Goal: Task Accomplishment & Management: Complete application form

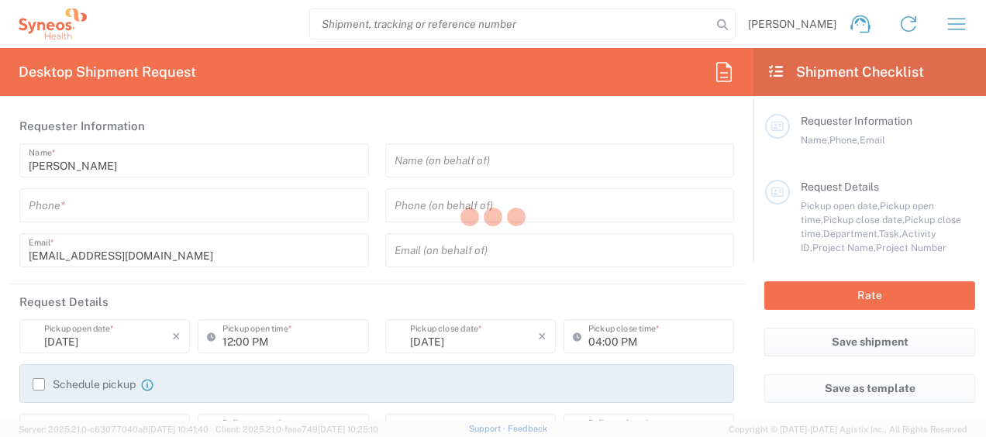
type input "North Carolina"
type input "United States"
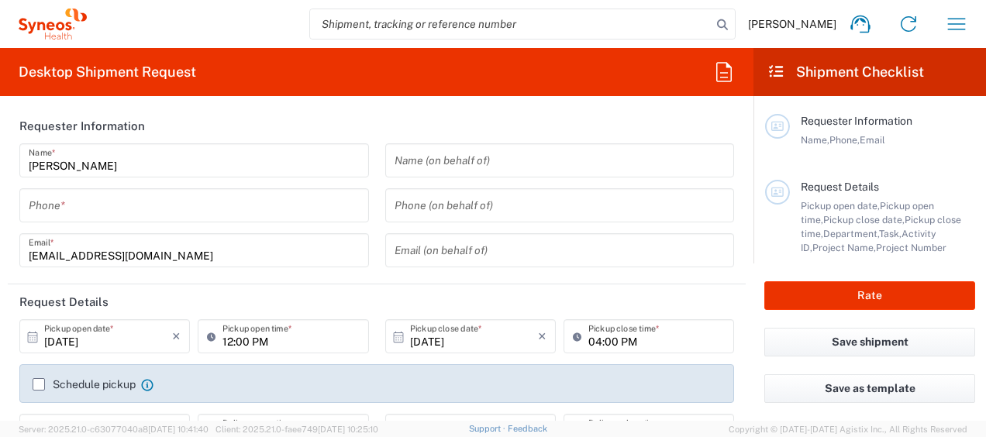
type input "8350"
type input "Syneos Health, LLC-Morrisville NC US"
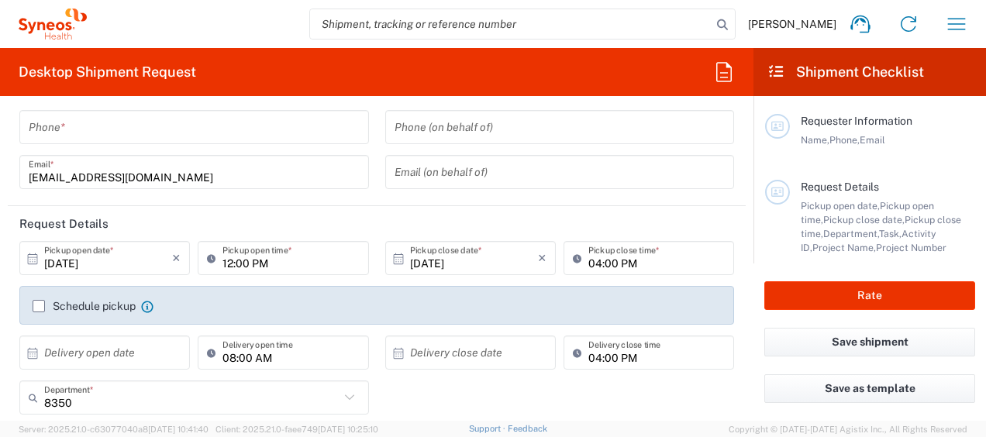
scroll to position [155, 0]
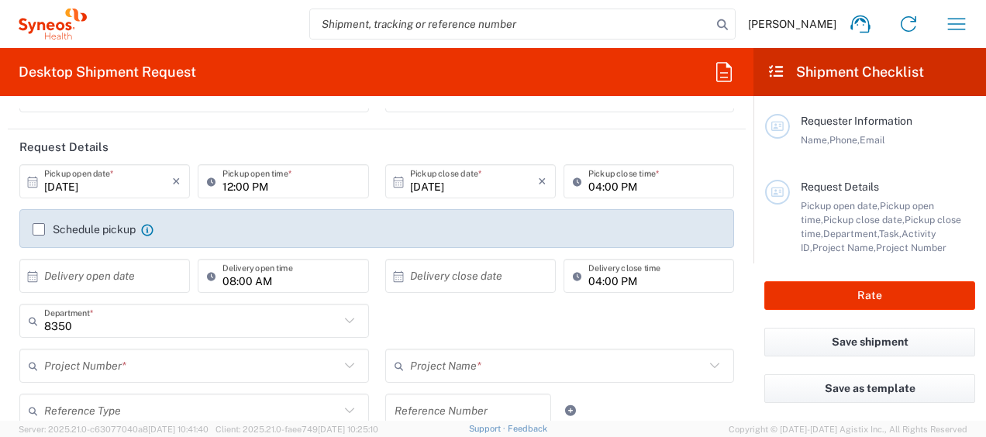
click at [39, 228] on label "Schedule pickup" at bounding box center [84, 229] width 103 height 12
click at [39, 230] on input "Schedule pickup" at bounding box center [39, 230] width 0 height 0
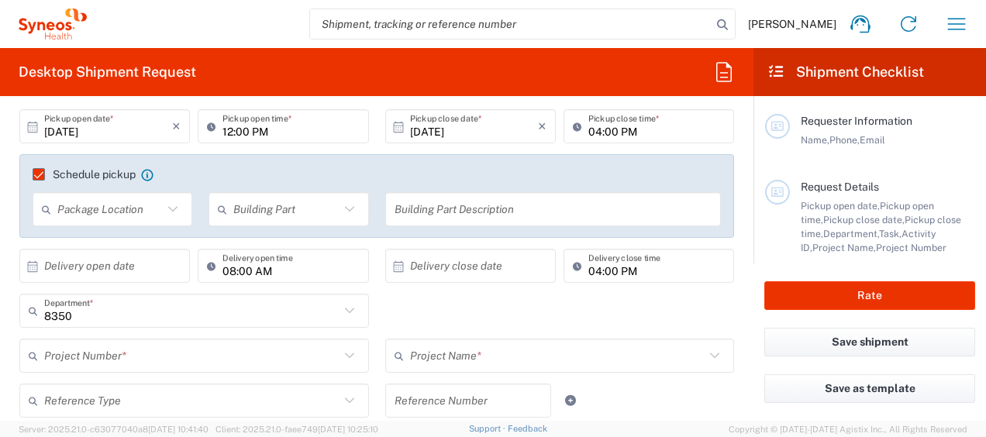
scroll to position [233, 0]
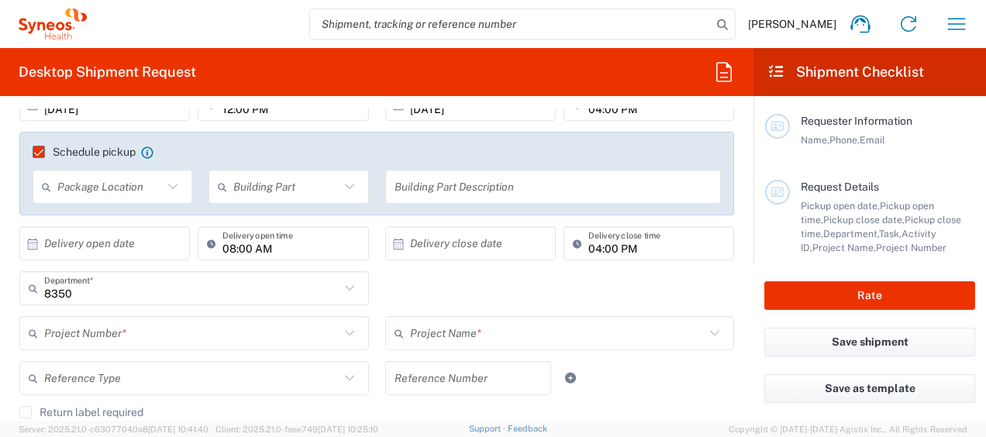
click at [172, 188] on icon at bounding box center [173, 187] width 20 height 20
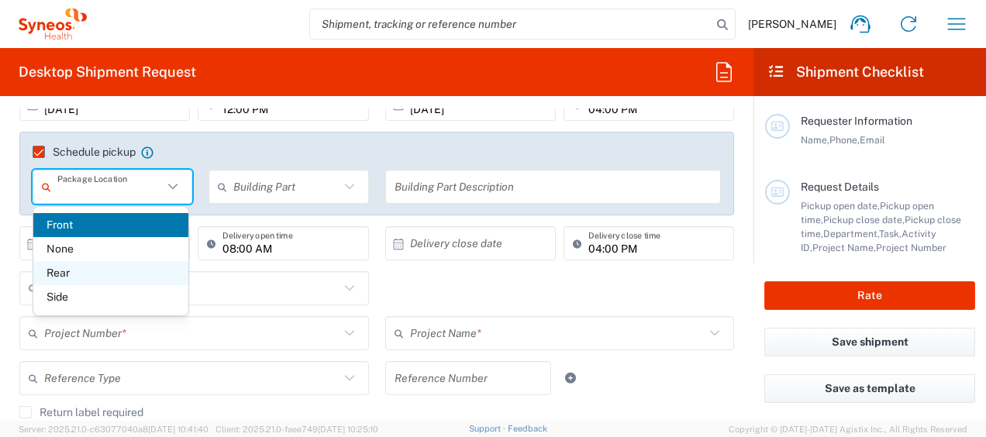
click at [124, 278] on span "Rear" at bounding box center [111, 273] width 156 height 24
type input "Rear"
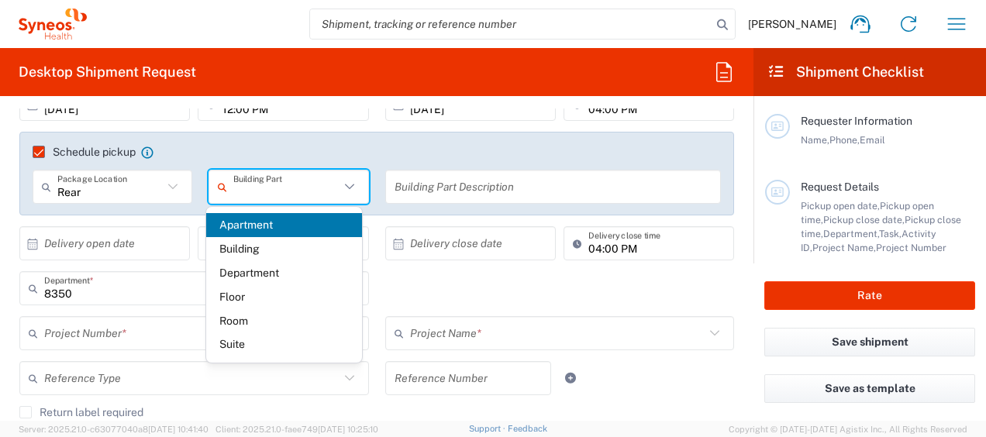
click at [274, 186] on input "text" at bounding box center [285, 187] width 105 height 27
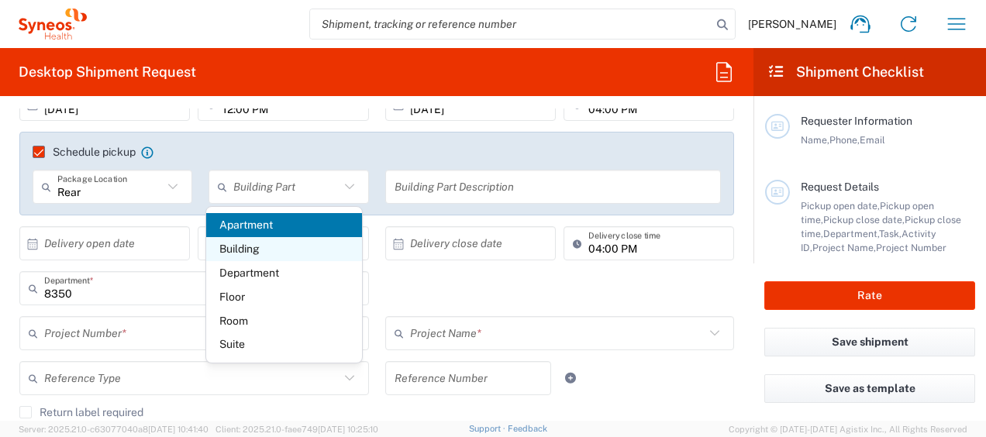
click at [279, 245] on span "Building" at bounding box center [284, 249] width 156 height 24
type input "Building"
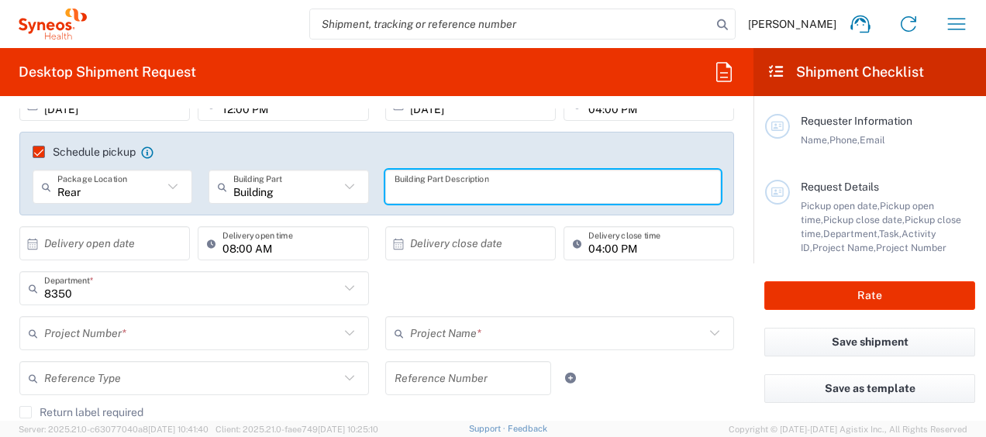
click at [465, 188] on input "text" at bounding box center [554, 187] width 318 height 27
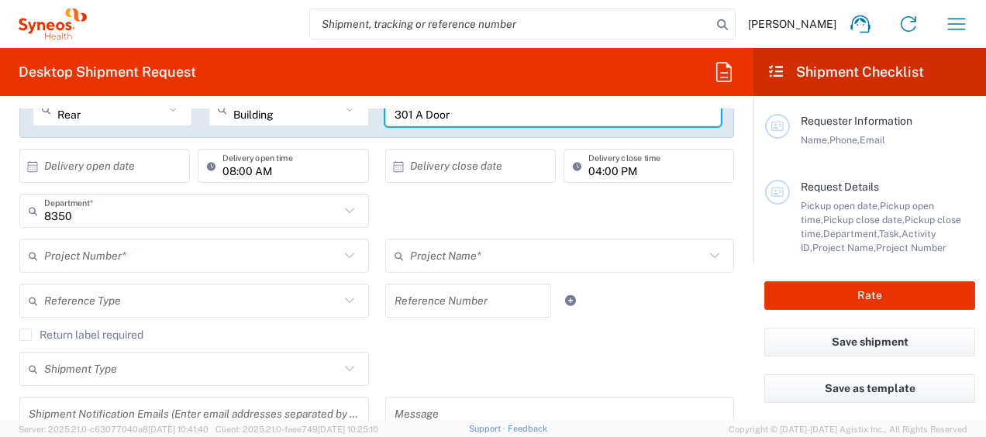
scroll to position [388, 0]
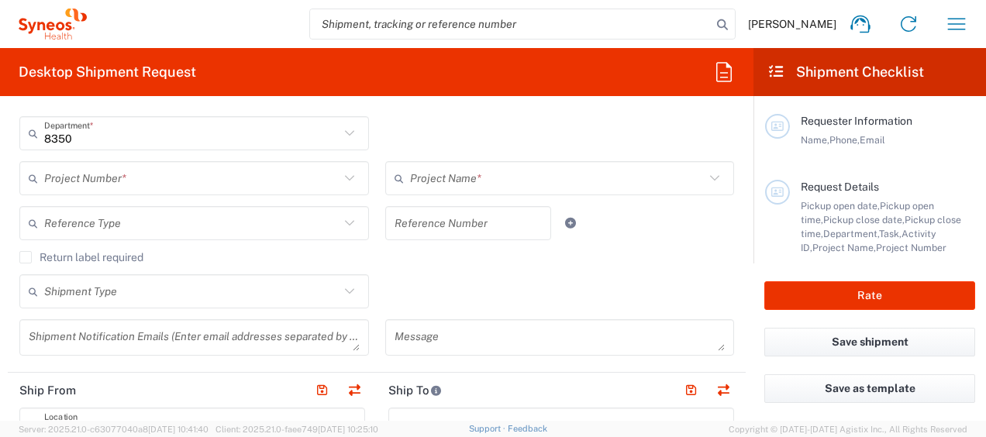
type input "301 A Door"
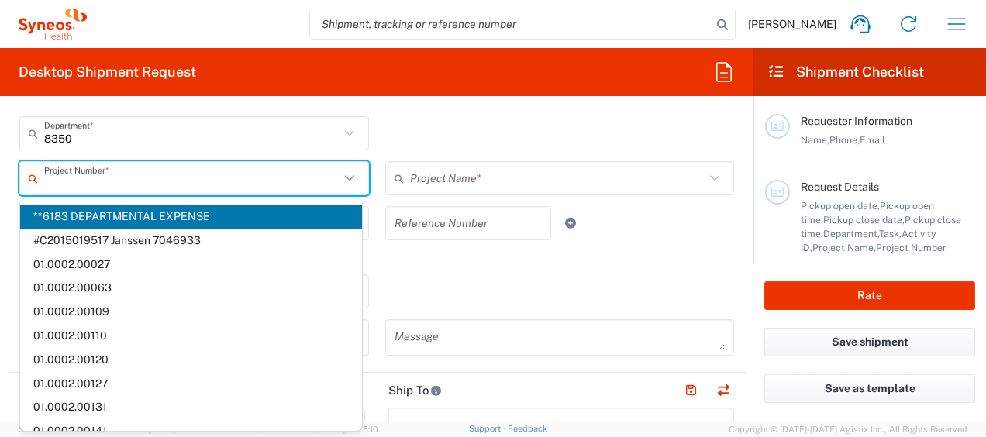
click at [171, 188] on input "text" at bounding box center [191, 178] width 295 height 27
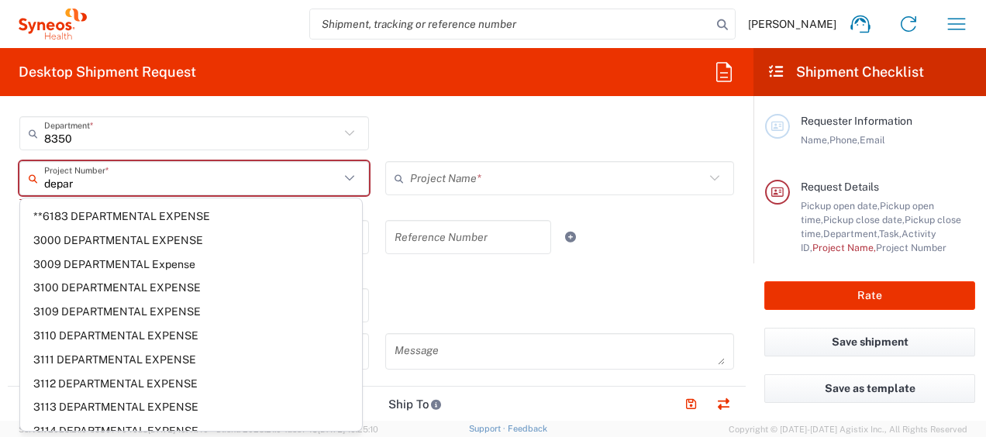
click at [295, 185] on input "depar" at bounding box center [191, 178] width 295 height 27
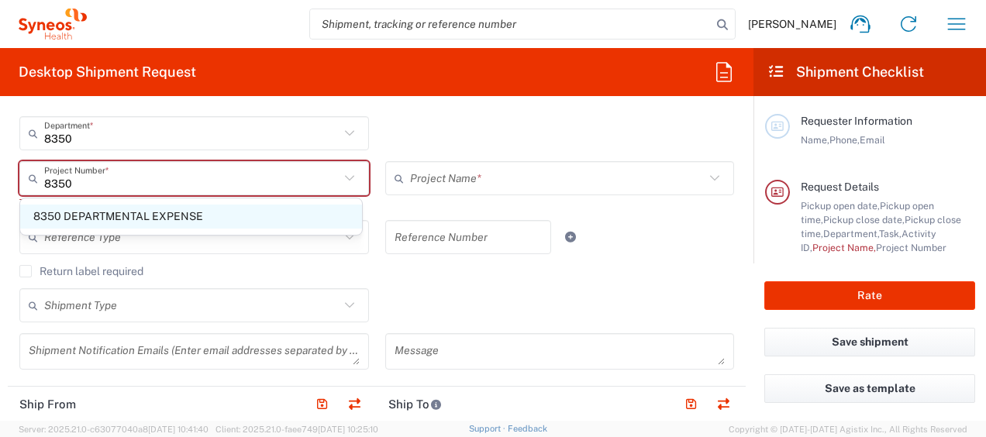
click at [216, 206] on span "8350 DEPARTMENTAL EXPENSE" at bounding box center [191, 217] width 342 height 24
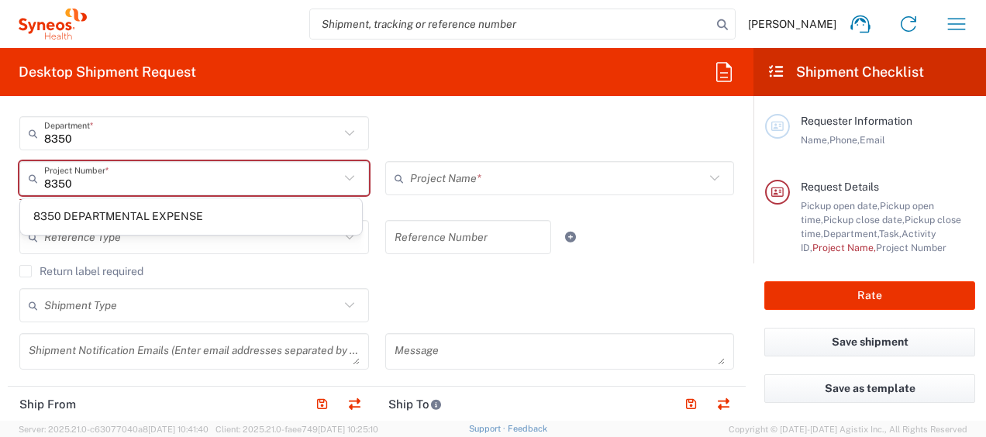
type input "8350 DEPARTMENTAL EXPENSE"
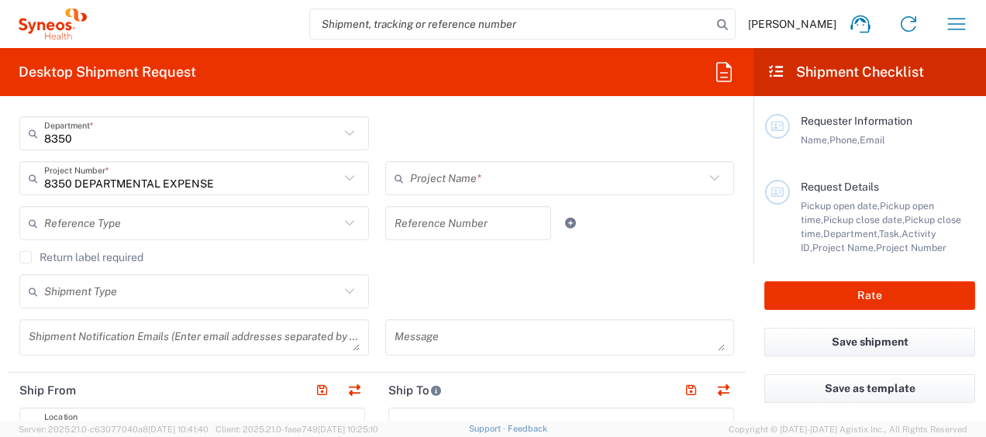
type input "8350 DEPARTMENTAL EXPENSE"
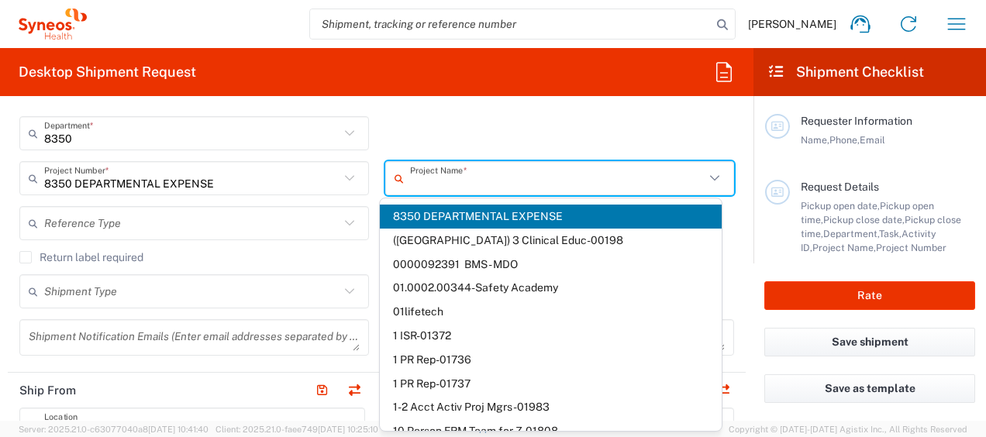
click at [440, 169] on input "text" at bounding box center [557, 178] width 295 height 27
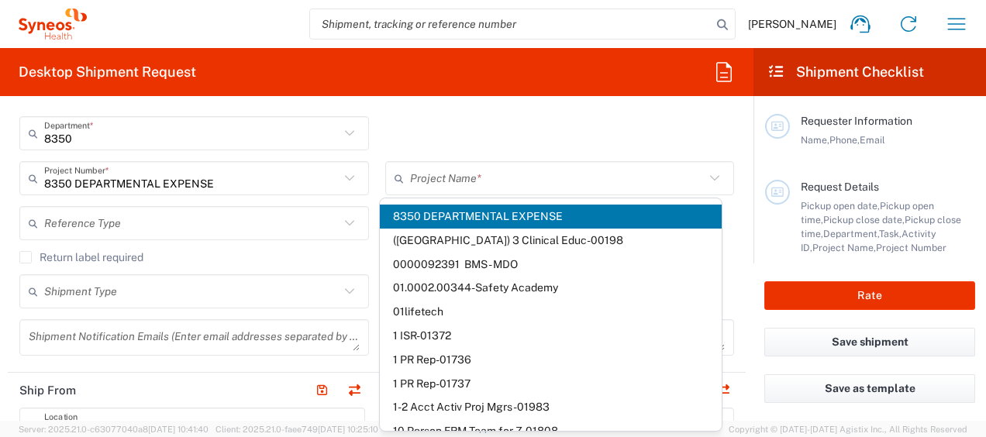
click at [430, 119] on div "8350 Department * 8350 3000 3100 3109 3110 3111 3112 3125 3130 3135 3136 3150 3…" at bounding box center [377, 138] width 731 height 45
type input "8350 DEPARTMENTAL EXPENSE"
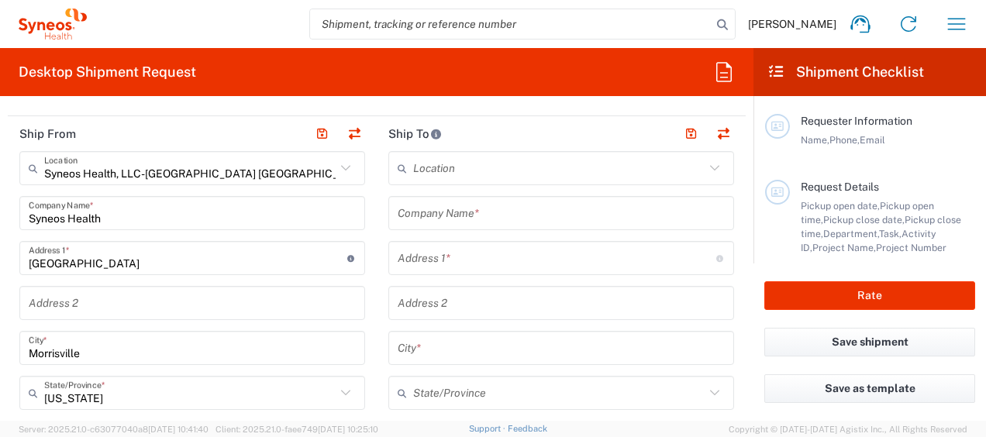
scroll to position [620, 0]
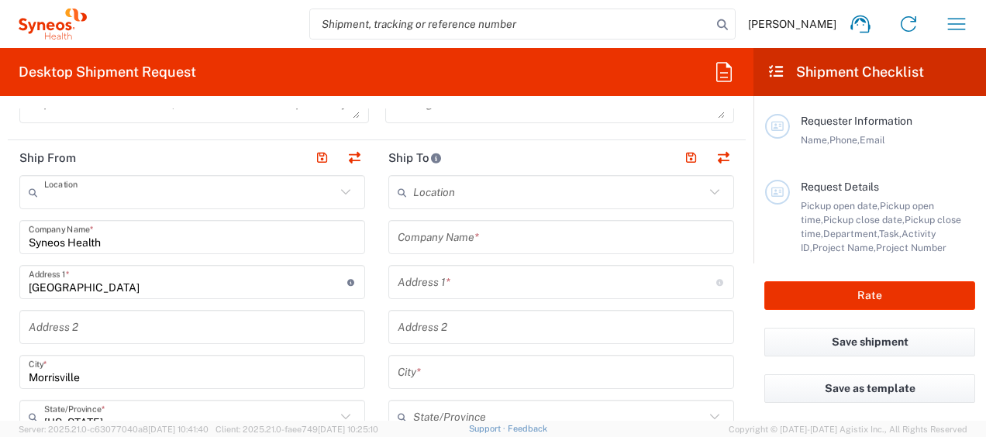
click at [270, 192] on input "text" at bounding box center [190, 192] width 292 height 27
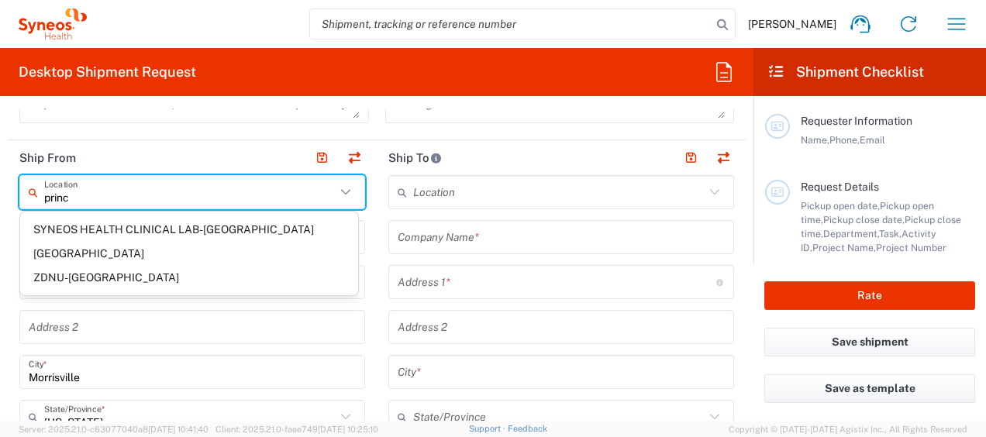
scroll to position [0, 0]
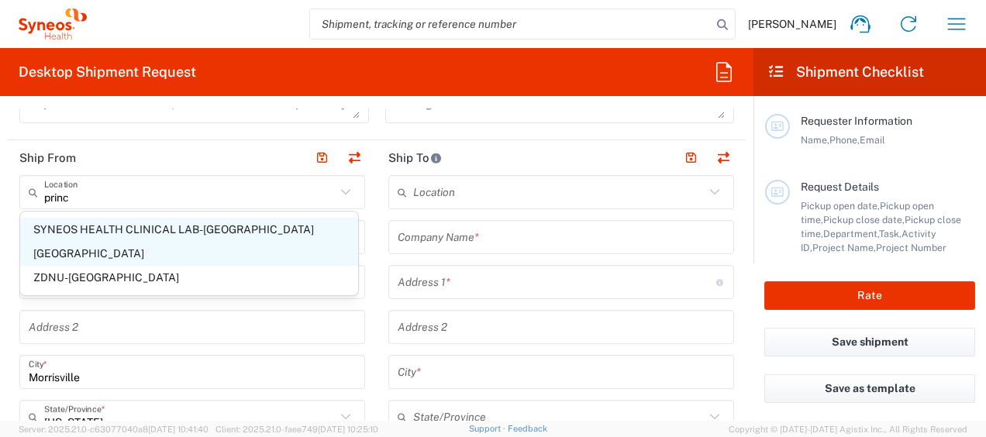
click at [154, 230] on span "SYNEOS HEALTH CLINICAL LAB-[GEOGRAPHIC_DATA] [GEOGRAPHIC_DATA]" at bounding box center [189, 242] width 338 height 48
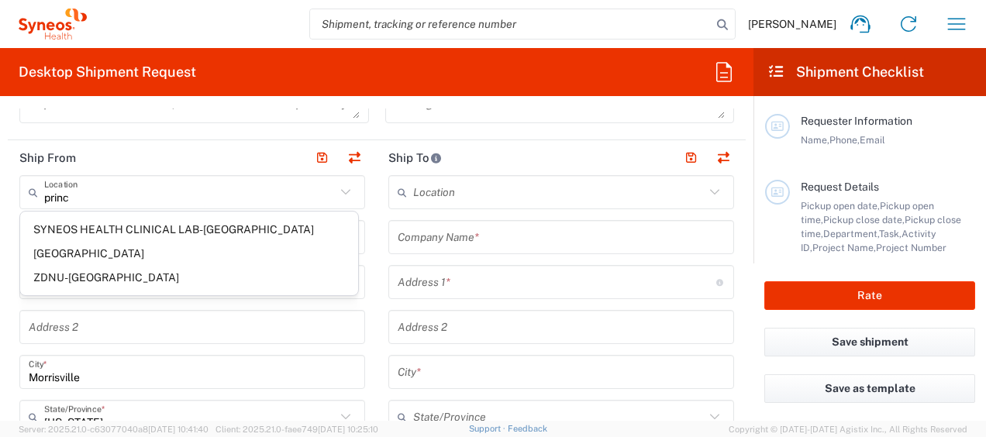
type input "SYNEOS HEALTH CLINICAL LAB-[GEOGRAPHIC_DATA] [GEOGRAPHIC_DATA]"
type input "SYNEOS HEALTH CLINICAL LAB"
type input "301 College Road East"
type input "Princeton"
type input "[US_STATE]"
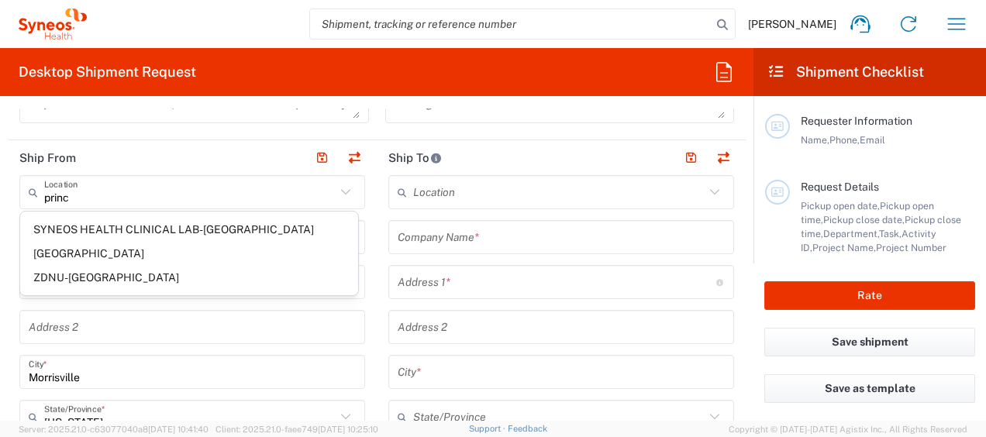
type input "08540"
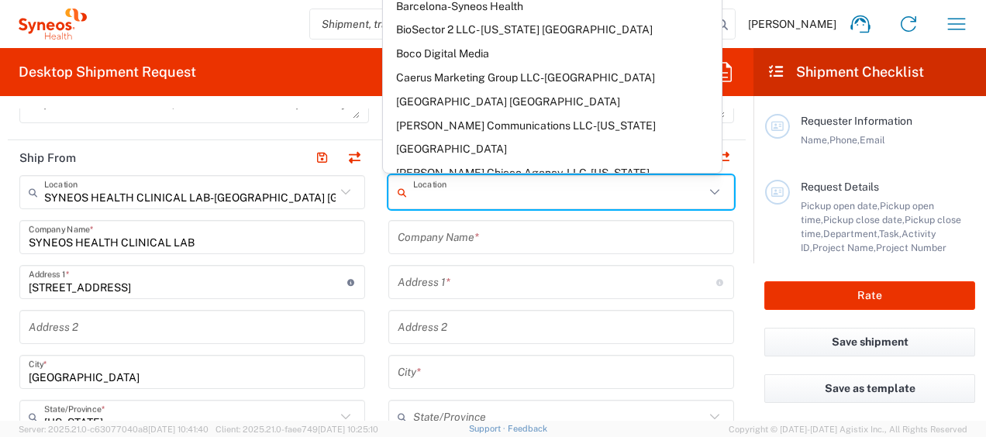
click at [429, 189] on input "text" at bounding box center [559, 192] width 292 height 27
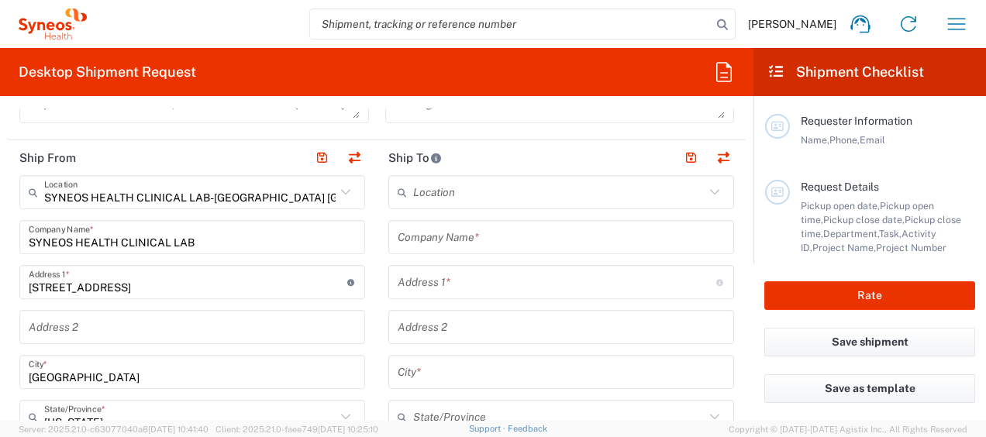
click at [460, 244] on input "text" at bounding box center [561, 237] width 327 height 27
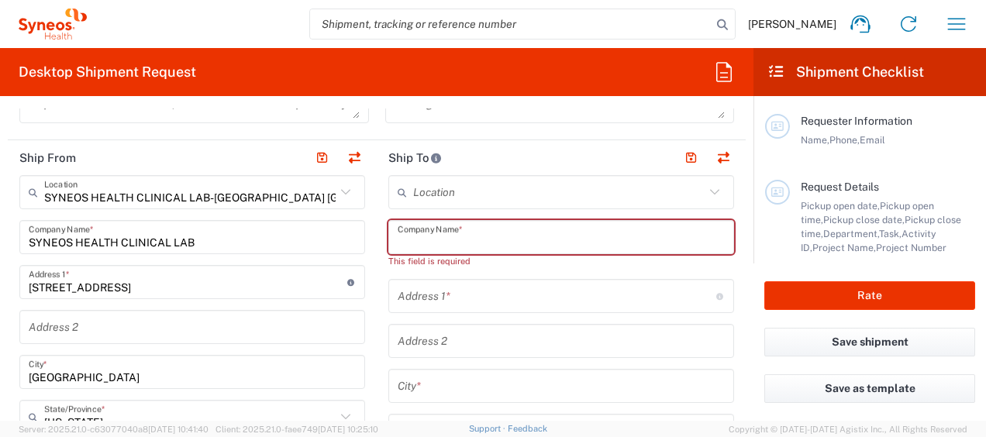
paste input "Penn Medicine Princeton Medical Center"
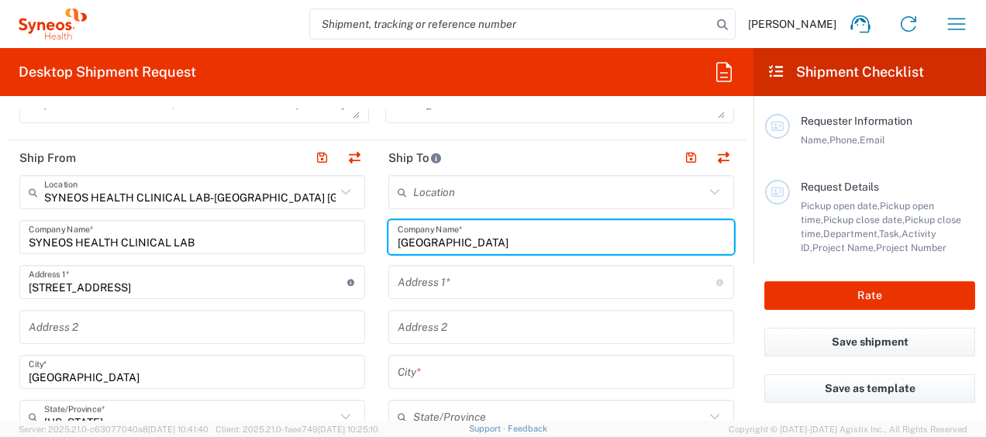
type input "Penn Medicine Princeton Medical Center"
click at [482, 283] on input "text" at bounding box center [557, 282] width 319 height 27
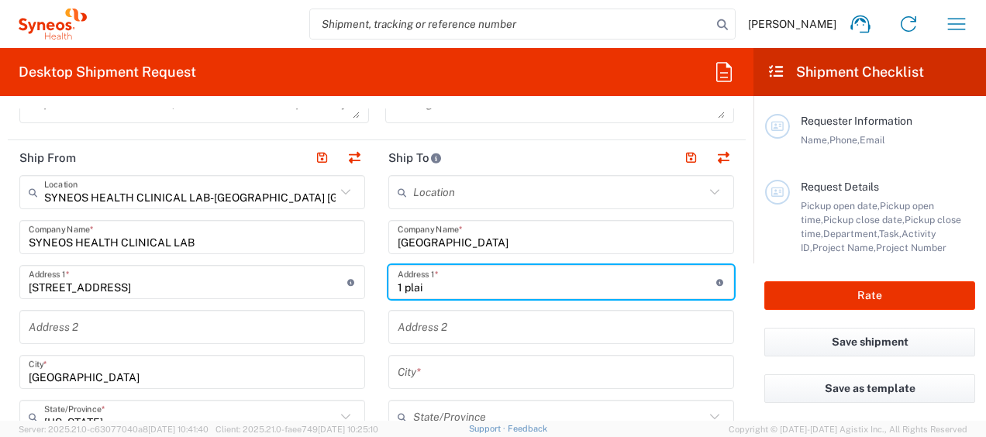
type input "1 Plainsboro Road"
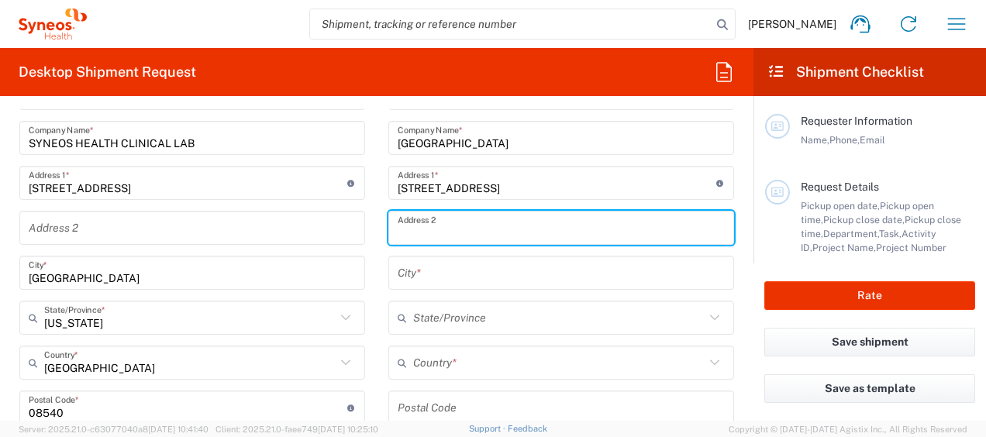
scroll to position [775, 0]
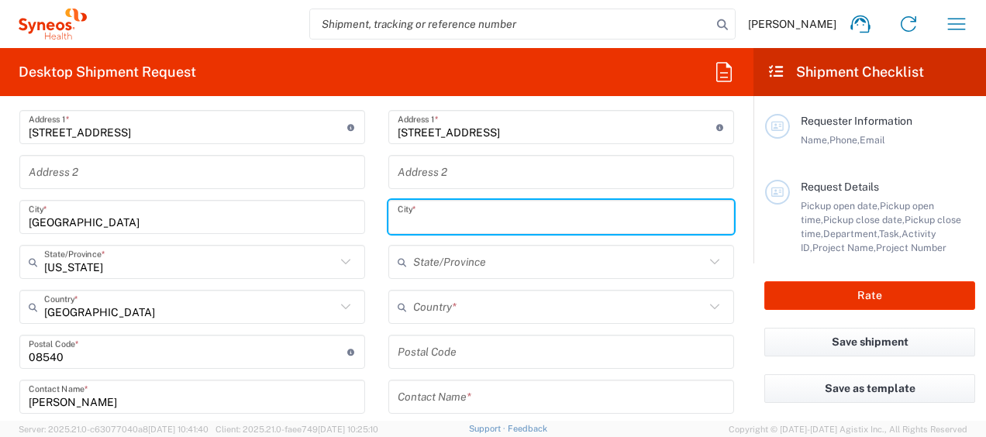
click at [469, 209] on input "text" at bounding box center [561, 217] width 327 height 27
type input "Plainsboro"
click at [485, 255] on input "text" at bounding box center [559, 262] width 292 height 27
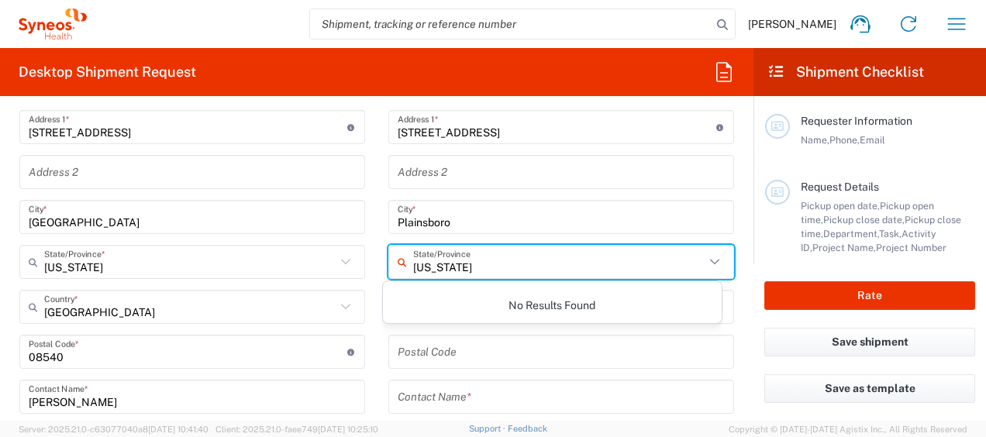
type input "new jersey"
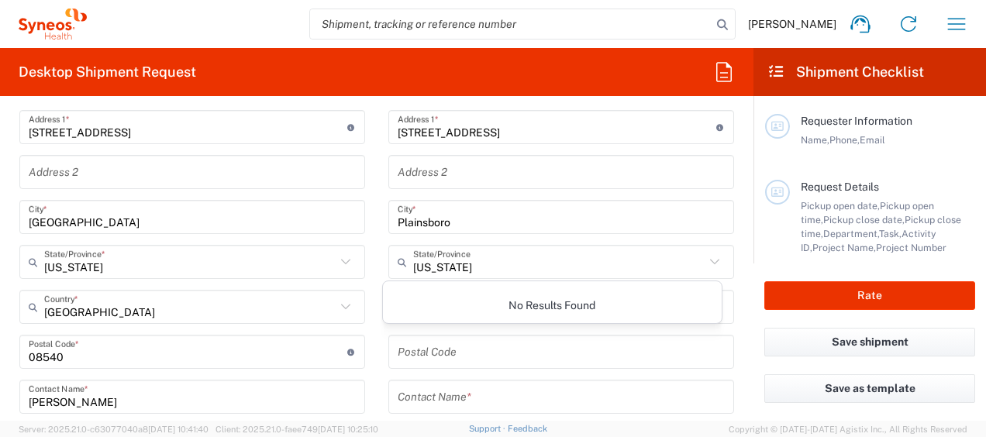
click at [377, 233] on main "Location Addison Whitney LLC-Morrisvile NC US Barcelona-Syneos Health BioSector…" at bounding box center [561, 345] width 369 height 651
click at [490, 268] on input "text" at bounding box center [559, 262] width 292 height 27
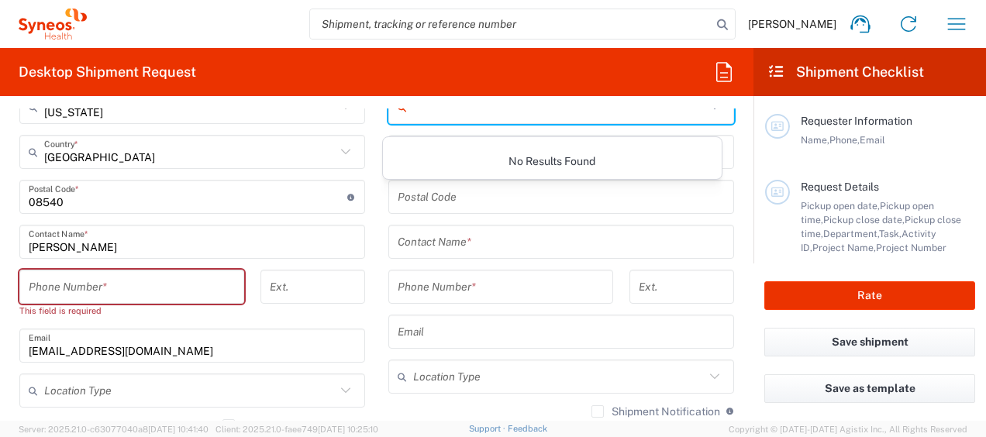
scroll to position [853, 0]
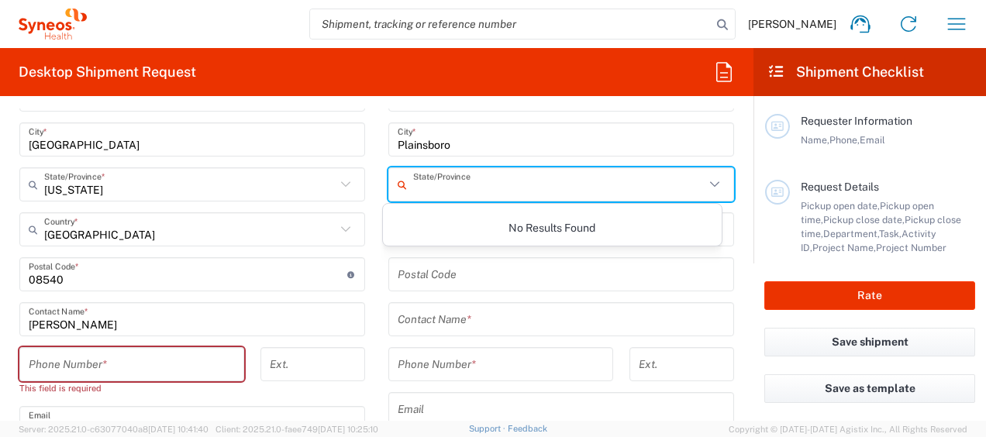
click at [451, 282] on input "undefined" at bounding box center [561, 274] width 327 height 27
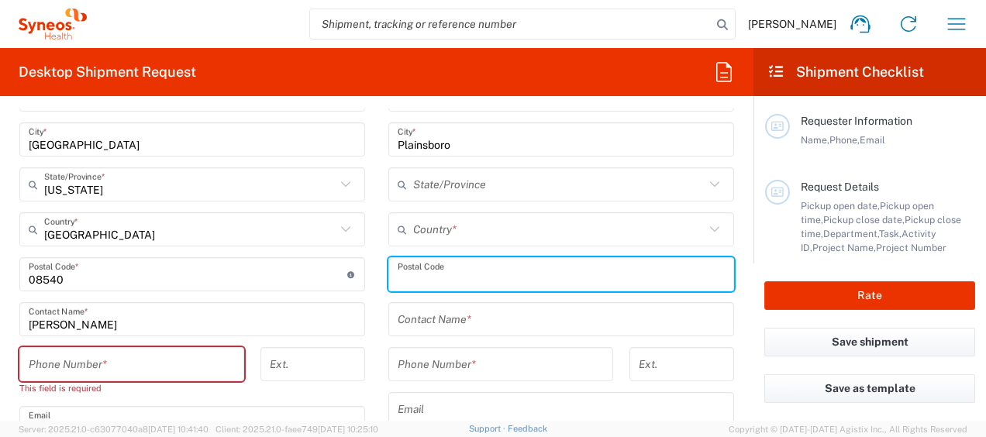
drag, startPoint x: 377, startPoint y: 254, endPoint x: 437, endPoint y: 234, distance: 63.8
click at [377, 254] on main "Location Addison Whitney LLC-Morrisvile NC US Barcelona-Syneos Health BioSector…" at bounding box center [561, 268] width 369 height 651
click at [437, 234] on input "text" at bounding box center [559, 229] width 292 height 27
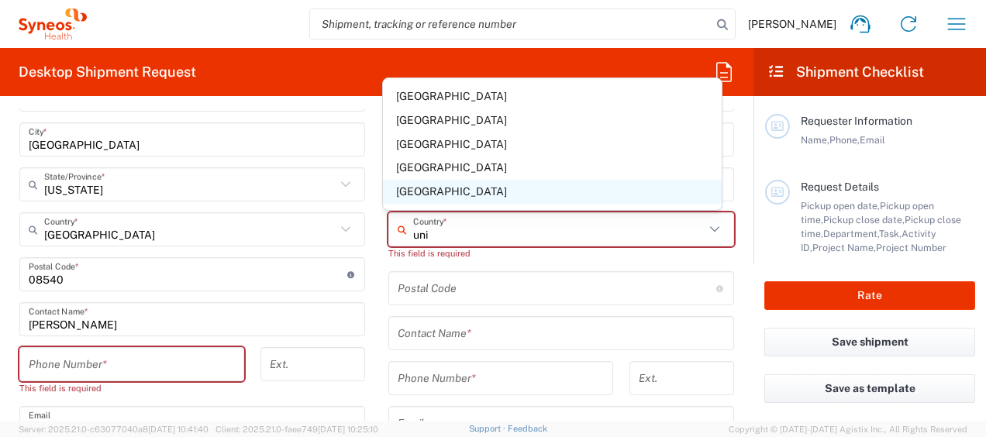
click at [495, 202] on span "[GEOGRAPHIC_DATA]" at bounding box center [552, 192] width 338 height 24
type input "[GEOGRAPHIC_DATA]"
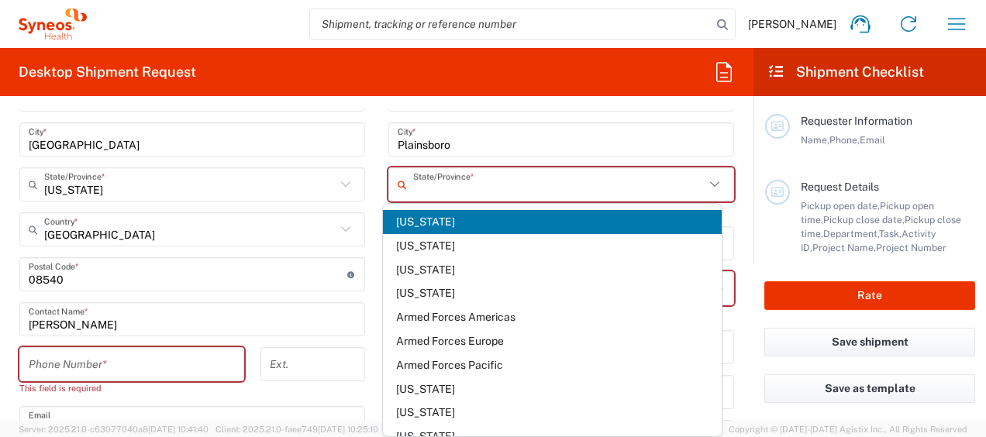
click at [499, 185] on input "text" at bounding box center [559, 184] width 292 height 27
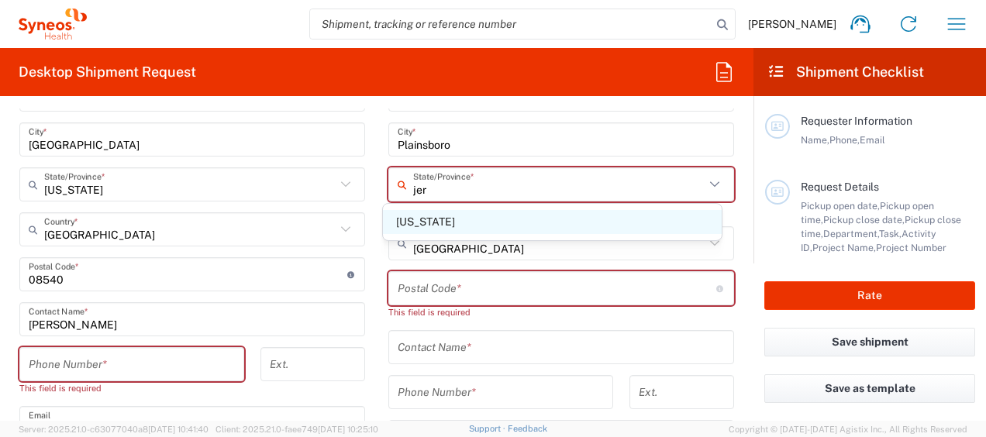
click at [487, 216] on span "[US_STATE]" at bounding box center [552, 222] width 338 height 24
type input "[US_STATE]"
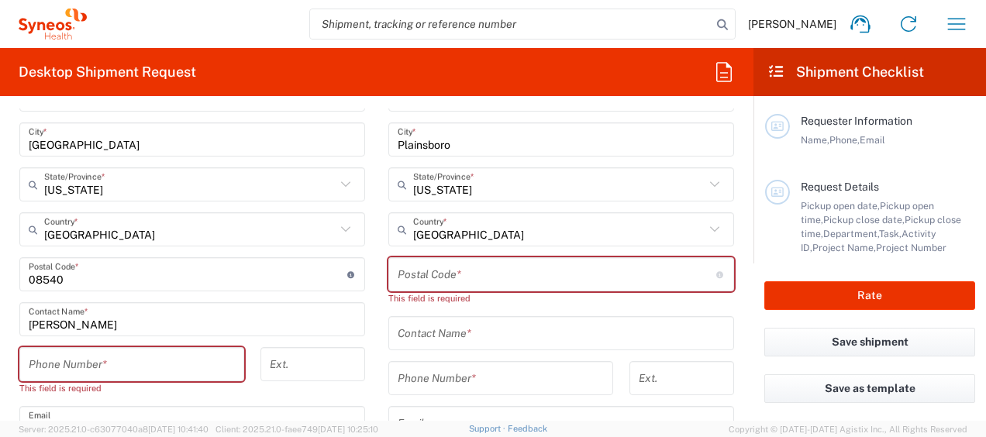
scroll to position [931, 0]
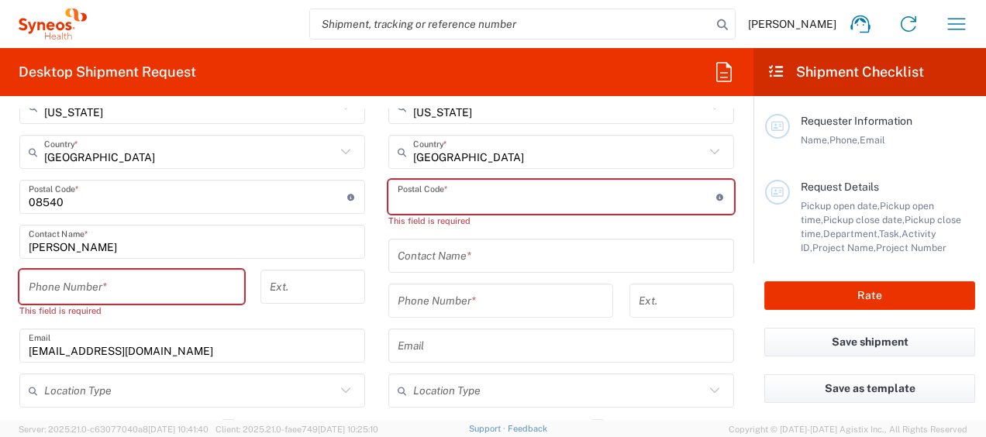
click at [484, 195] on input "undefined" at bounding box center [557, 197] width 319 height 27
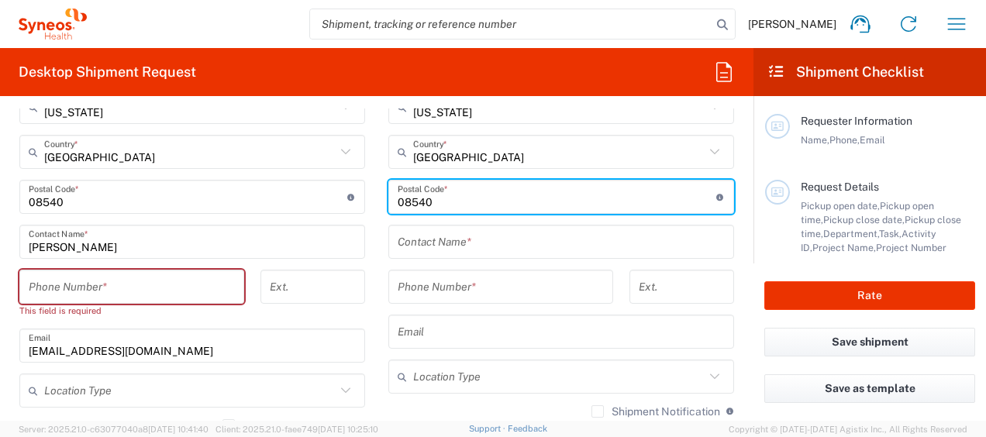
type input "08540"
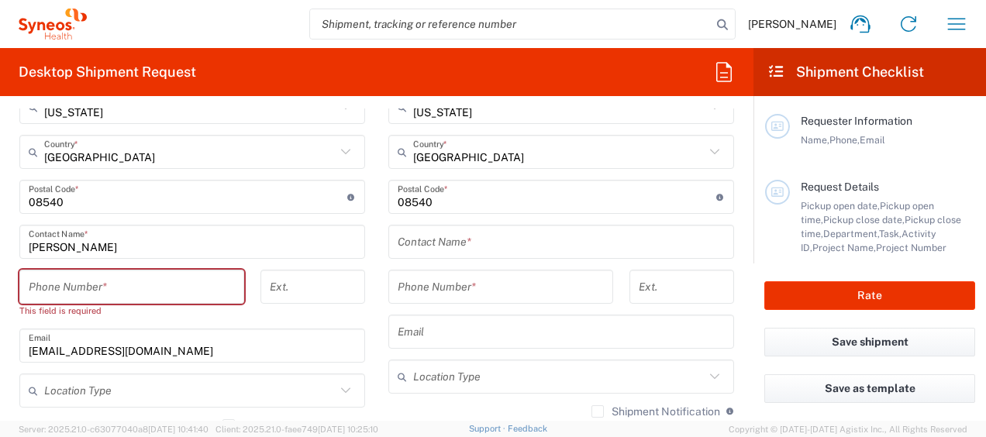
drag, startPoint x: 357, startPoint y: 211, endPoint x: 365, endPoint y: 205, distance: 10.5
click at [357, 211] on div "Postal Code * Postal Code for United States should have the following format: 5…" at bounding box center [192, 197] width 346 height 34
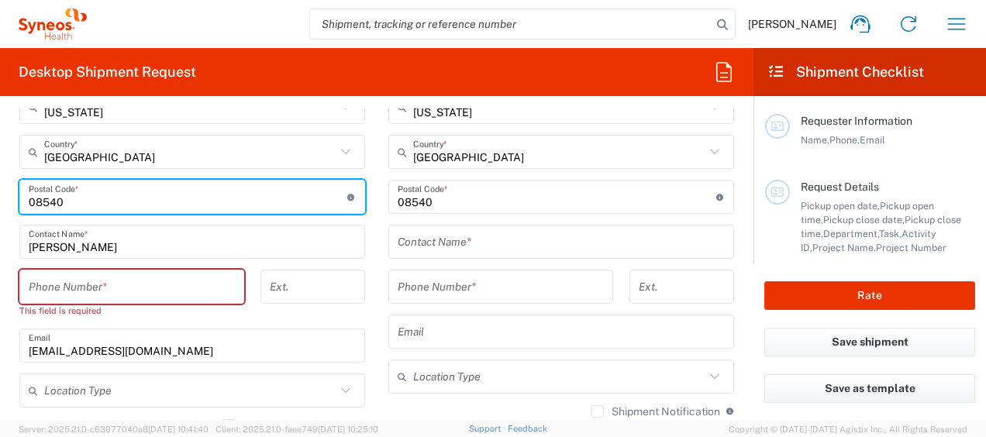
scroll to position [1008, 0]
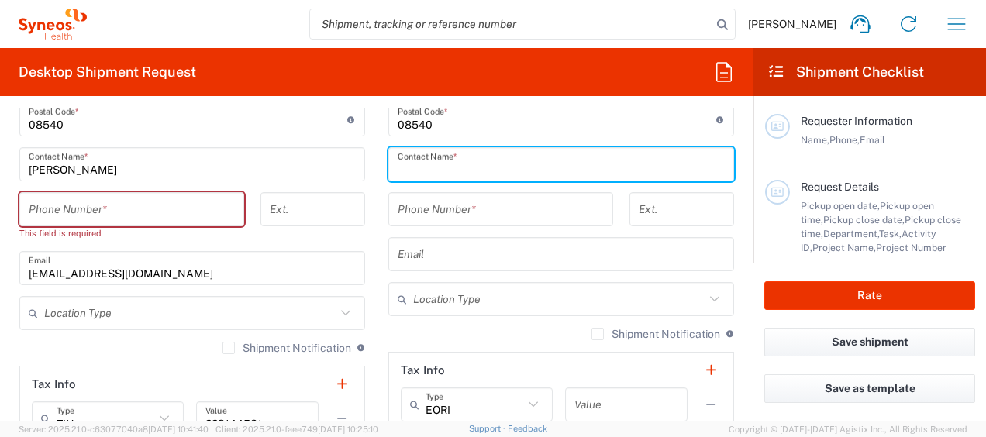
click at [419, 161] on input "text" at bounding box center [561, 164] width 327 height 27
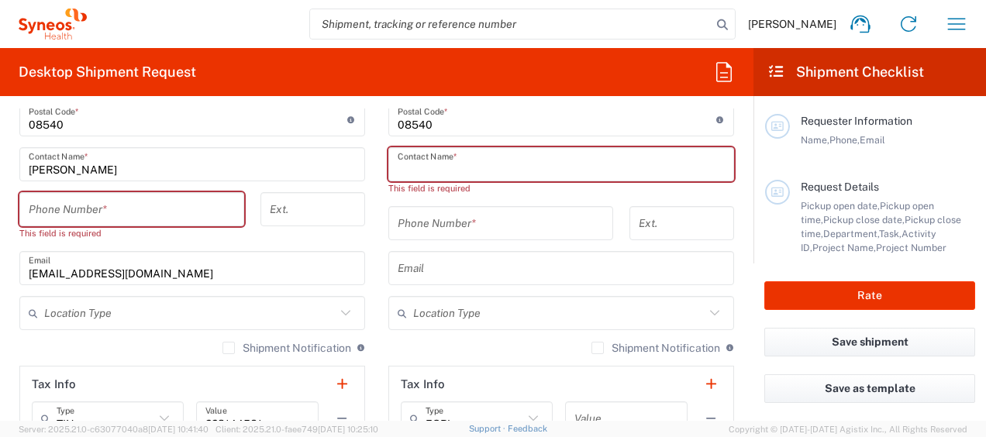
paste input "Steven Morrissey"
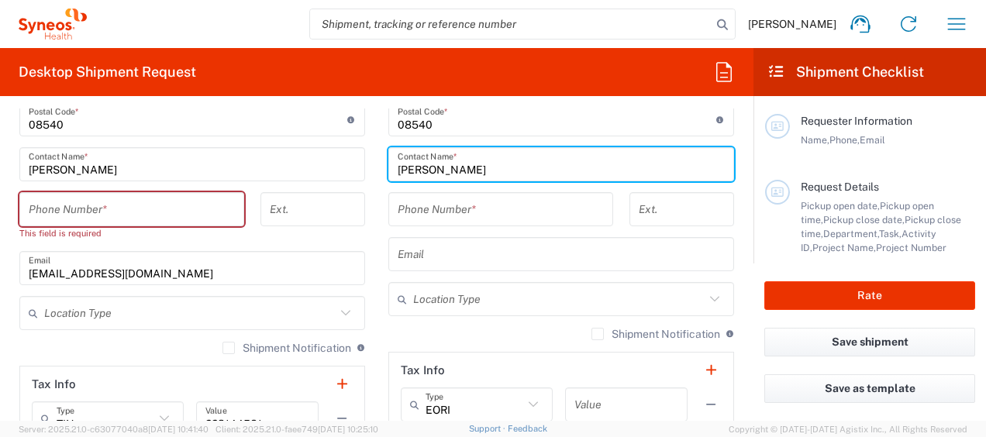
type input "Steven Morrissey"
click at [481, 212] on input "tel" at bounding box center [501, 209] width 206 height 27
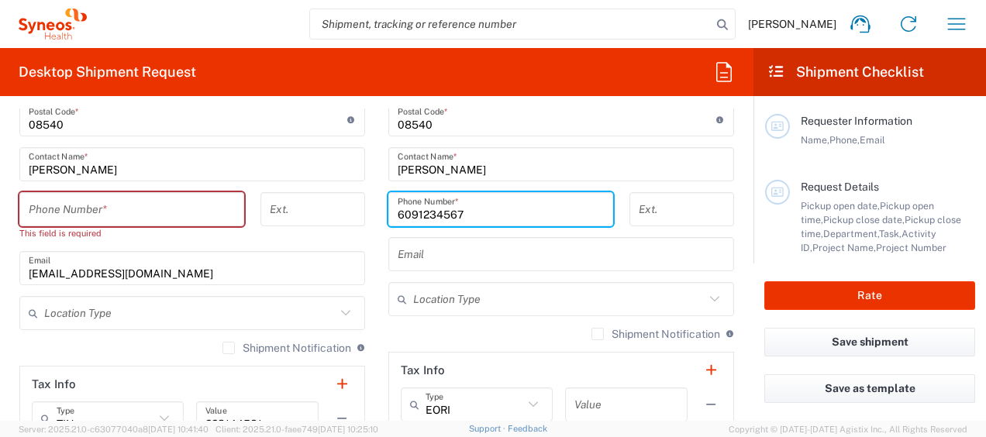
type input "6091234567"
click at [366, 188] on main "SYNEOS HEALTH CLINICAL LAB-Princeton NJ Location SYNEOS HEALTH CLINICAL LAB-Pri…" at bounding box center [192, 120] width 369 height 665
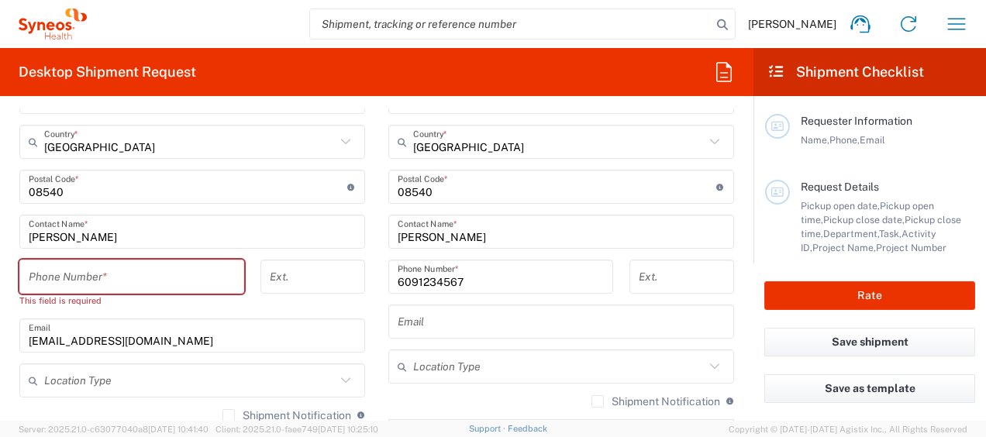
scroll to position [931, 0]
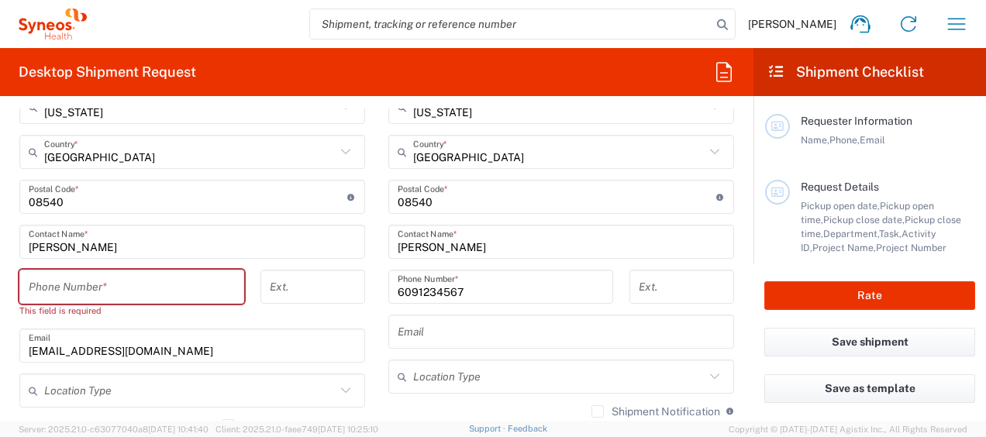
click at [149, 279] on input "tel" at bounding box center [132, 287] width 206 height 27
paste input "609-524-5735"
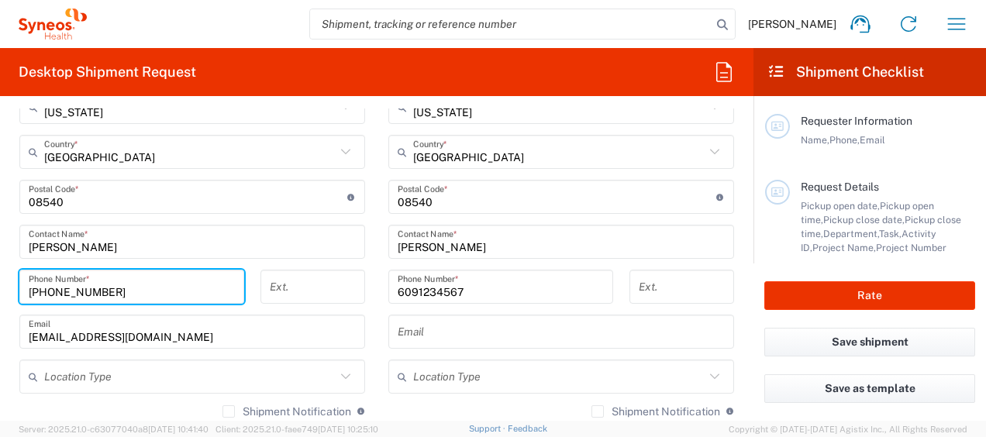
click at [81, 290] on input "609-524-5735" at bounding box center [132, 287] width 206 height 27
click at [54, 293] on input "609-5245735" at bounding box center [132, 287] width 206 height 27
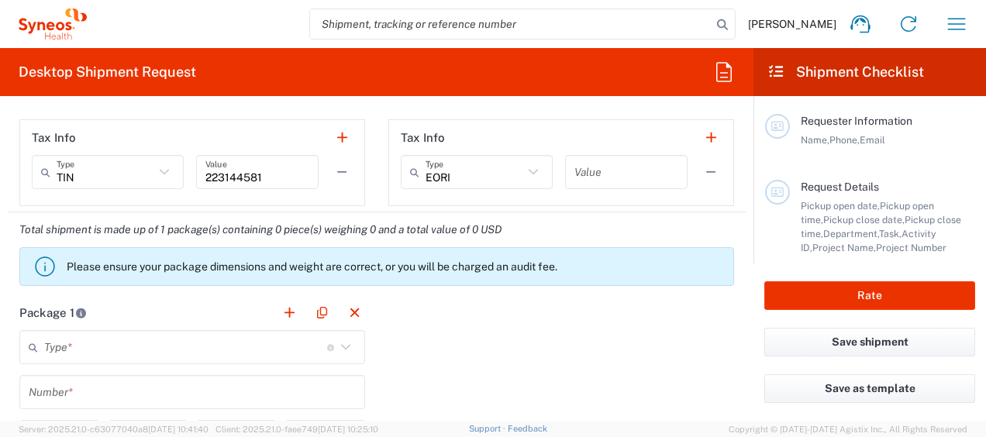
scroll to position [1318, 0]
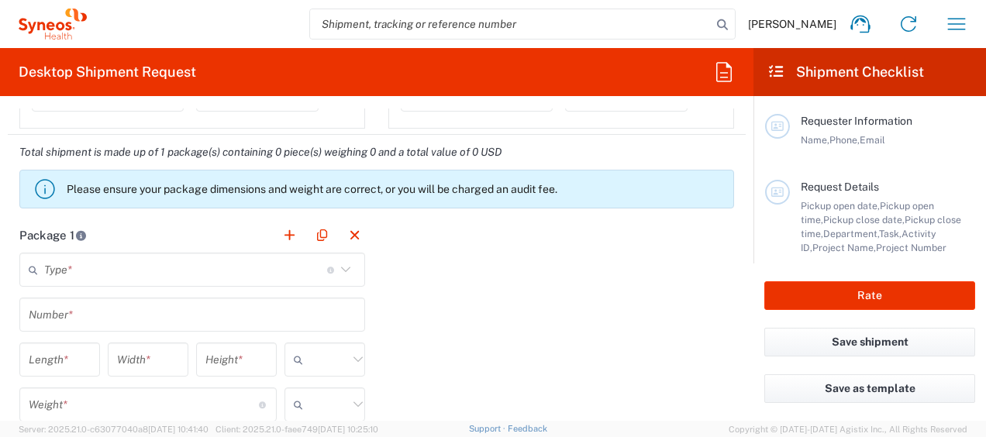
type input "6095245735"
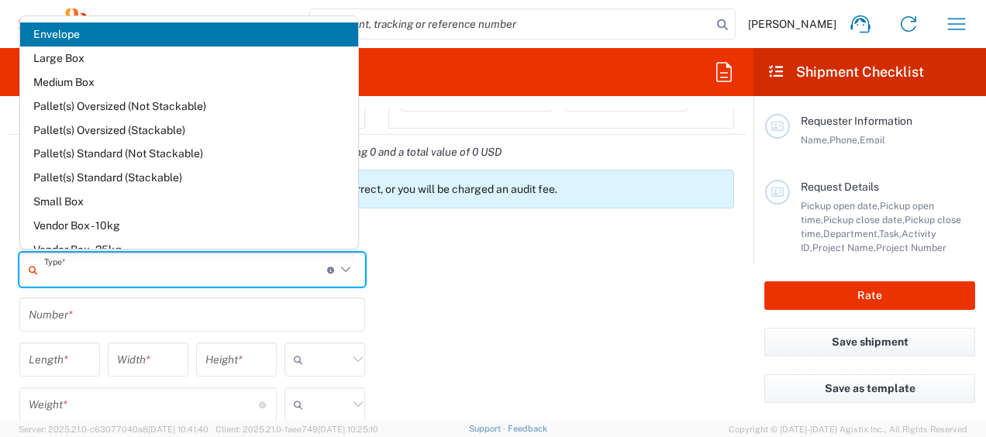
click at [101, 264] on input "text" at bounding box center [185, 270] width 283 height 27
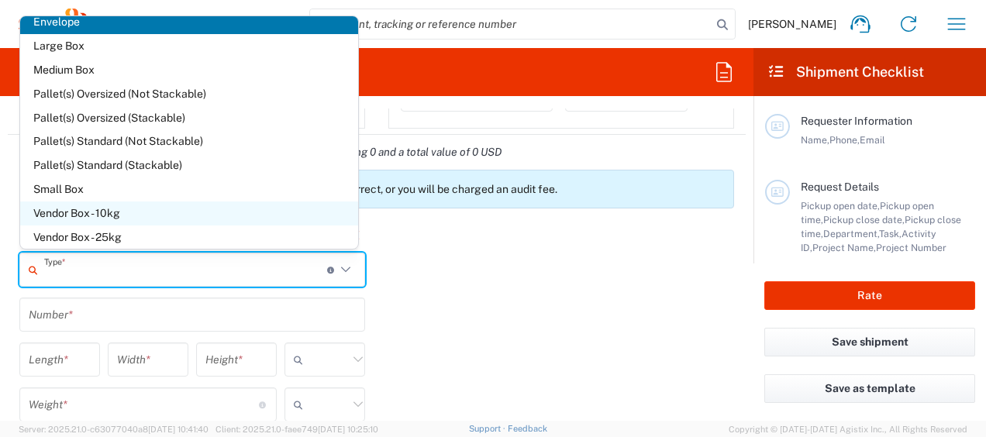
scroll to position [0, 0]
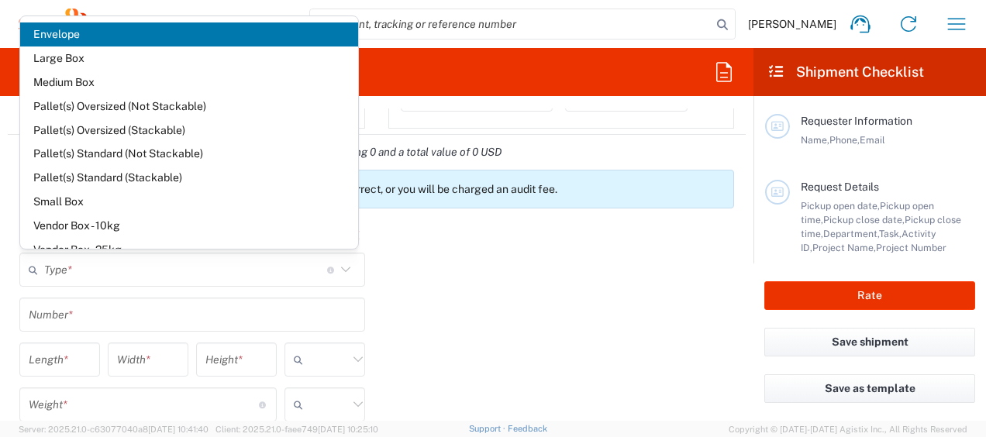
click at [88, 37] on span "Envelope" at bounding box center [189, 34] width 338 height 24
type input "Envelope"
type input "1"
type input "9.5"
type input "12.5"
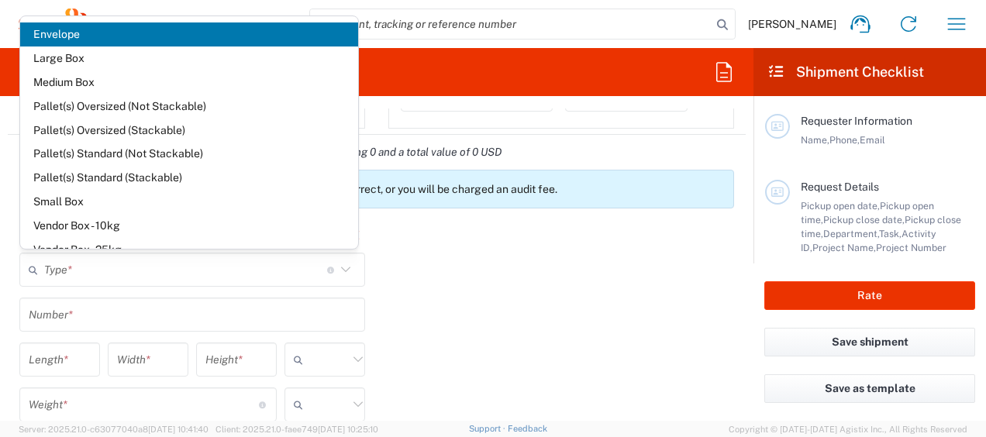
type input "0.25"
type input "in"
type input "0.45"
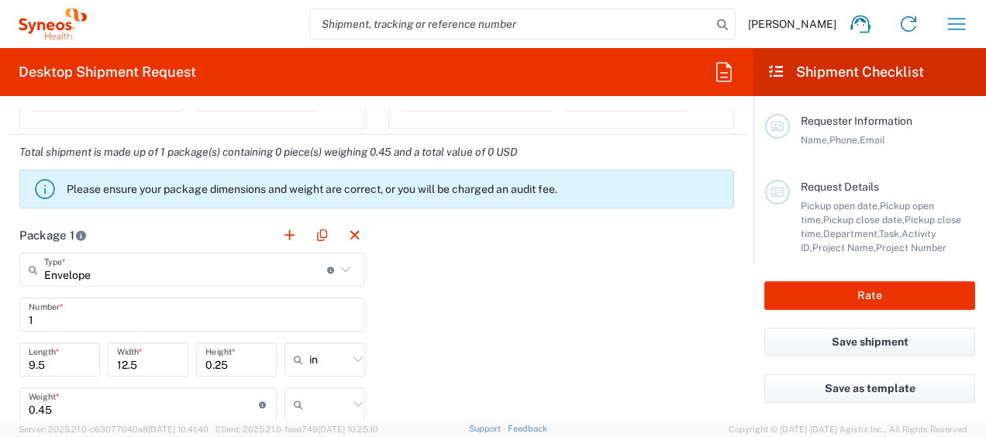
scroll to position [1396, 0]
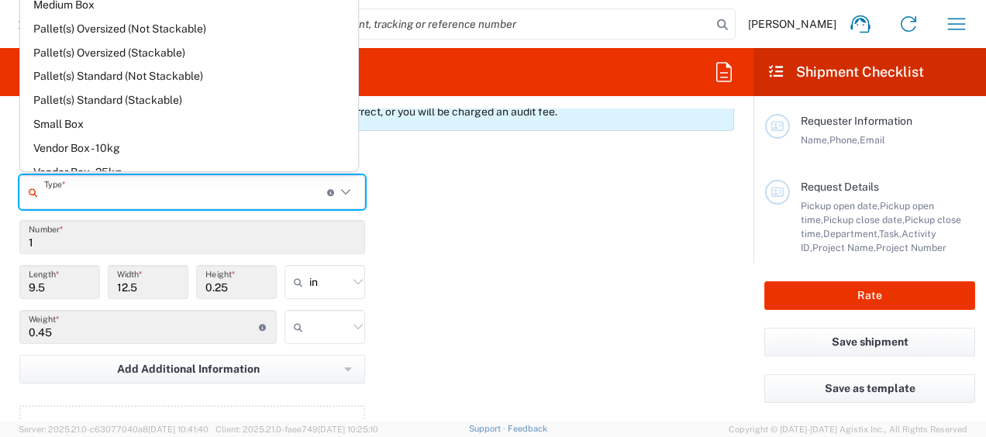
click at [105, 186] on input "text" at bounding box center [185, 192] width 283 height 27
click at [427, 209] on div "Package 1 Type * Material used to package goods Envelope Large Box Medium Box P…" at bounding box center [377, 310] width 738 height 340
type input "Envelope"
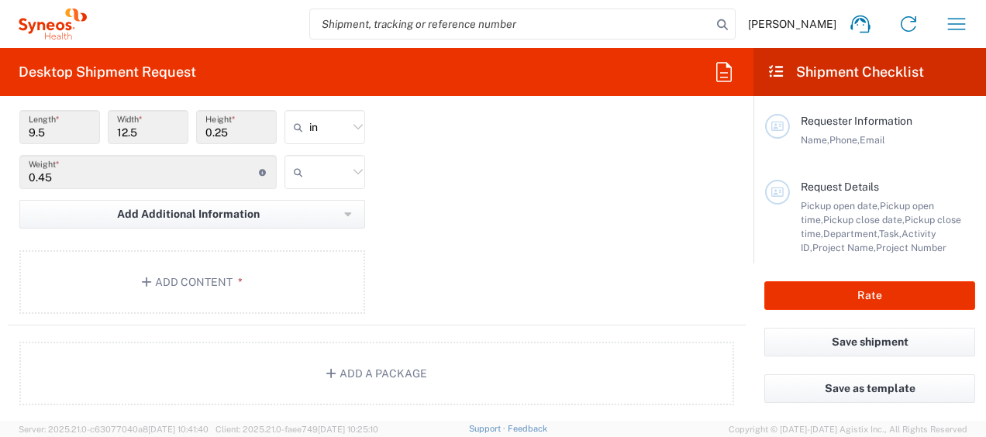
scroll to position [1629, 0]
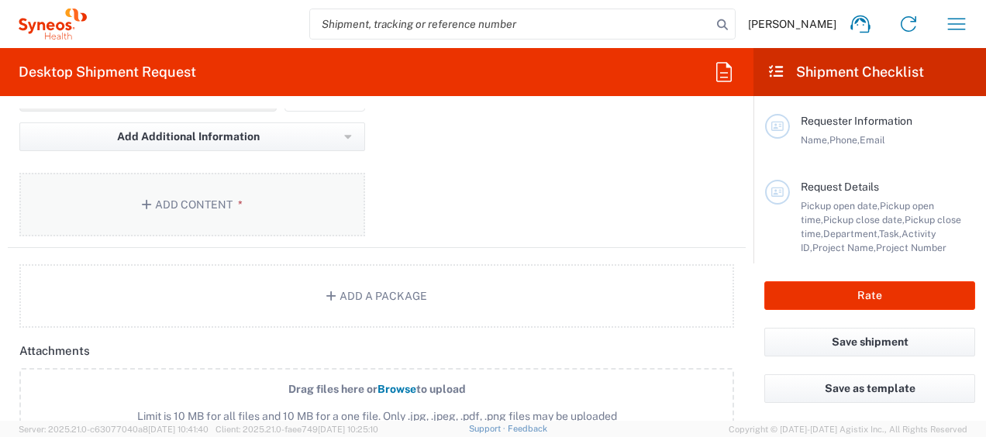
click at [136, 191] on button "Add Content *" at bounding box center [192, 205] width 346 height 64
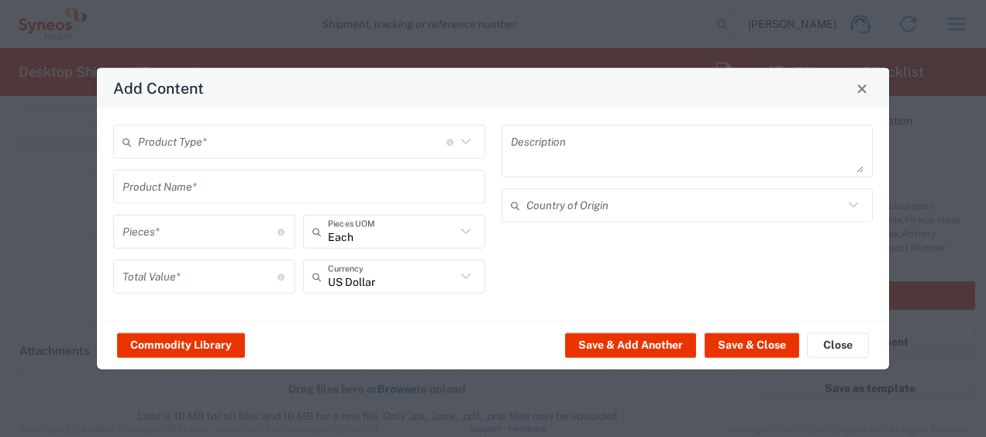
click at [259, 146] on input "text" at bounding box center [292, 141] width 309 height 27
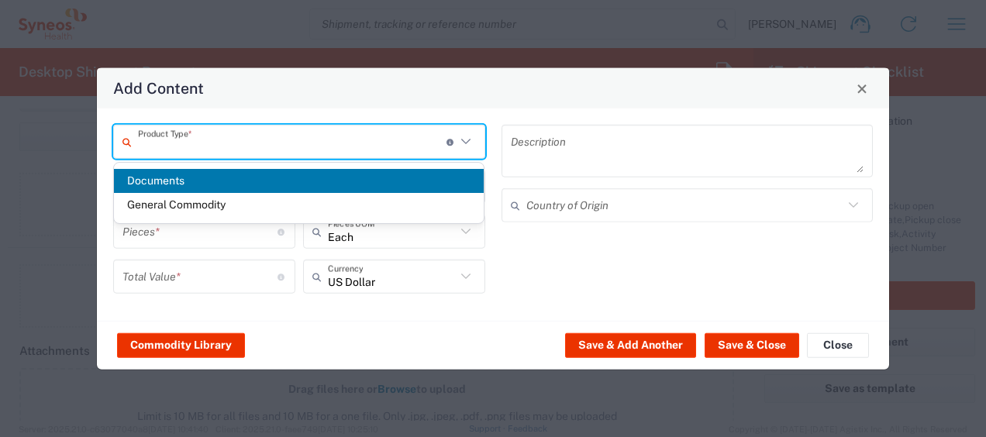
click at [220, 180] on span "Documents" at bounding box center [299, 181] width 371 height 24
type input "Documents"
type input "1"
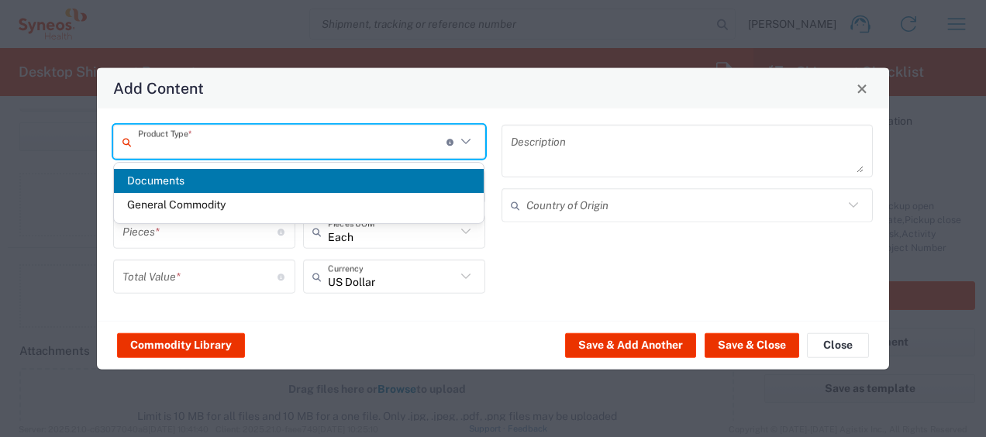
type textarea "Documents"
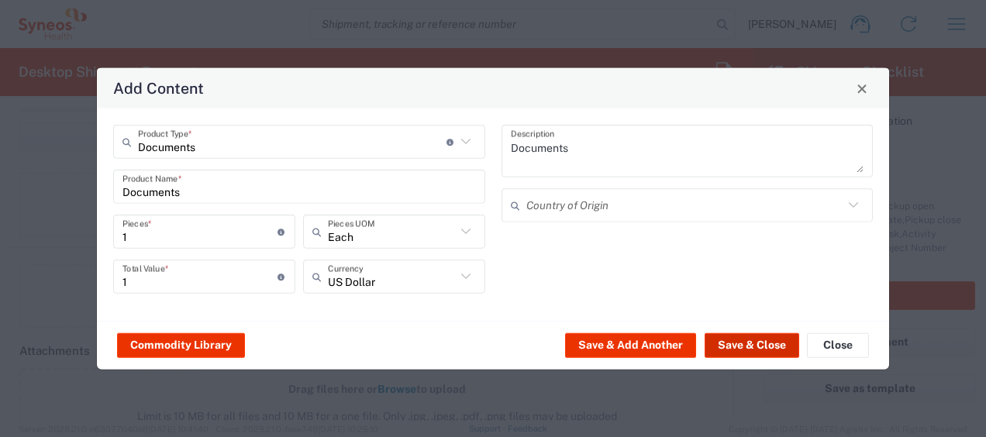
click at [743, 341] on button "Save & Close" at bounding box center [752, 345] width 95 height 25
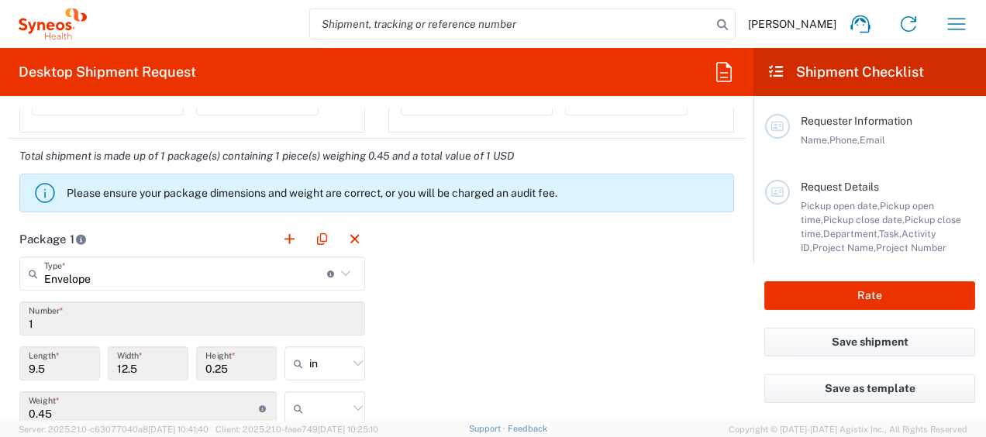
scroll to position [1318, 0]
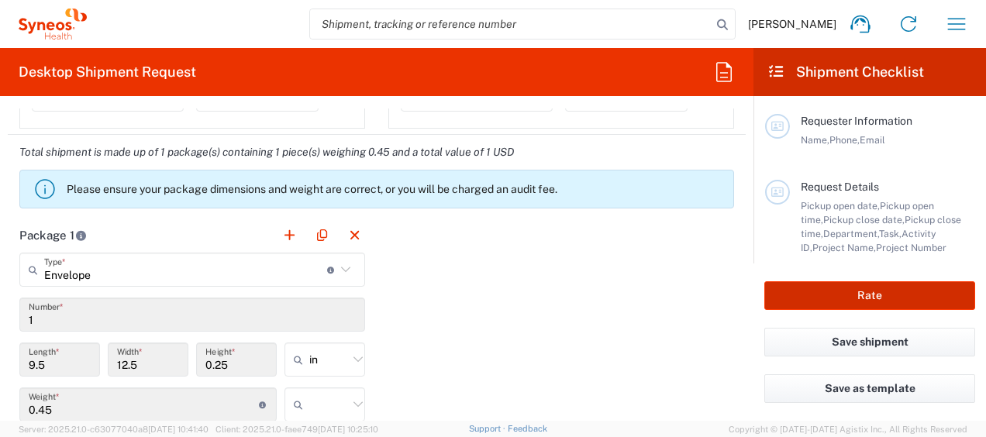
click at [833, 287] on button "Rate" at bounding box center [870, 295] width 211 height 29
type input "8350"
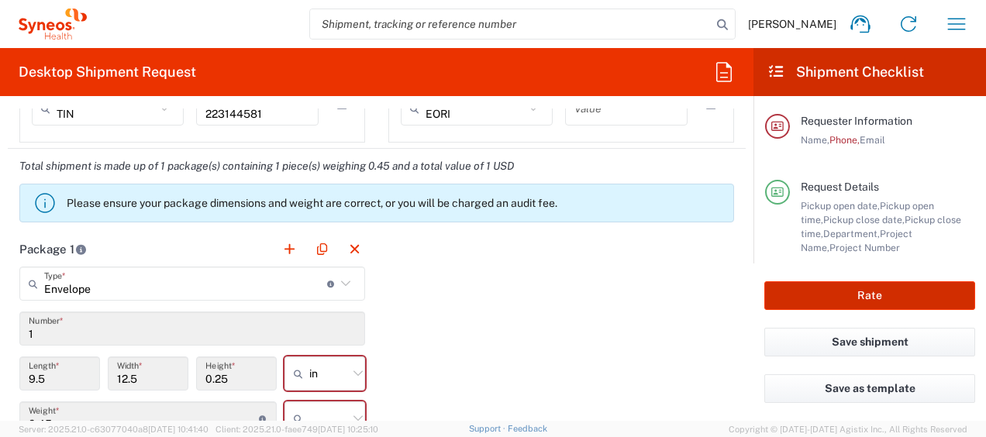
scroll to position [1332, 0]
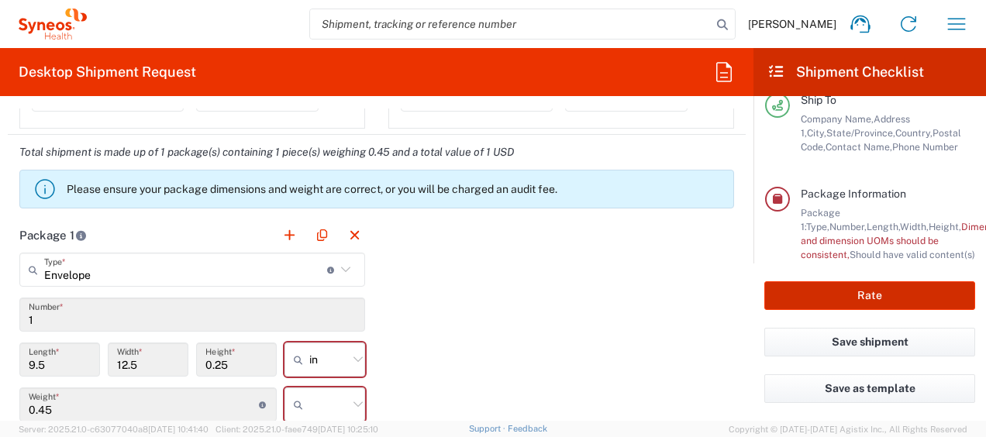
type input "8350 DEPARTMENTAL EXPENSE"
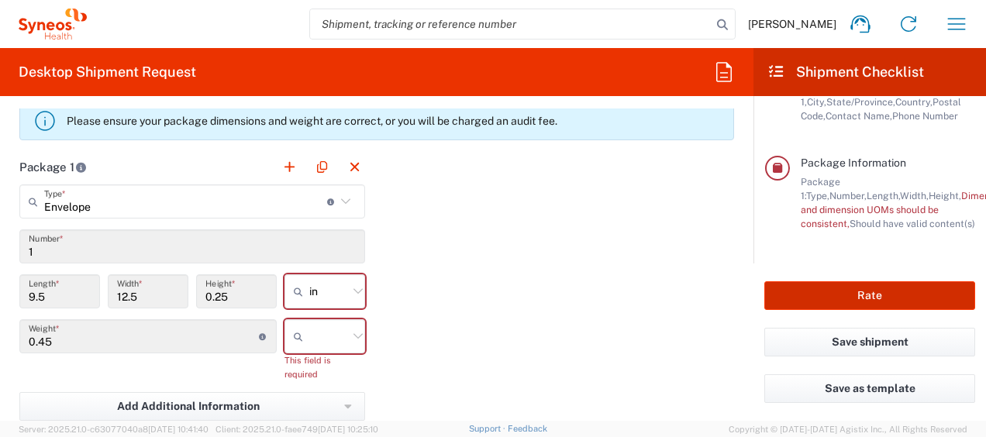
scroll to position [1487, 0]
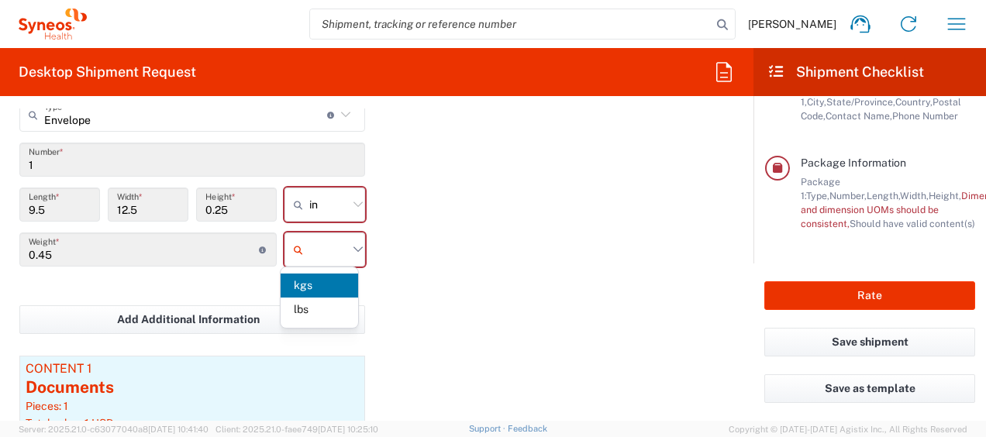
click at [324, 256] on input "text" at bounding box center [328, 249] width 39 height 25
click at [318, 306] on span "lbs" at bounding box center [320, 310] width 78 height 24
type input "lbs"
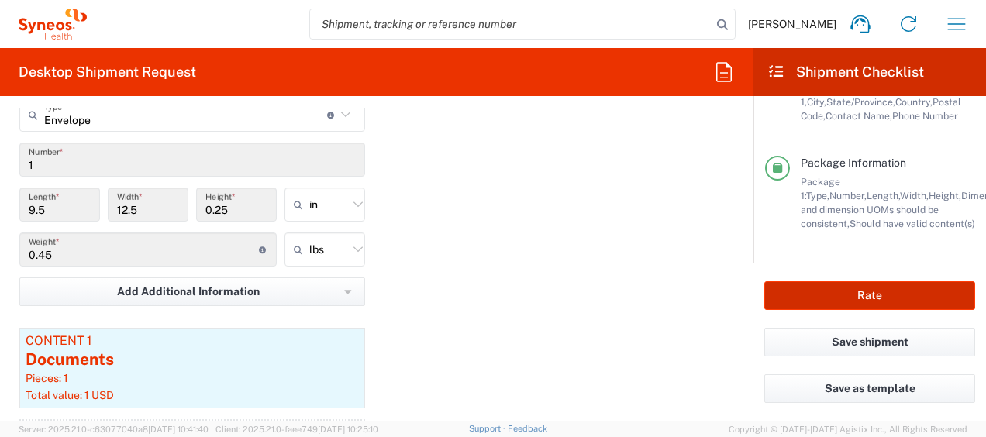
click at [848, 299] on button "Rate" at bounding box center [870, 295] width 211 height 29
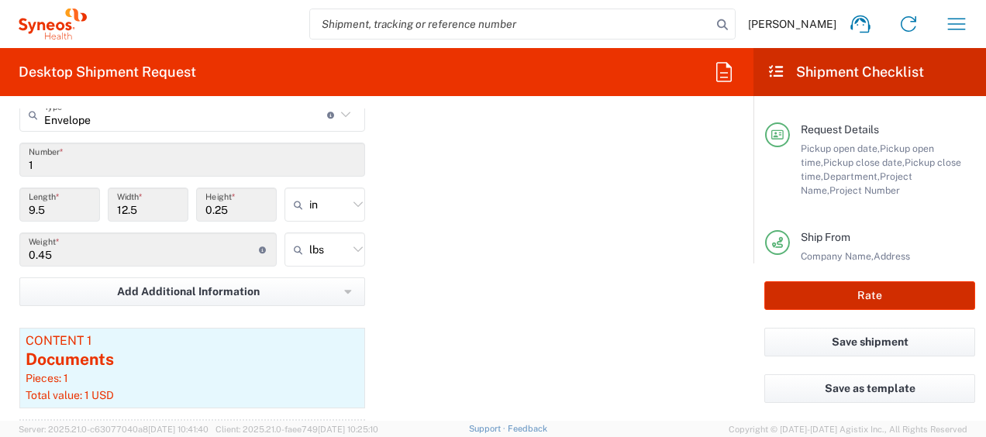
scroll to position [0, 0]
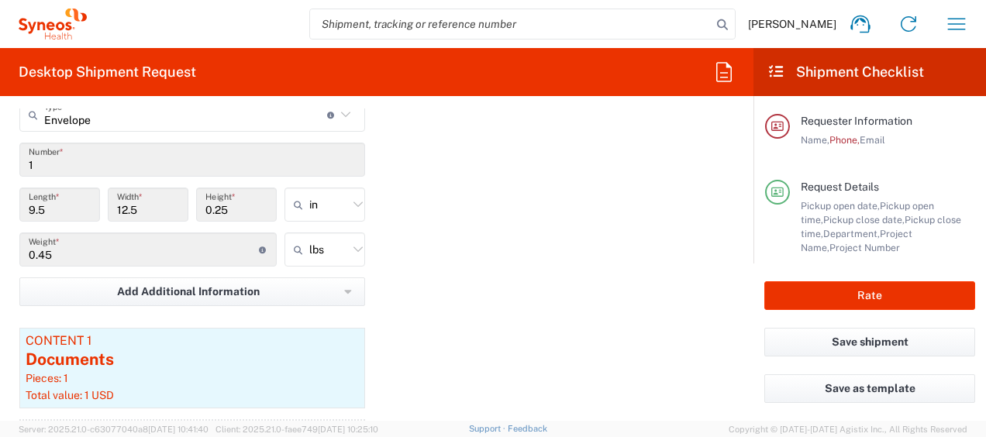
click at [813, 123] on span "Requester Information" at bounding box center [857, 121] width 112 height 12
click at [771, 130] on icon at bounding box center [778, 126] width 14 height 11
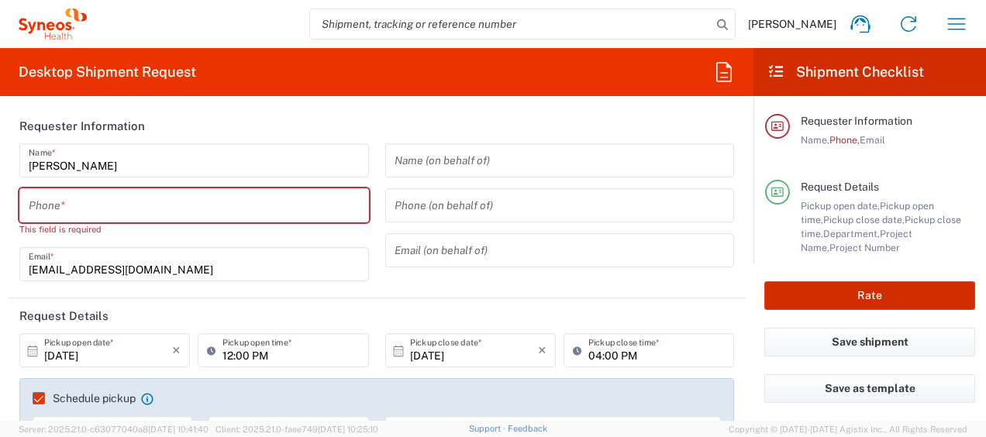
click at [820, 294] on button "Rate" at bounding box center [870, 295] width 211 height 29
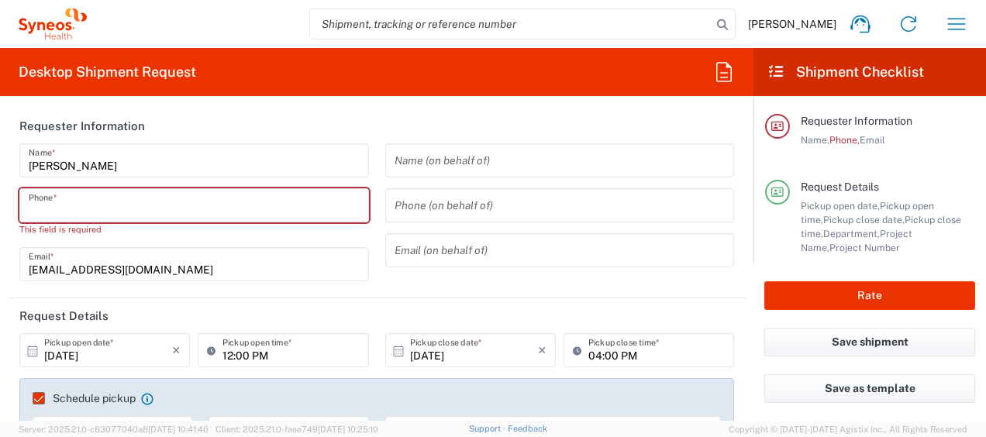
click at [206, 208] on input "tel" at bounding box center [194, 205] width 331 height 27
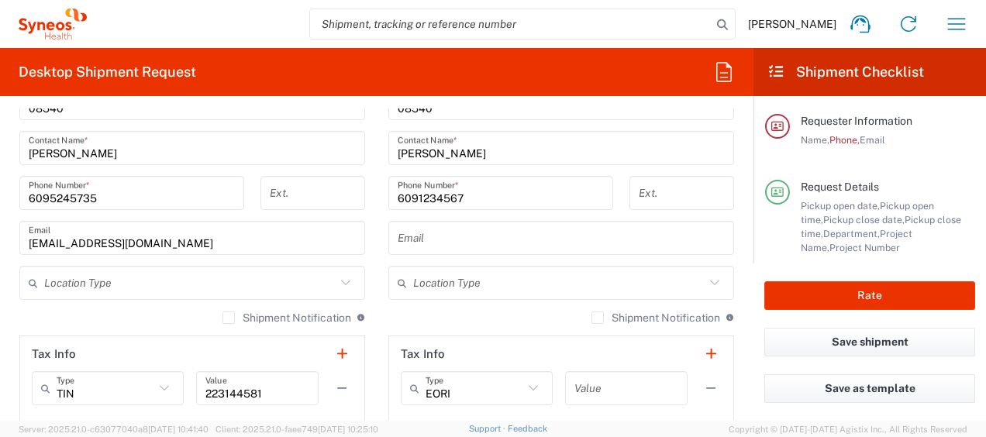
scroll to position [1086, 0]
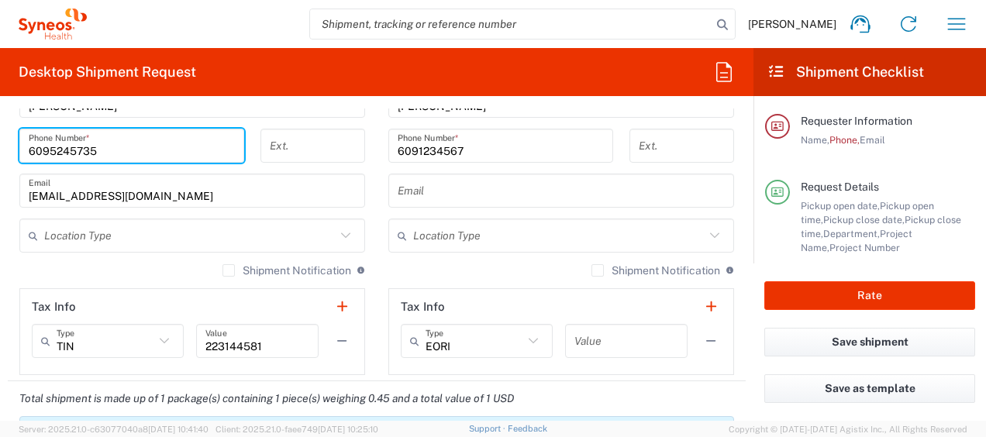
click at [99, 152] on input "6095245735" at bounding box center [132, 146] width 206 height 27
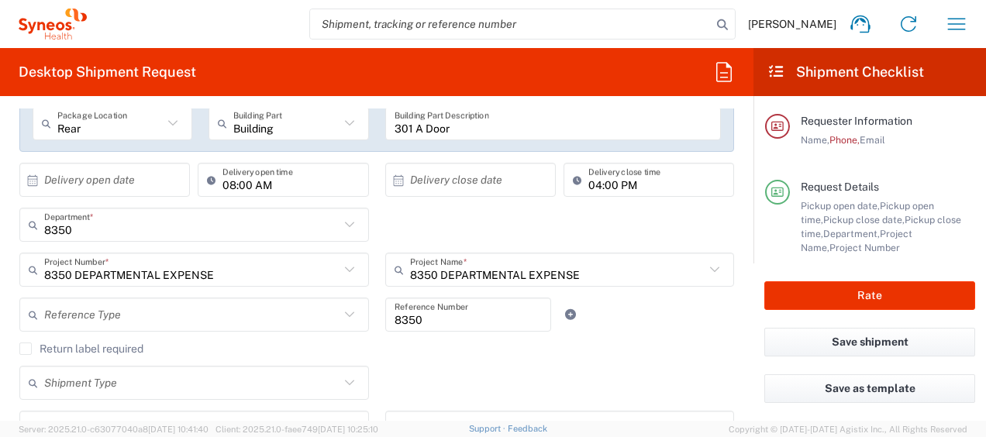
scroll to position [0, 0]
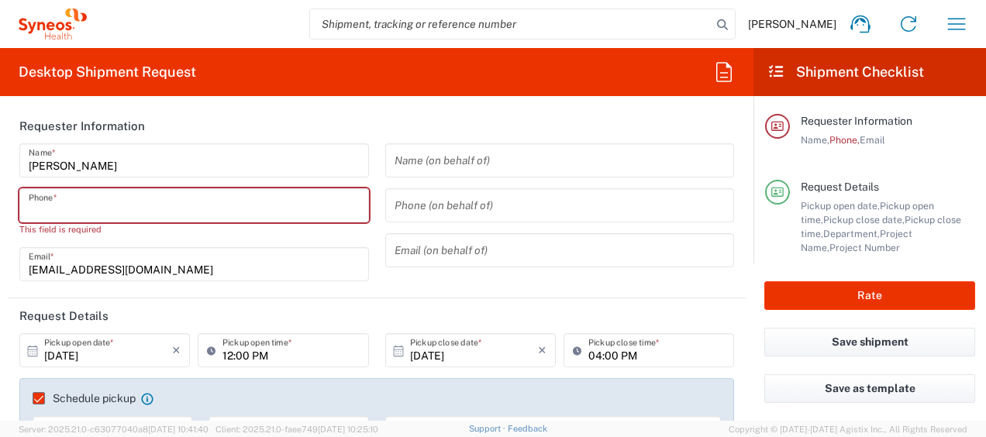
click at [33, 200] on input "tel" at bounding box center [194, 205] width 331 height 27
paste input "6095245735"
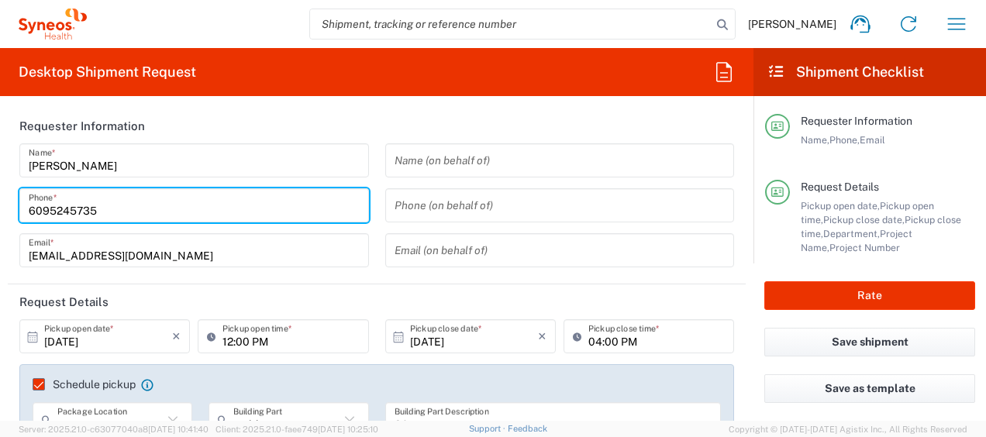
type input "6095245735"
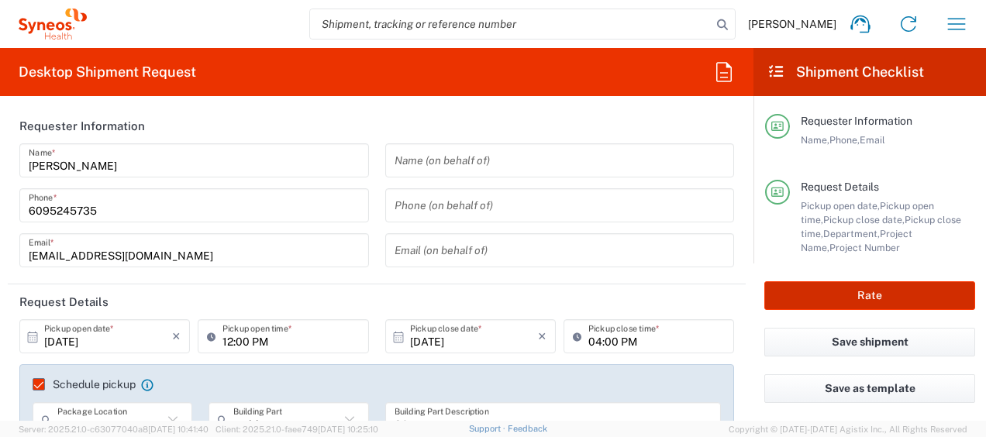
drag, startPoint x: 0, startPoint y: 220, endPoint x: 807, endPoint y: 295, distance: 810.7
click at [0, 220] on html "Nick Marcatoma Home Shipment estimator Shipment tracking Desktop shipment reque…" at bounding box center [493, 218] width 986 height 437
click at [828, 295] on button "Rate" at bounding box center [870, 295] width 211 height 29
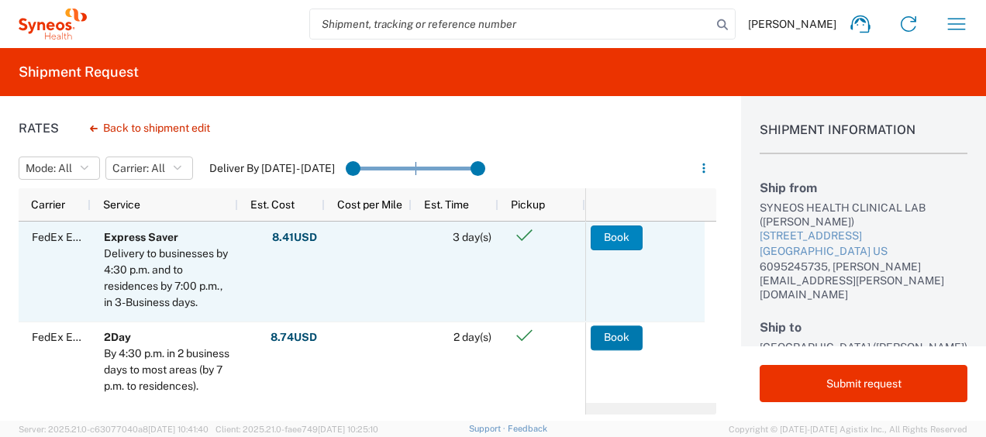
click at [607, 242] on button "Book" at bounding box center [617, 238] width 52 height 25
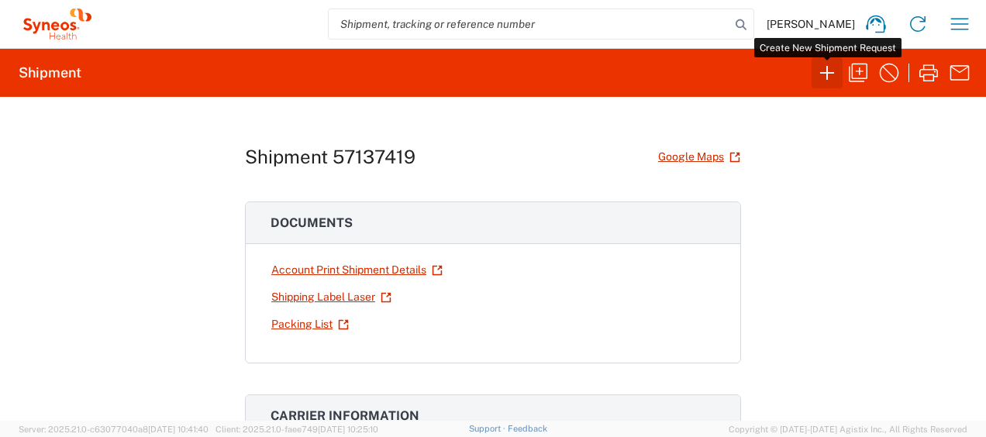
click at [824, 71] on icon "button" at bounding box center [827, 72] width 25 height 25
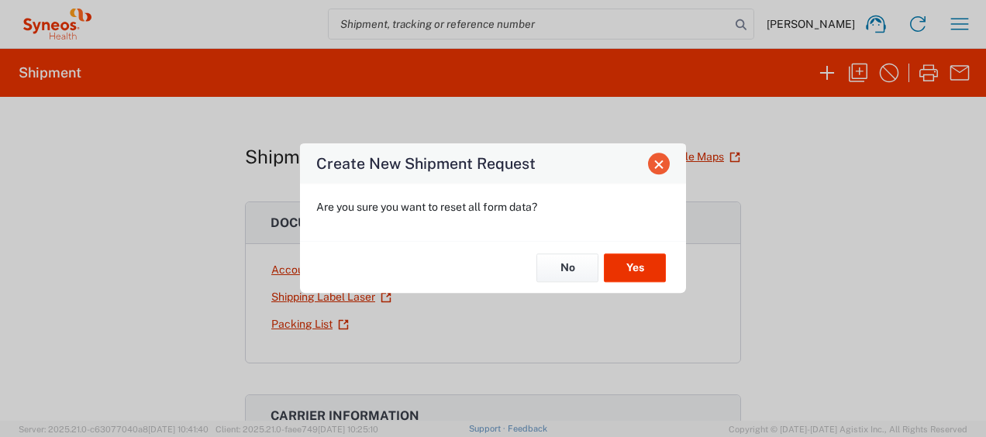
click at [657, 165] on span "Close" at bounding box center [659, 164] width 11 height 11
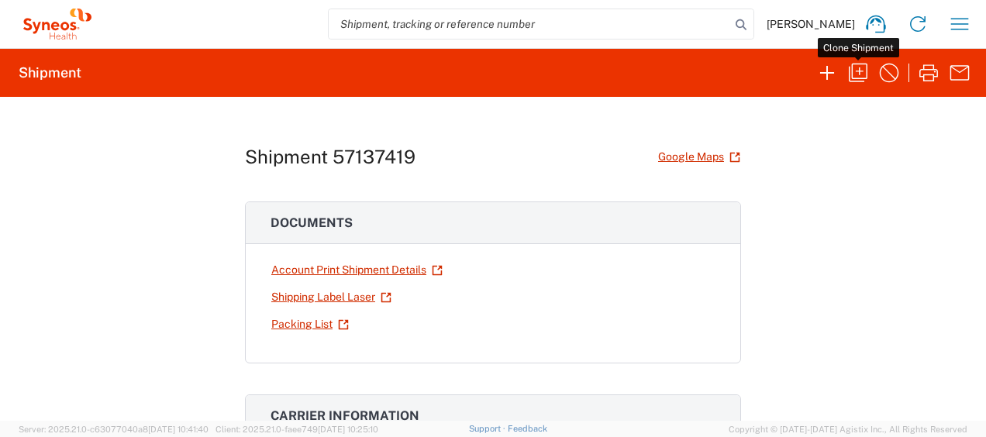
click at [851, 78] on icon "button" at bounding box center [858, 72] width 25 height 25
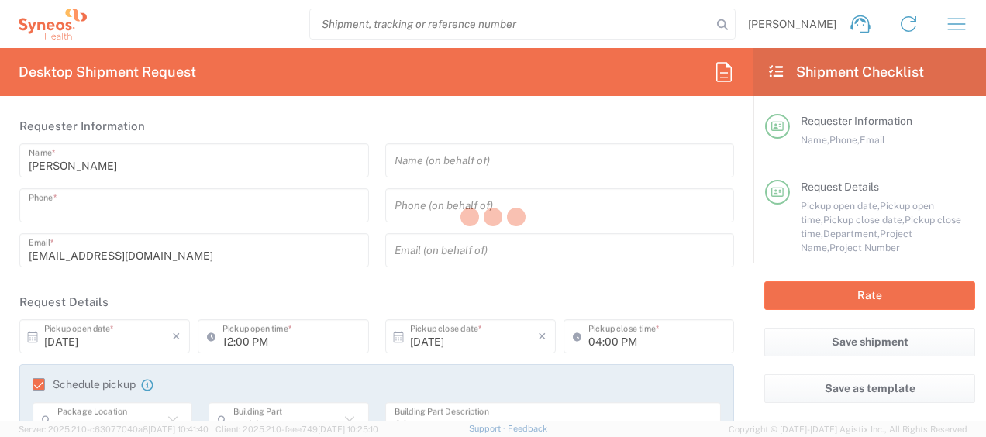
type input "6095245735"
type textarea "[EMAIL_ADDRESS][DOMAIN_NAME]"
type input "SYNEOS HEALTH CLINICAL LAB-[GEOGRAPHIC_DATA] [GEOGRAPHIC_DATA]"
type input "SYNEOS HEALTH CLINICAL LAB"
type input "301 College Road East"
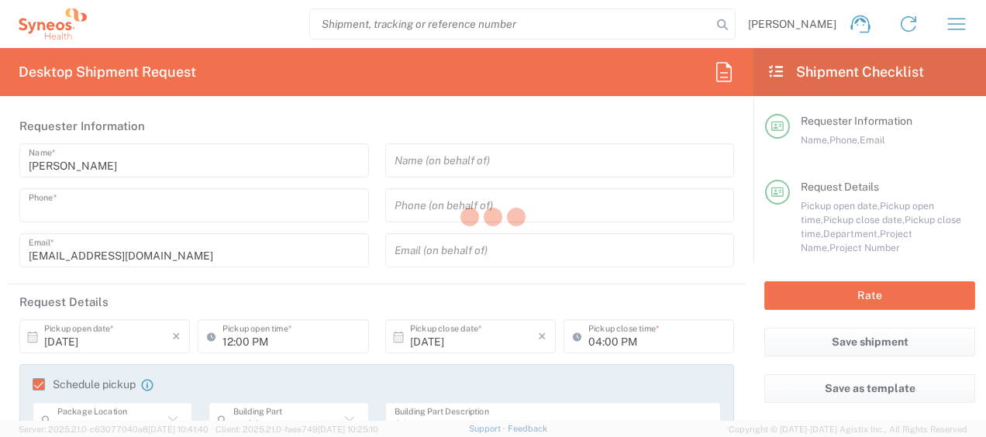
type input "Princeton"
type input "08540"
type input "[PERSON_NAME]"
type input "6095245735"
type input "[EMAIL_ADDRESS][DOMAIN_NAME]"
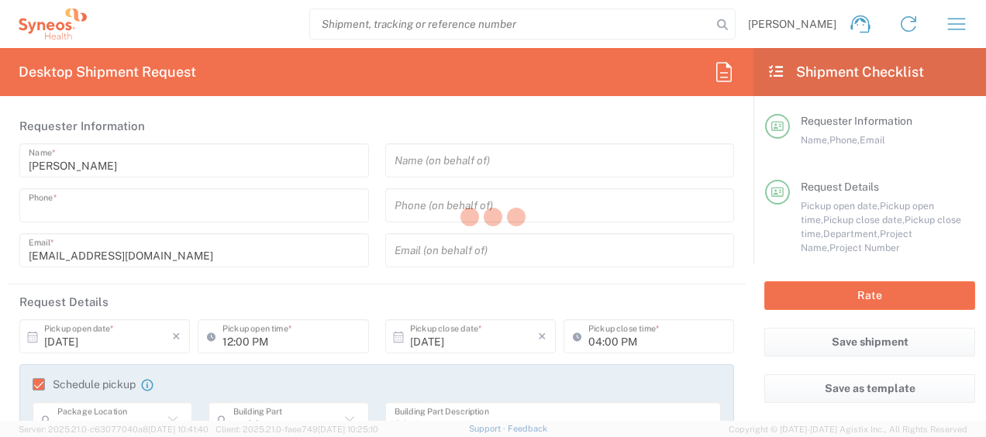
type input "Penn Medicine Princeton Medical Center"
type input "1 Plainsboro Road"
type input "Plainsboro"
type input "[GEOGRAPHIC_DATA]"
type input "08540"
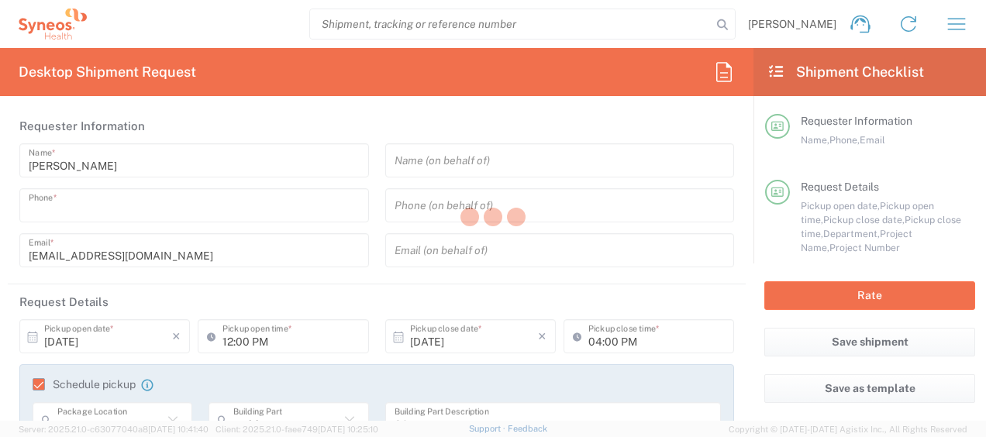
type input "Steven Morrissey"
type input "6091234567"
type input "Sender/Shipper"
type input "8350 DEPARTMENTAL EXPENSE"
type input "[US_STATE]"
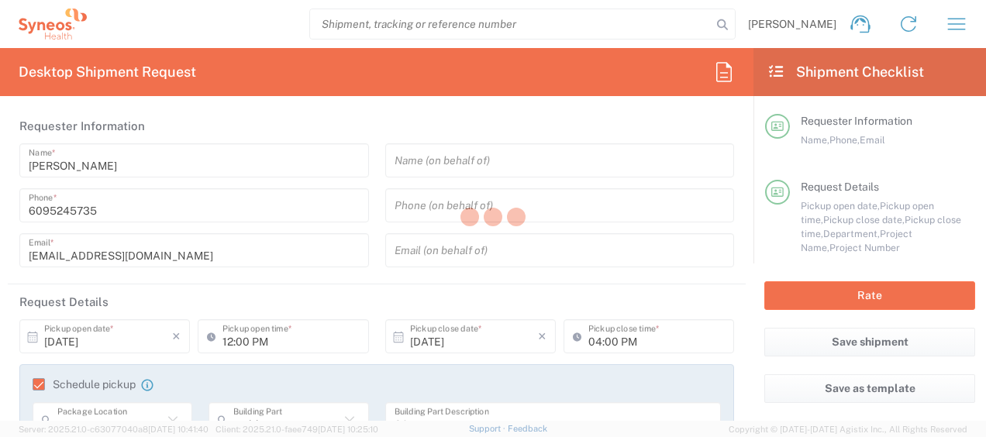
type input "[US_STATE]"
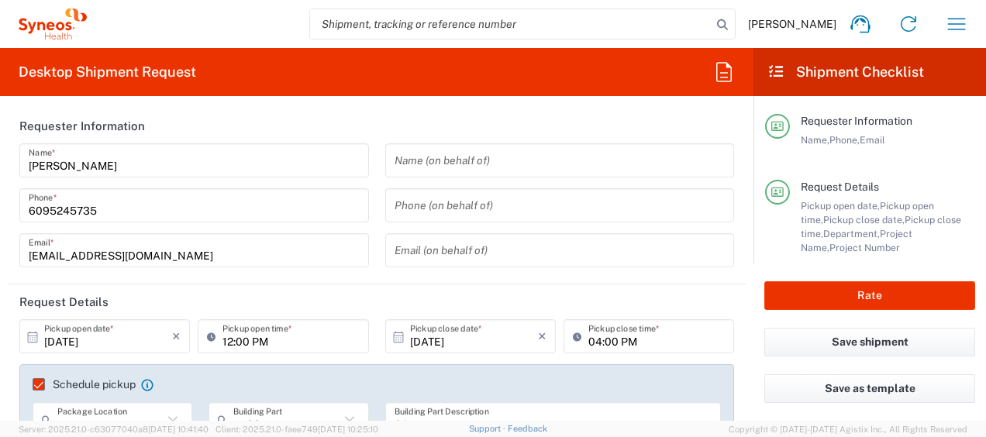
type input "Envelope"
type input "8350"
type input "8350 DEPARTMENTAL EXPENSE"
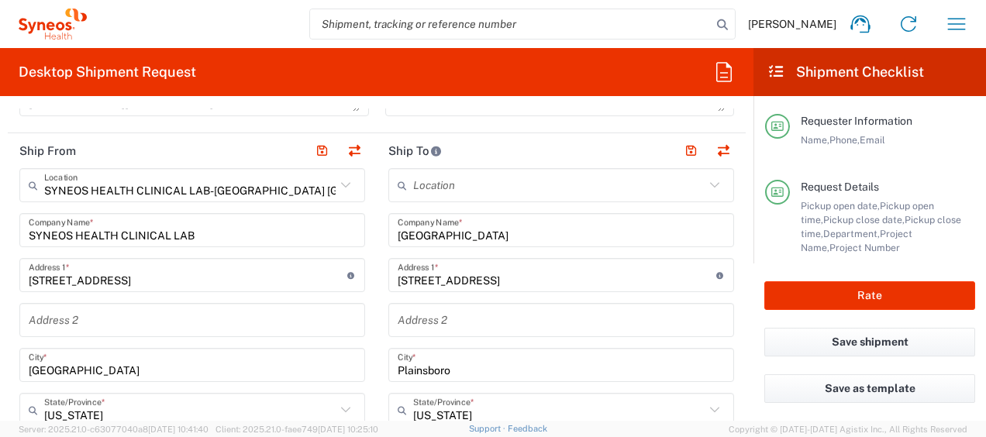
scroll to position [698, 0]
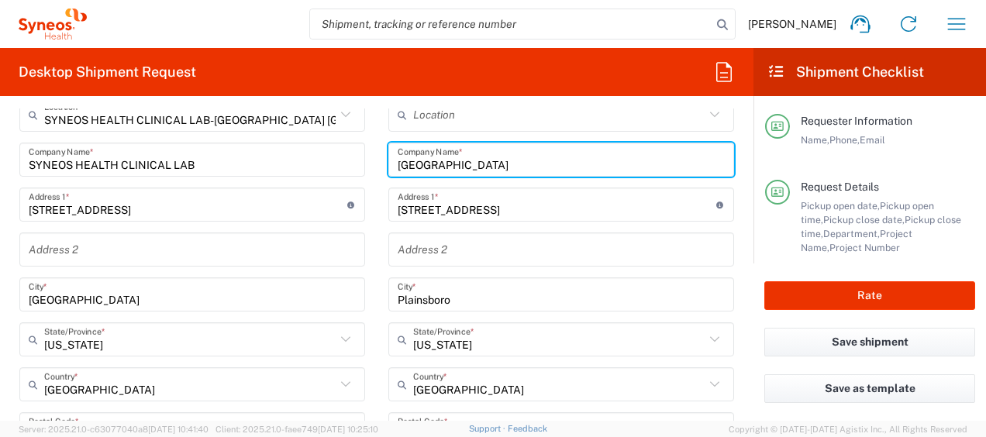
click at [527, 155] on input "Penn Medicine Princeton Medical Center" at bounding box center [561, 160] width 327 height 27
paste input "lainsboro Fire Company/Fire District 1"
click at [532, 162] on input "Plainsboro Fire Company/Fire District 1" at bounding box center [561, 160] width 327 height 27
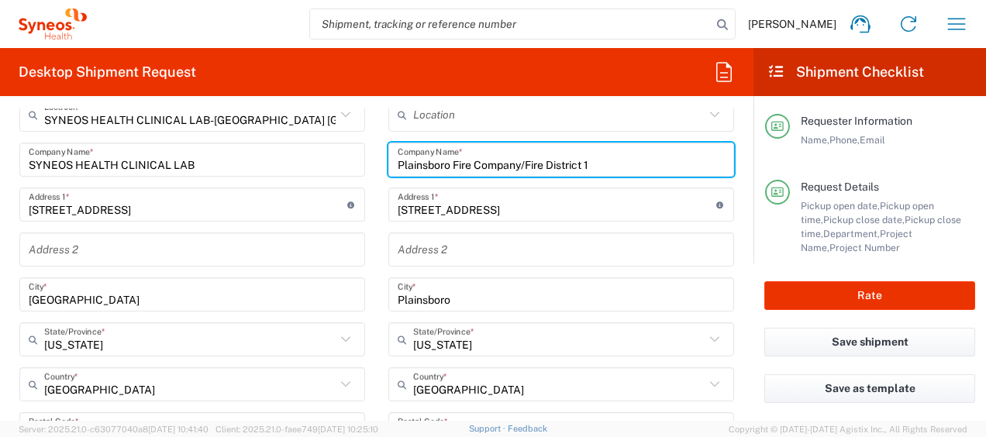
paste input "Plainsboro Fire Company/Fire District 1"
click at [534, 164] on input "Plainsboro Fire Company/FirPlainsboro Fire Company/Fire District 1e District 1" at bounding box center [561, 160] width 327 height 27
paste input "text"
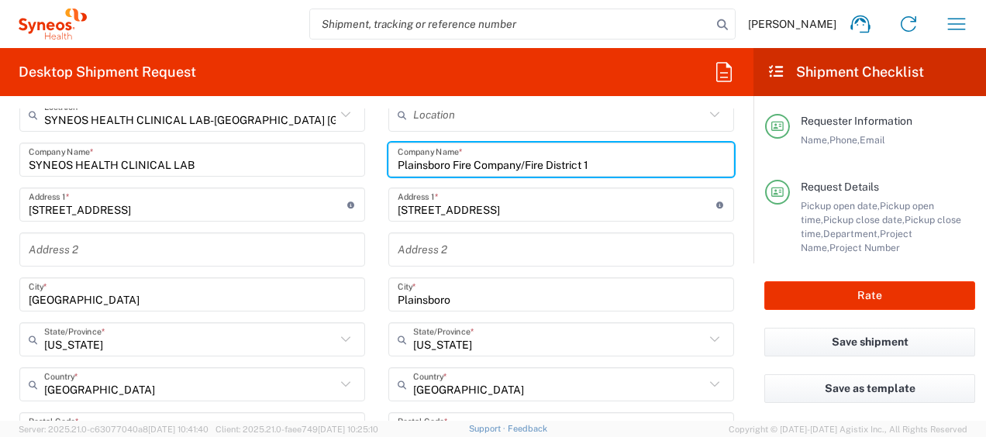
scroll to position [0, 0]
type input "Plainsboro Fire Company/Fire District 1"
click at [513, 202] on input "1 Plainsboro Road" at bounding box center [557, 205] width 319 height 27
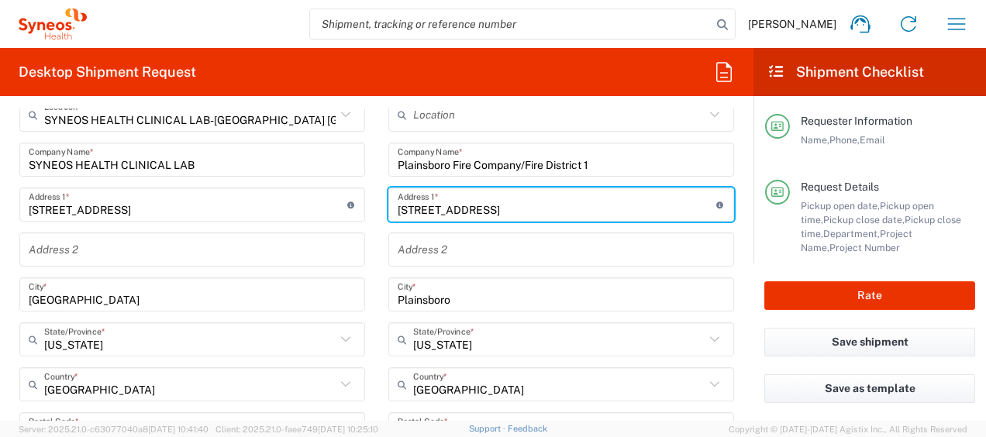
paste input "407"
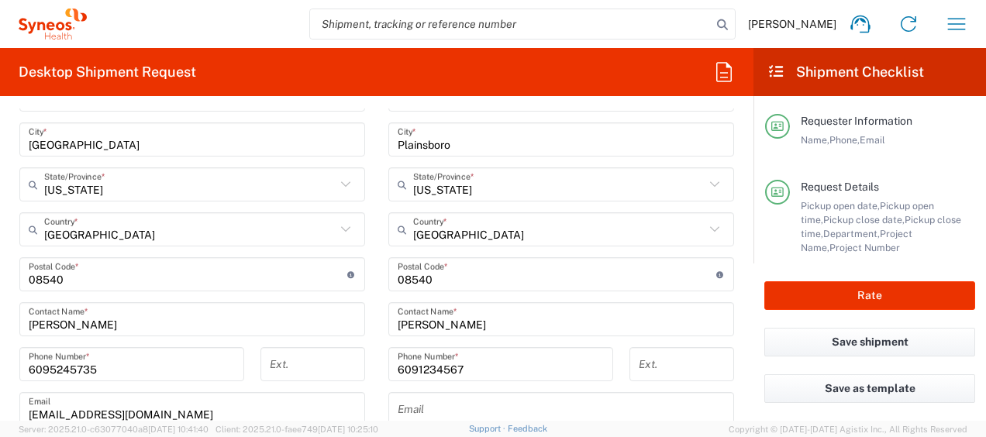
type input "407 Plainsboro Road"
click at [377, 200] on main "Location Addison Whitney LLC-Morrisvile NC US Barcelona-Syneos Health BioSector…" at bounding box center [561, 268] width 369 height 651
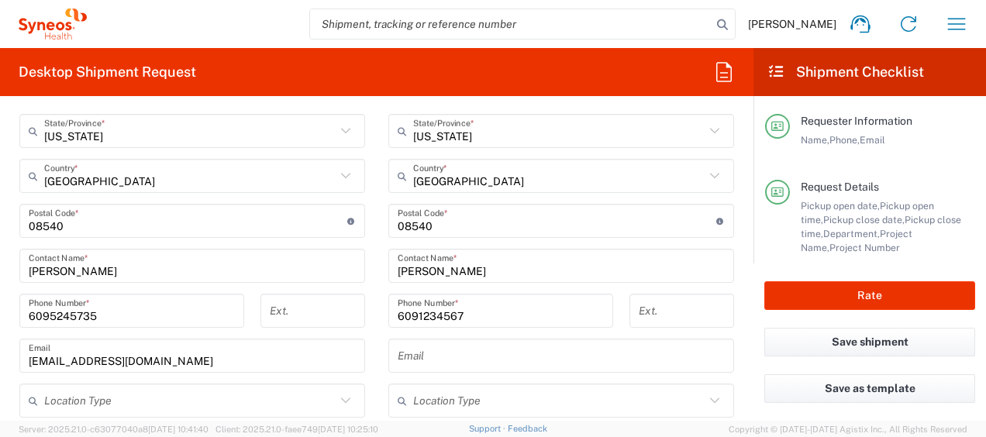
scroll to position [931, 0]
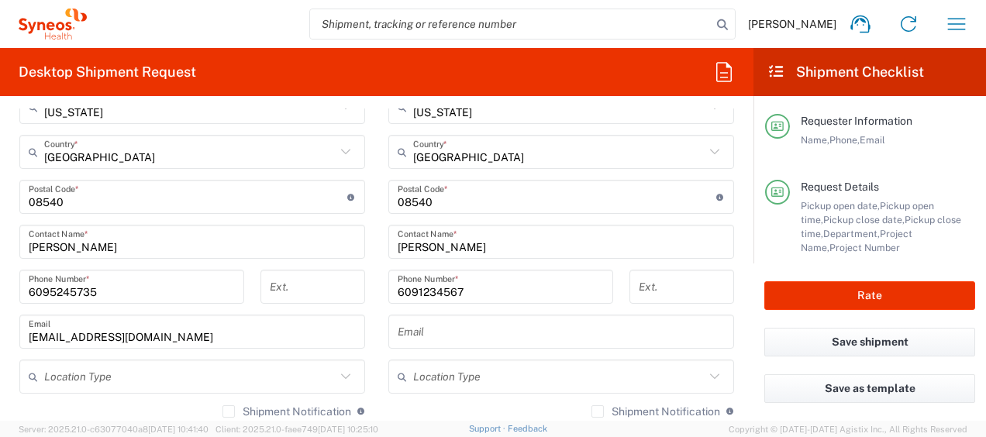
click at [488, 280] on input "6091234567" at bounding box center [501, 287] width 206 height 27
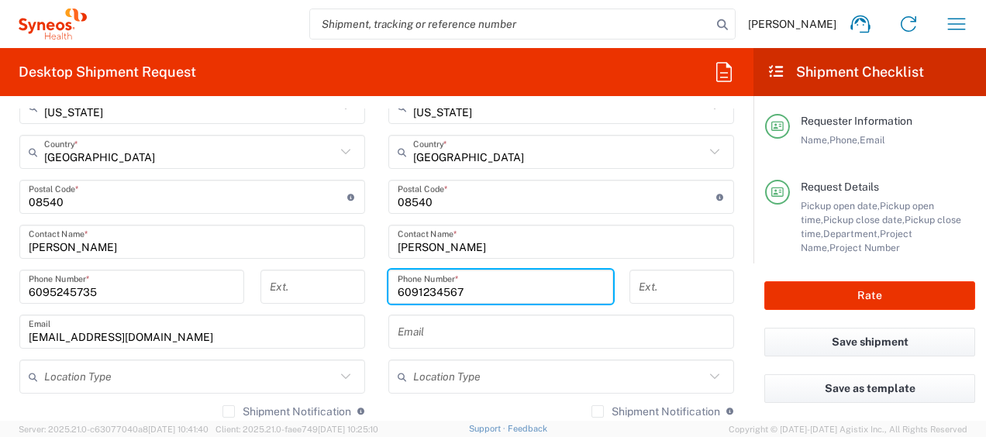
click at [488, 280] on input "6091234567" at bounding box center [501, 287] width 206 height 27
click at [484, 251] on input "Steven Morrissey" at bounding box center [561, 242] width 327 height 27
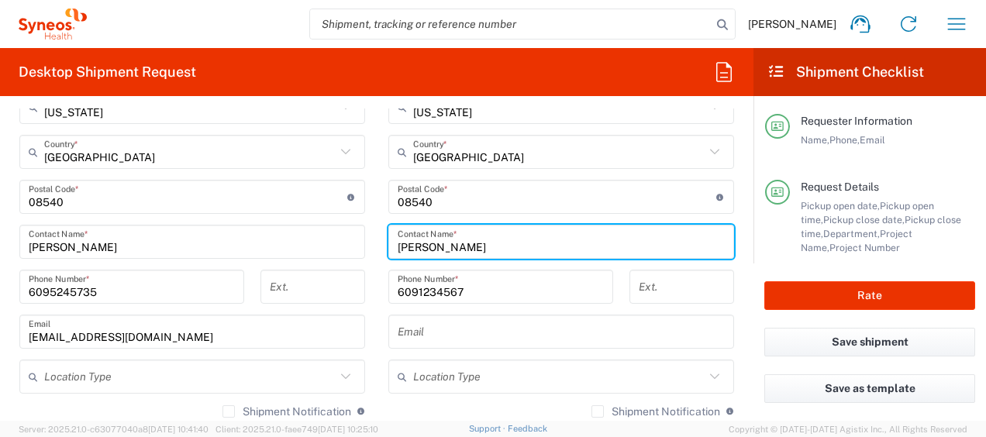
paste input "Matt Collins"
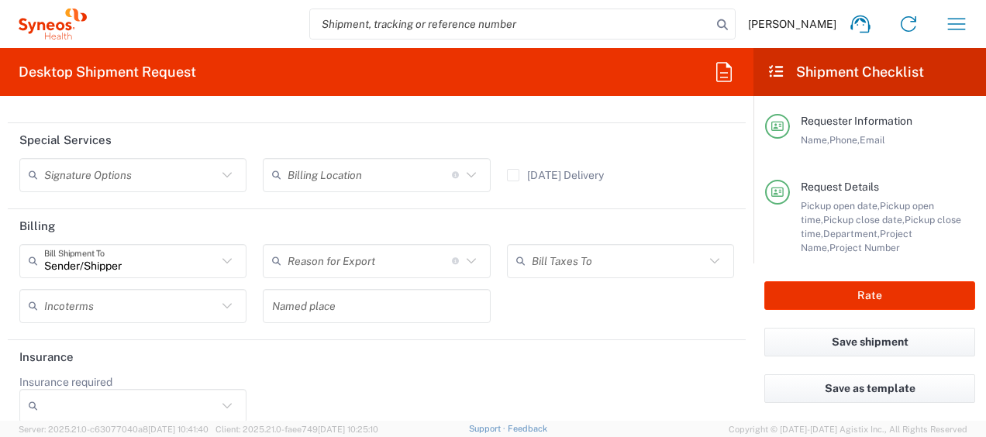
scroll to position [2075, 0]
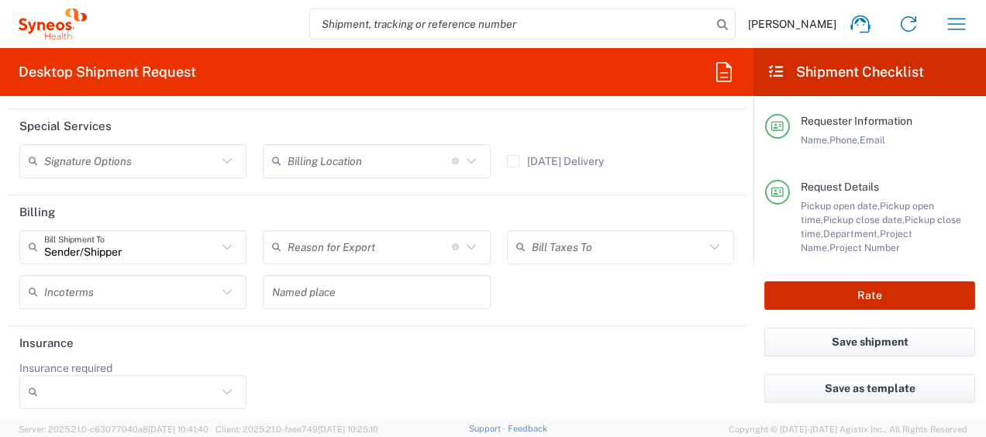
type input "Matt Collins"
click at [803, 287] on button "Rate" at bounding box center [870, 295] width 211 height 29
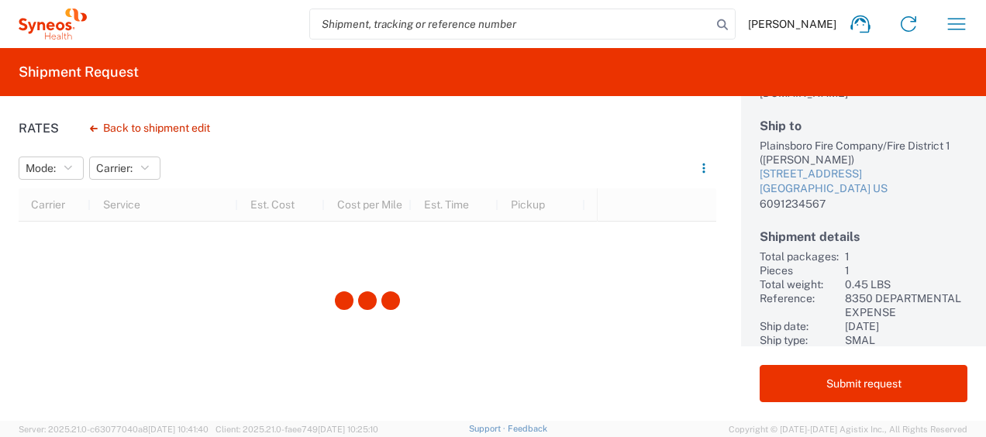
scroll to position [202, 0]
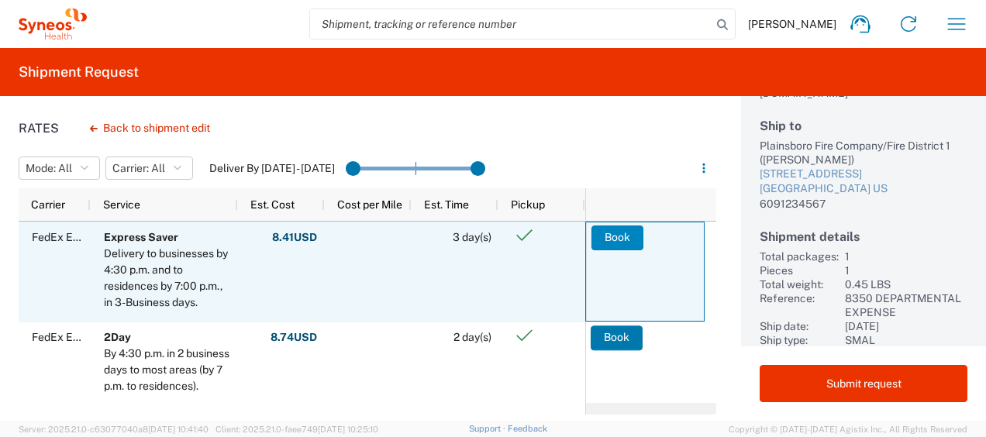
click at [623, 241] on button "Book" at bounding box center [618, 238] width 52 height 25
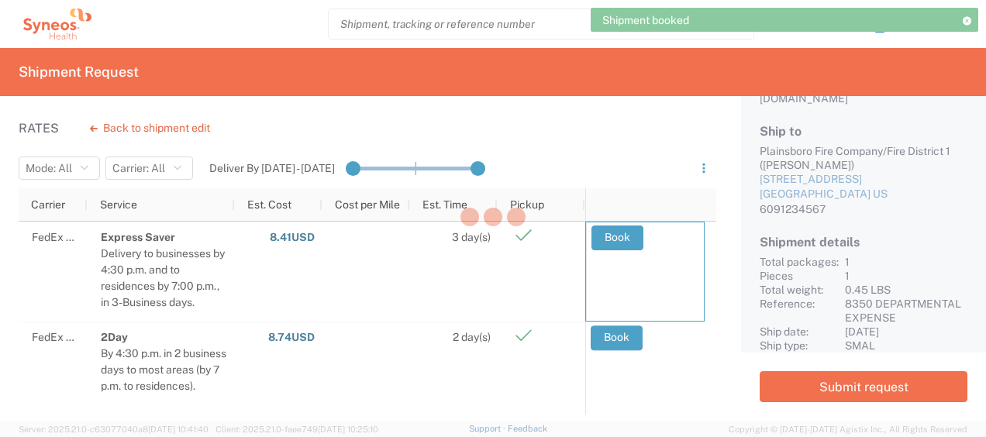
scroll to position [195, 0]
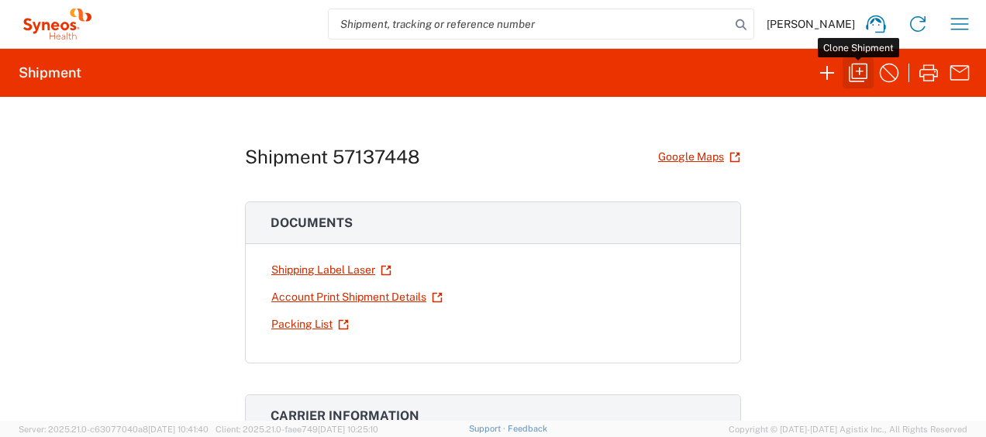
click at [856, 76] on icon "button" at bounding box center [858, 72] width 25 height 25
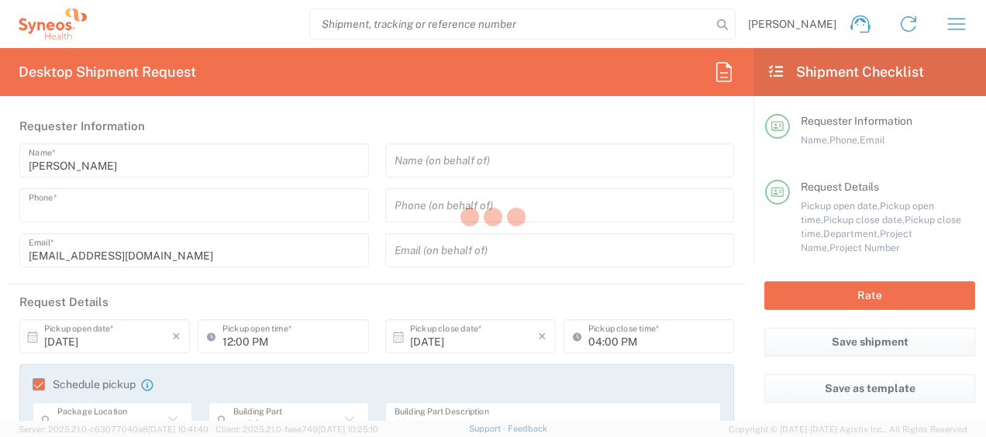
type input "6095245735"
type textarea "[EMAIL_ADDRESS][DOMAIN_NAME]"
type input "SYNEOS HEALTH CLINICAL LAB-[GEOGRAPHIC_DATA] [GEOGRAPHIC_DATA]"
type input "SYNEOS HEALTH CLINICAL LAB"
type input "301 College Road East"
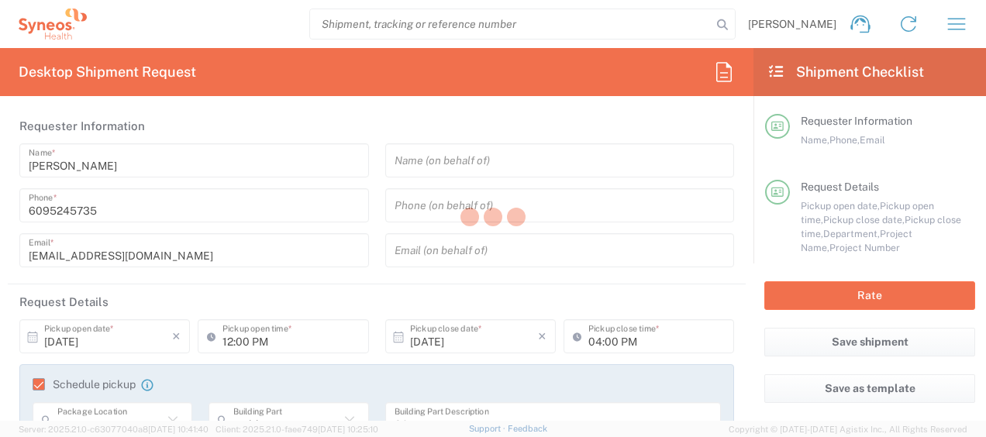
type input "Princeton"
type input "08540"
type input "[PERSON_NAME]"
type input "6095245735"
type input "[EMAIL_ADDRESS][DOMAIN_NAME]"
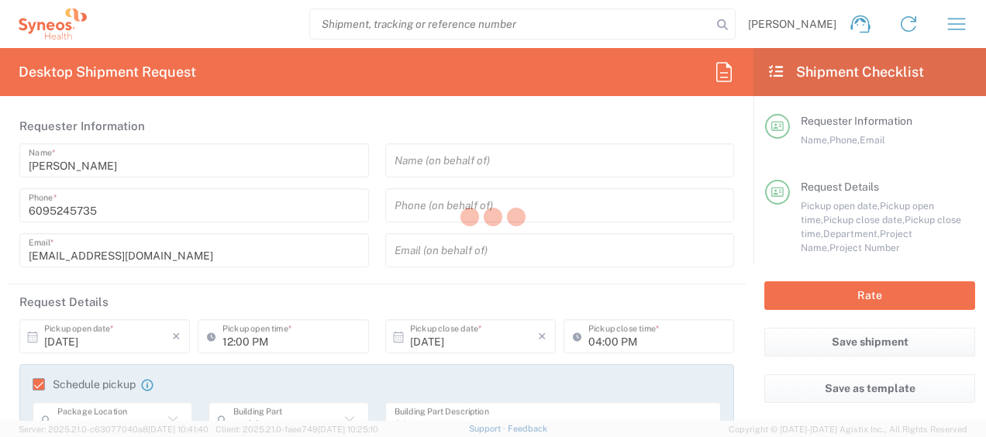
type input "Plainsboro Fire Company/Fire District 1"
type input "407 Plainsboro Road"
type input "Plainsboro"
type input "[GEOGRAPHIC_DATA]"
type input "08540"
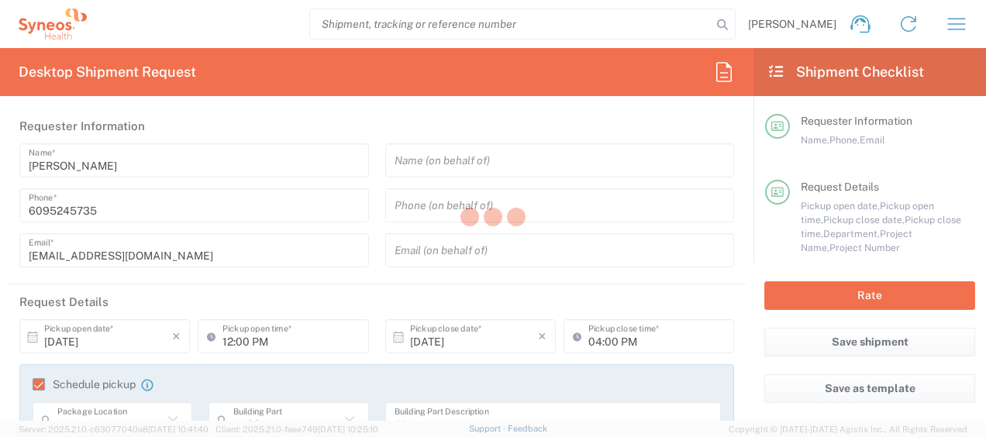
type input "Matt Collins"
type input "6091234567"
type input "Sender/Shipper"
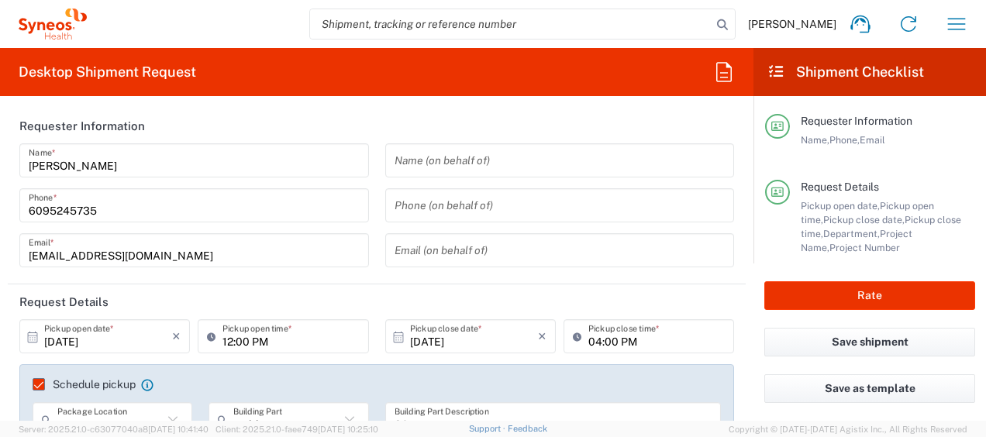
type input "8350 DEPARTMENTAL EXPENSE"
type input "[US_STATE]"
type input "Envelope"
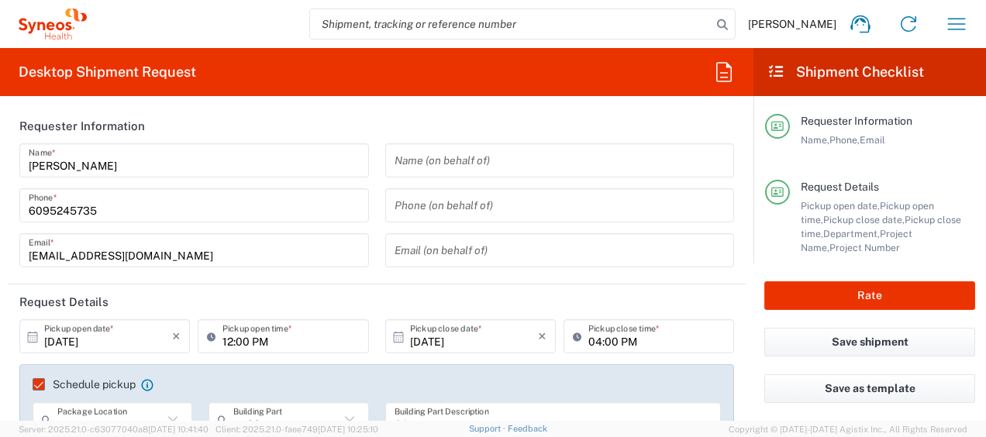
type input "8350"
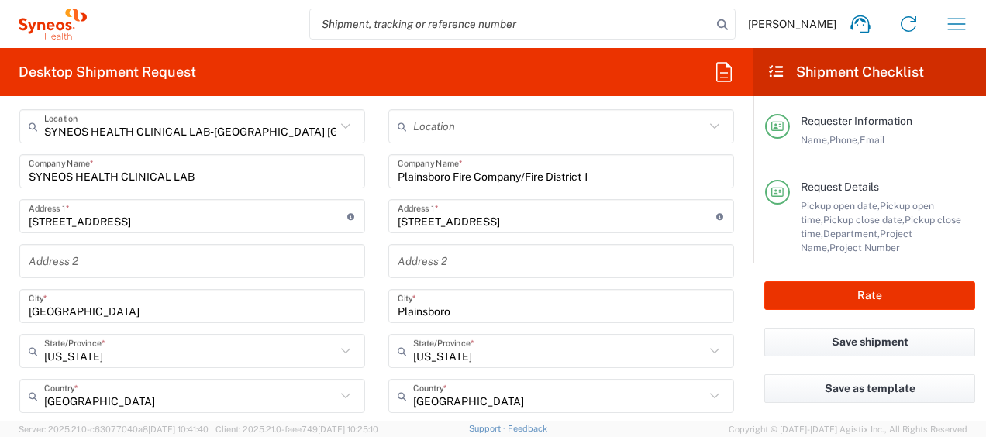
scroll to position [698, 0]
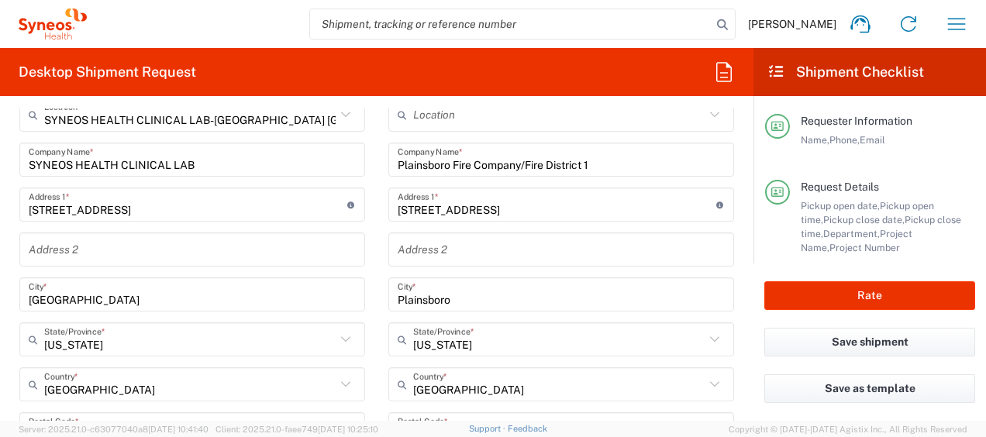
click at [487, 177] on div "Location Addison Whitney LLC-Morrisvile NC US Barcelona-Syneos Health BioSector…" at bounding box center [562, 423] width 346 height 651
click at [489, 168] on input "Plainsboro Fire Company/Fire District 1" at bounding box center [561, 160] width 327 height 27
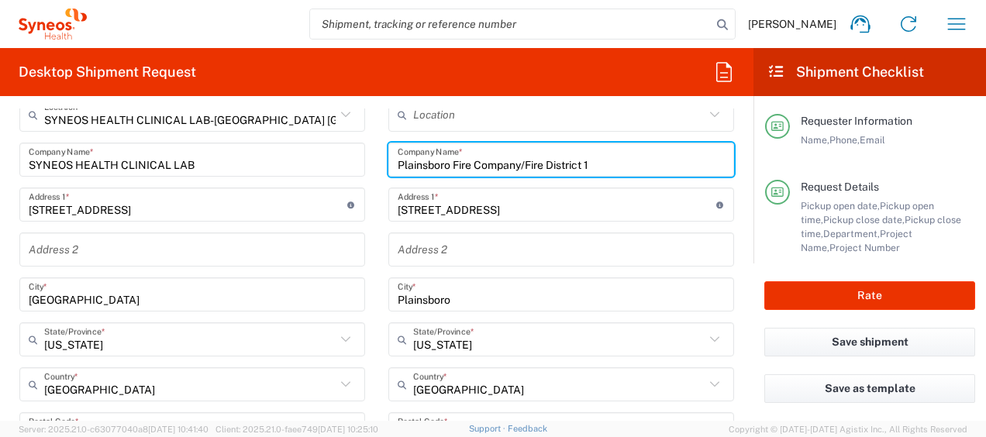
click at [489, 168] on input "Plainsboro Fire Company/Fire District 1" at bounding box center [561, 160] width 327 height 27
click at [489, 166] on input "Plainsboro Fire Company/Fire District 1" at bounding box center [561, 160] width 327 height 27
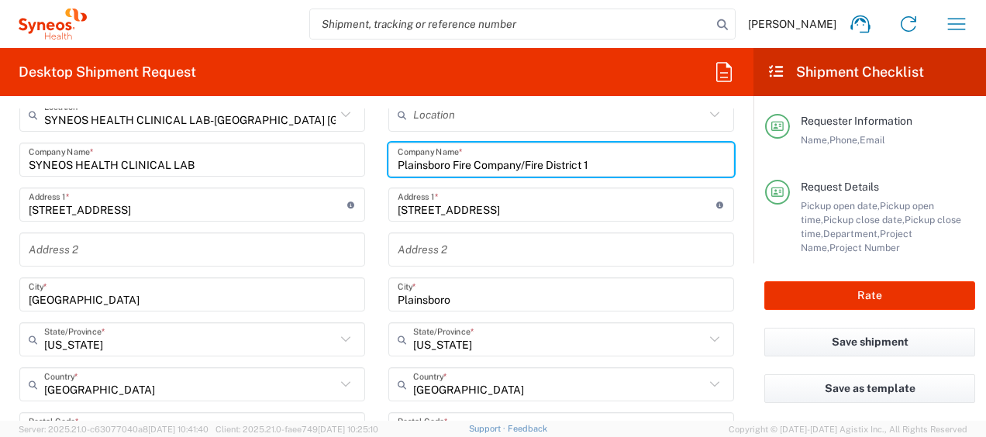
paste input "Township Police Department"
type input "Plainsboro Township Police Department"
drag, startPoint x: 503, startPoint y: 223, endPoint x: 503, endPoint y: 212, distance: 10.9
click at [503, 220] on div "Location Addison Whitney LLC-Morrisvile NC US Barcelona-Syneos Health BioSector…" at bounding box center [562, 423] width 346 height 651
click at [503, 212] on input "407 Plainsboro Road" at bounding box center [557, 205] width 319 height 27
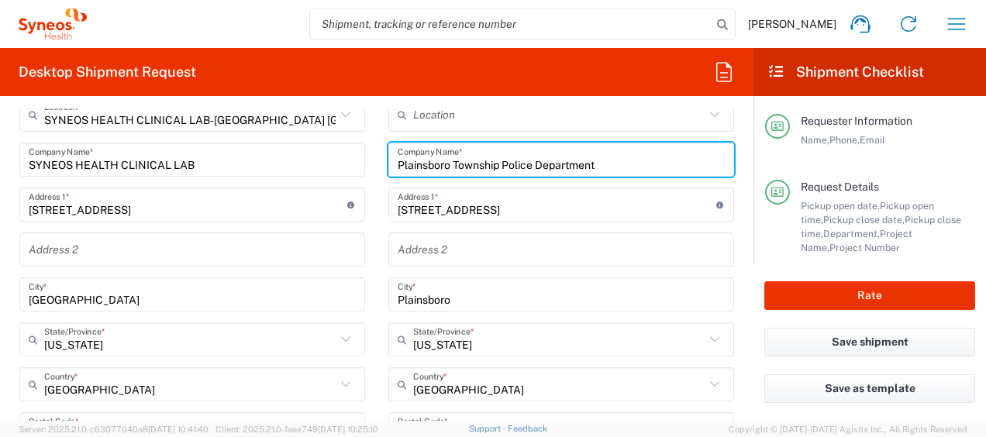
click at [503, 212] on input "407 Plainsboro Road" at bounding box center [557, 205] width 319 height 27
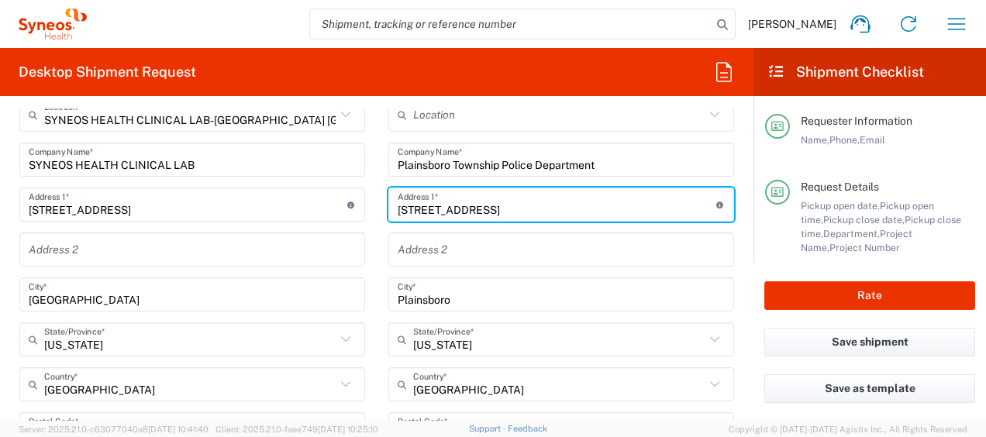
click at [430, 207] on input "407 Plainsboro Road" at bounding box center [557, 205] width 319 height 27
paste input "641"
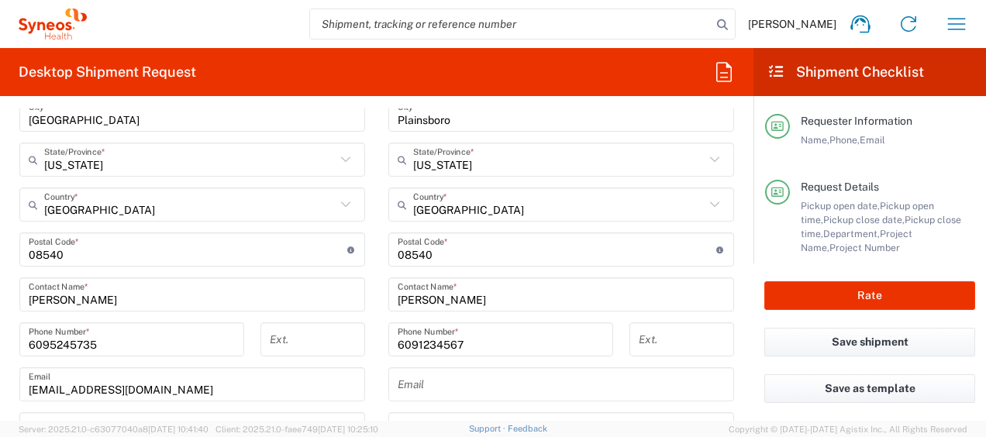
scroll to position [1008, 0]
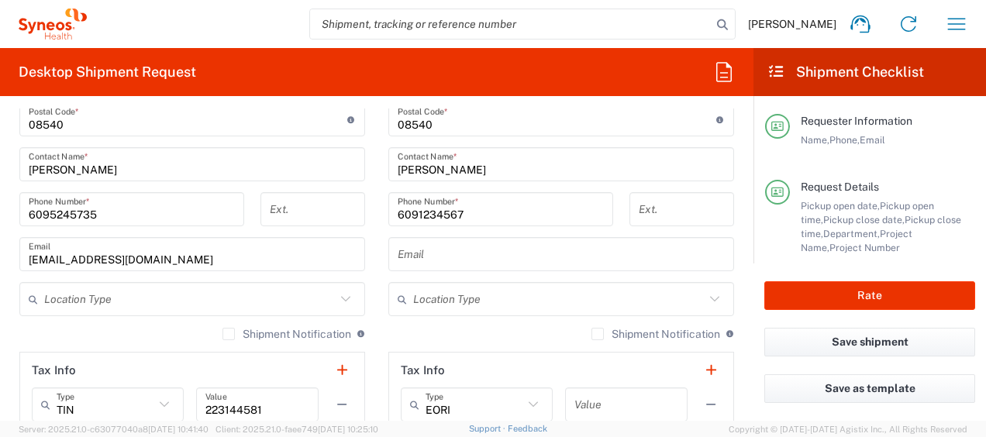
type input "641 Plainsboro Road"
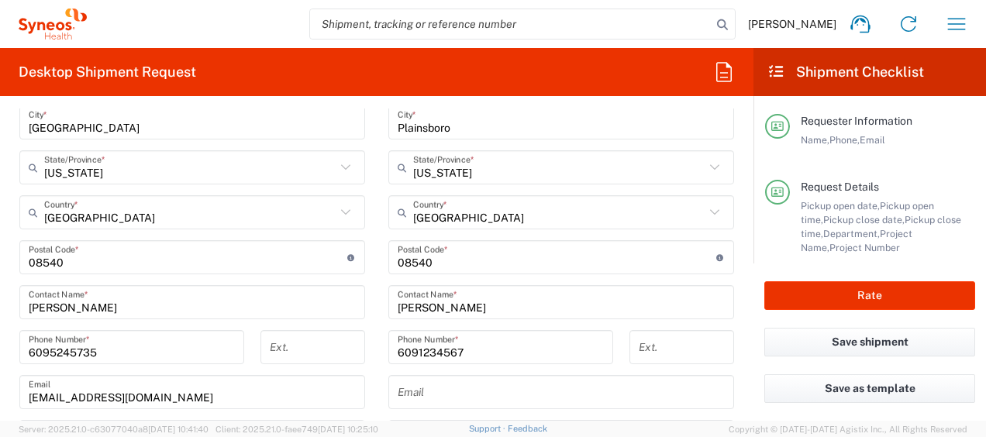
scroll to position [853, 0]
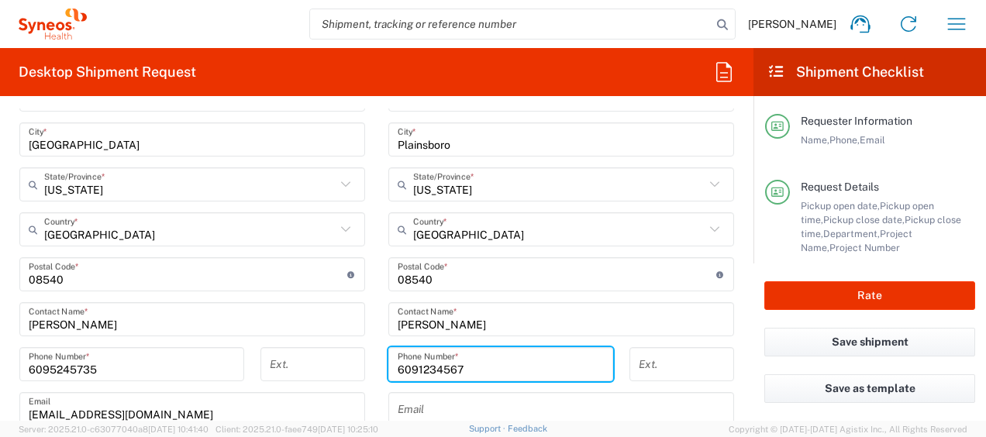
drag, startPoint x: 480, startPoint y: 358, endPoint x: 458, endPoint y: 354, distance: 22.1
click at [480, 358] on input "6091234567" at bounding box center [501, 364] width 206 height 27
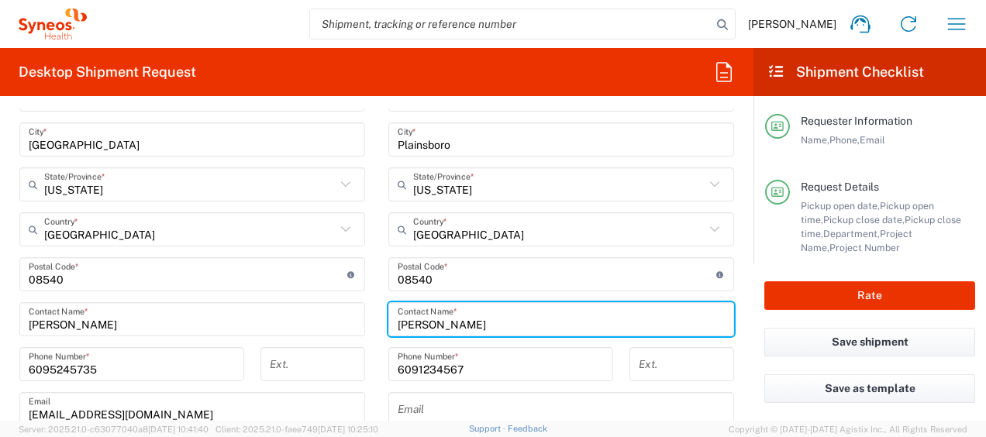
click at [402, 318] on input "Matt Collins" at bounding box center [561, 319] width 327 height 27
paste input "Eamon Blanchard"
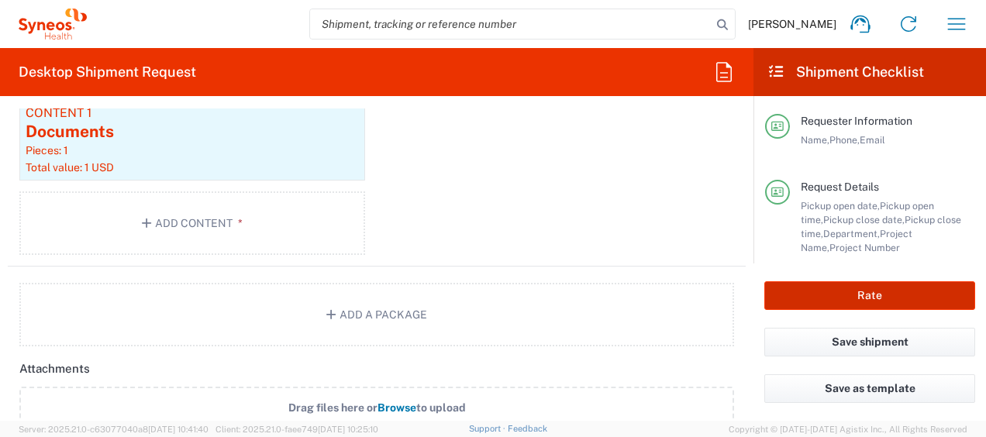
scroll to position [1706, 0]
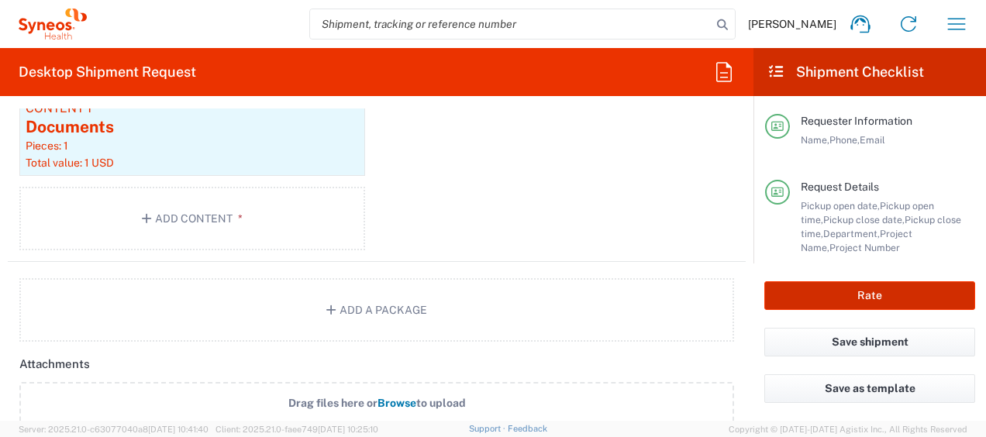
type input "Eamon Blanchard"
click at [876, 296] on button "Rate" at bounding box center [870, 295] width 211 height 29
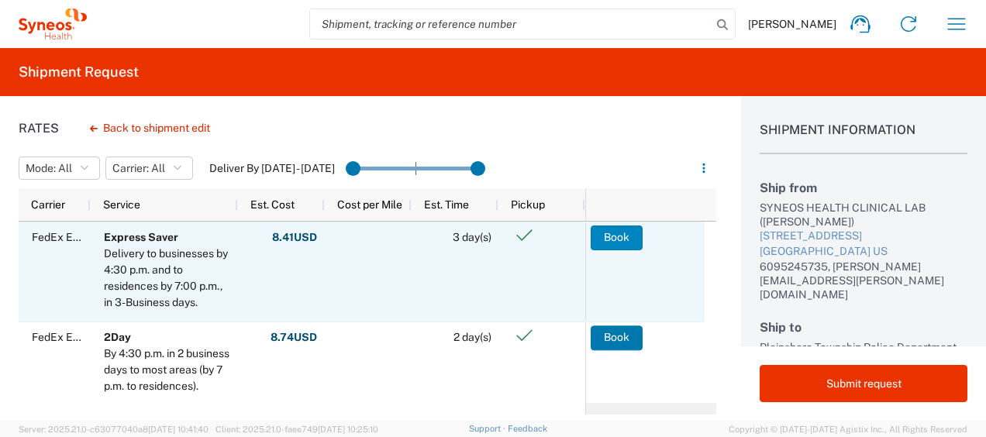
click at [593, 233] on button "Book" at bounding box center [617, 238] width 52 height 25
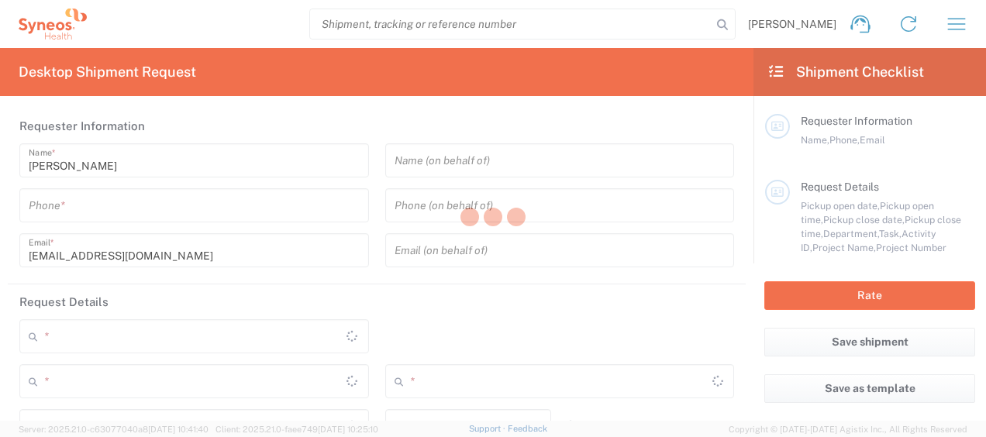
type input "North Carolina"
type input "United States"
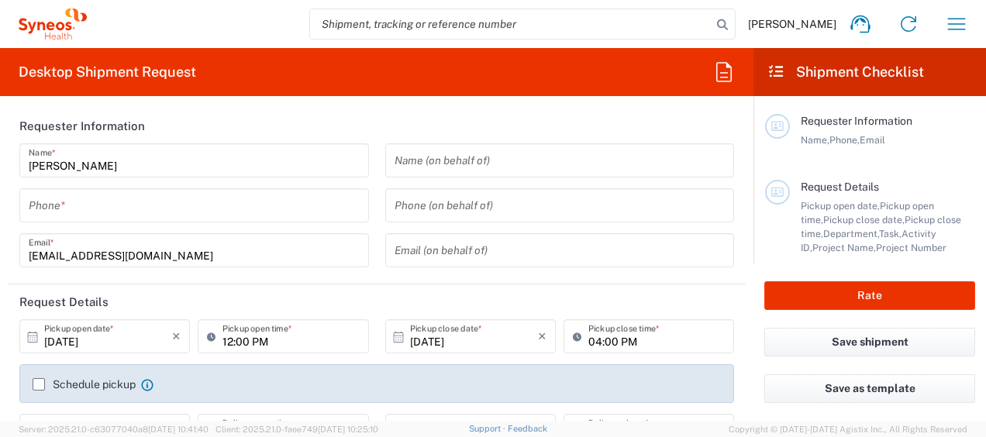
type input "8350"
click at [957, 26] on icon "button" at bounding box center [957, 24] width 25 height 25
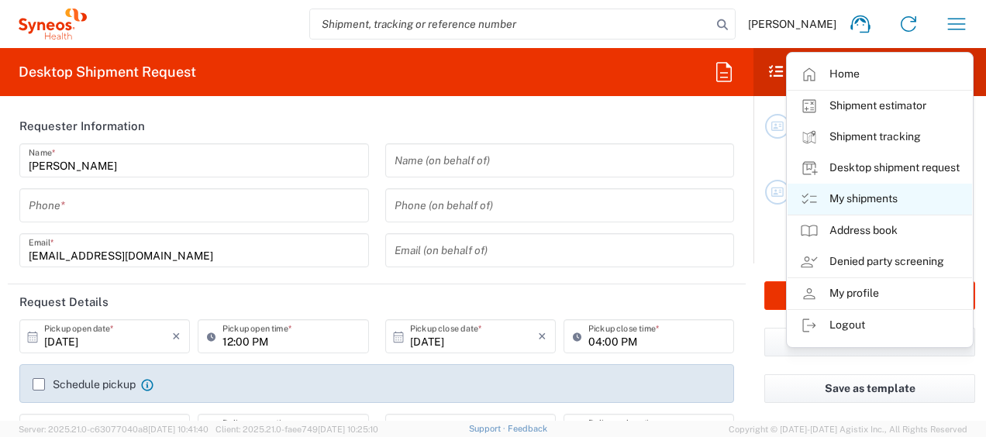
click at [859, 193] on link "My shipments" at bounding box center [880, 199] width 185 height 31
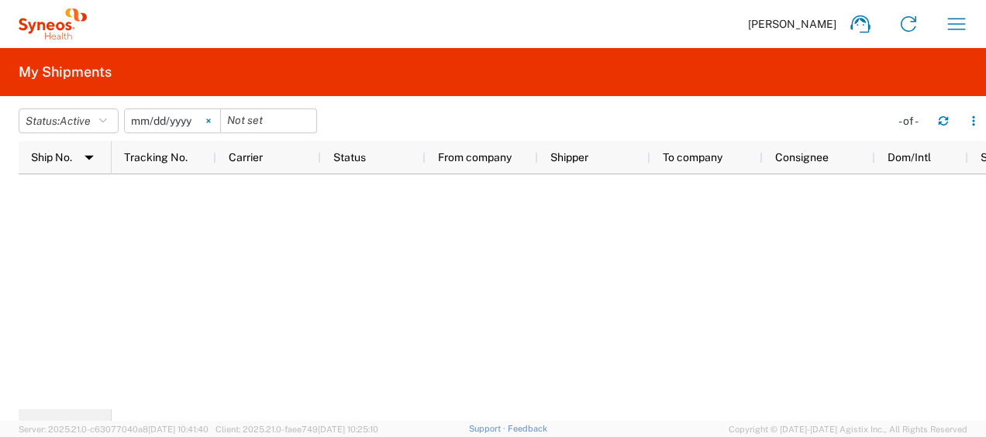
click at [210, 121] on icon at bounding box center [208, 121] width 4 height 4
click at [104, 121] on icon "button" at bounding box center [103, 121] width 8 height 11
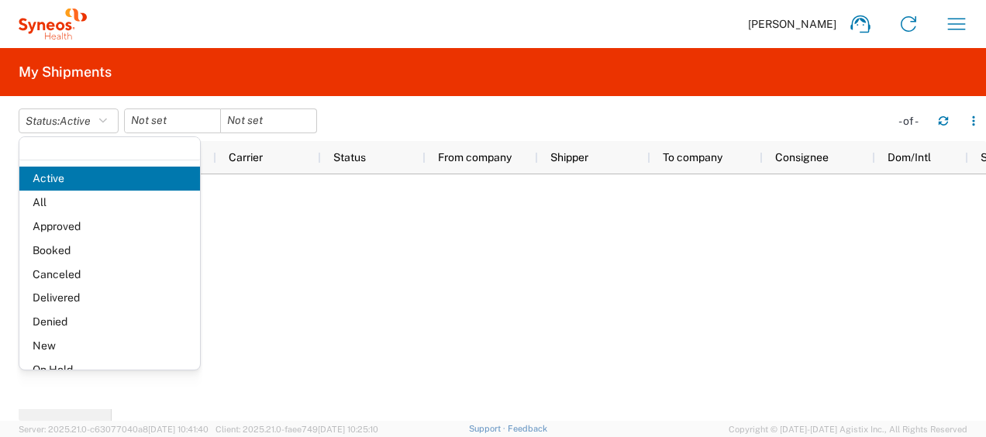
click at [374, 115] on div "Status: Active Active All Approved Booked Canceled Delivered Denied New On Hold…" at bounding box center [503, 121] width 968 height 25
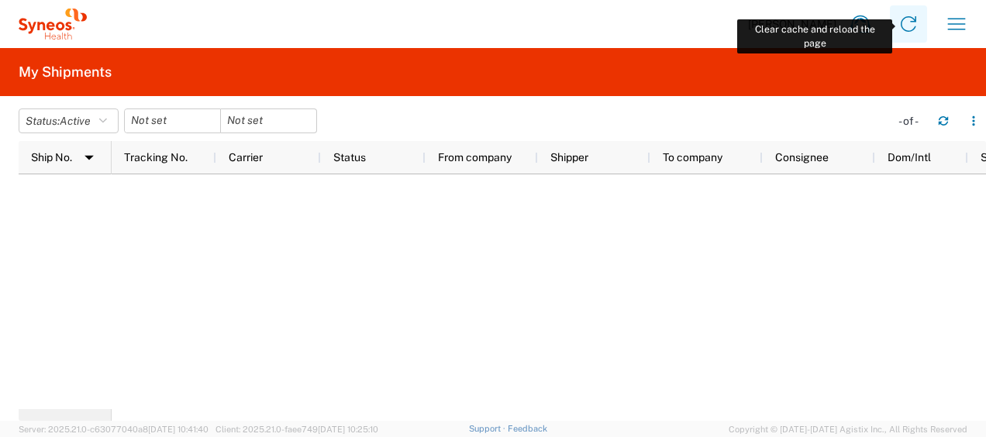
click at [897, 19] on icon at bounding box center [908, 24] width 25 height 25
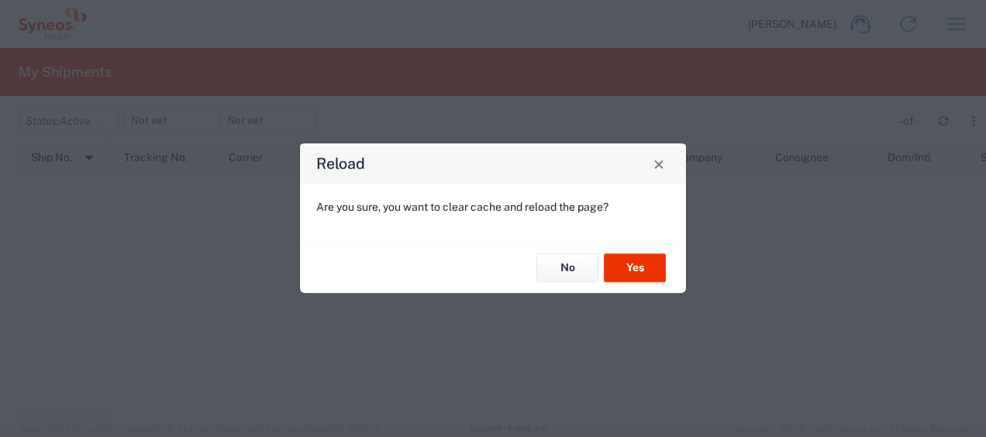
click at [617, 282] on div "No Yes" at bounding box center [493, 267] width 386 height 52
click at [630, 267] on button "Yes" at bounding box center [635, 268] width 62 height 29
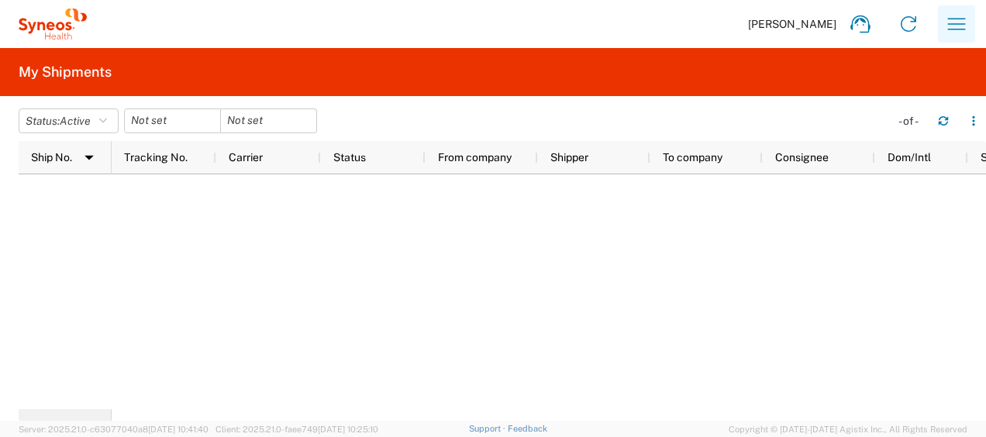
click at [965, 20] on icon "button" at bounding box center [957, 24] width 25 height 25
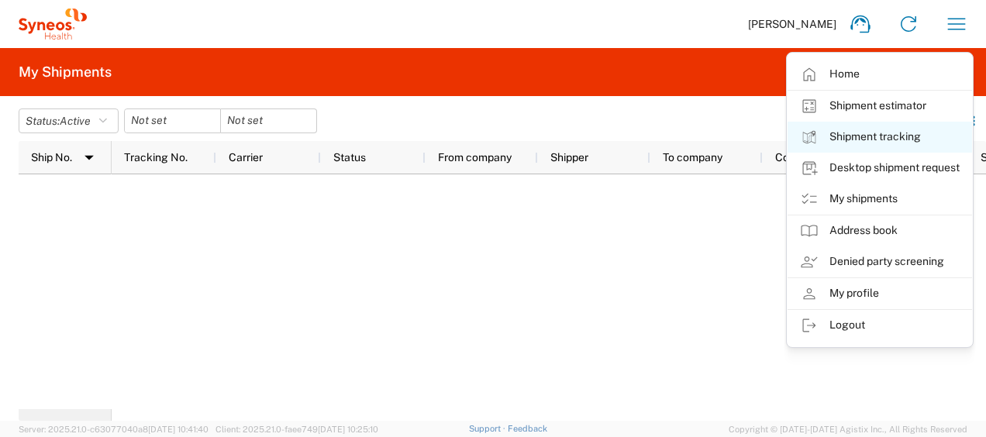
click at [889, 126] on link "Shipment tracking" at bounding box center [880, 137] width 185 height 31
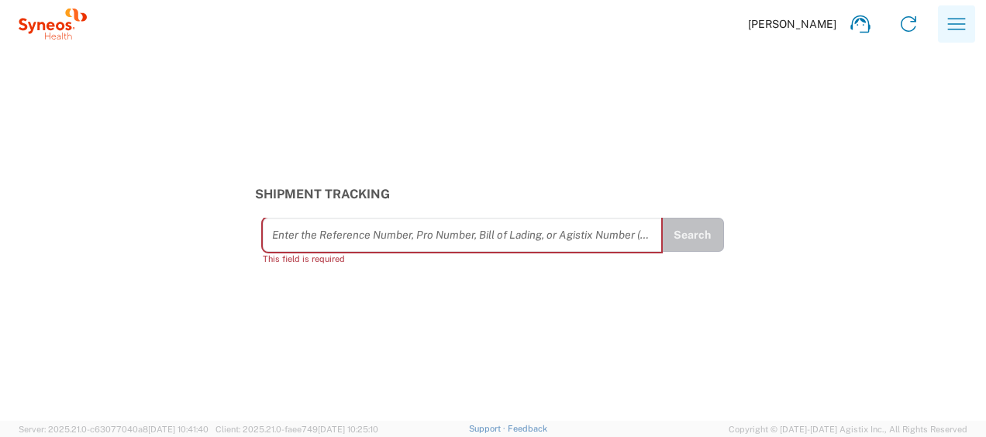
click at [972, 6] on button "button" at bounding box center [956, 23] width 37 height 37
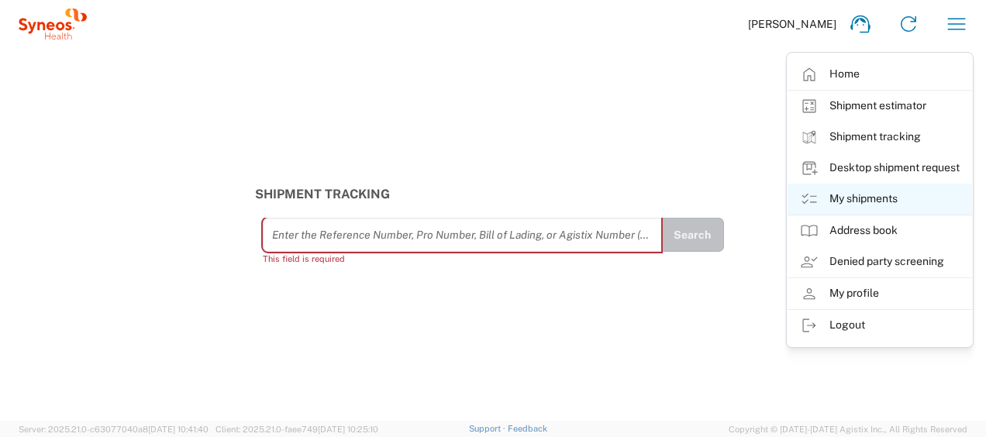
click at [872, 194] on link "My shipments" at bounding box center [880, 199] width 185 height 31
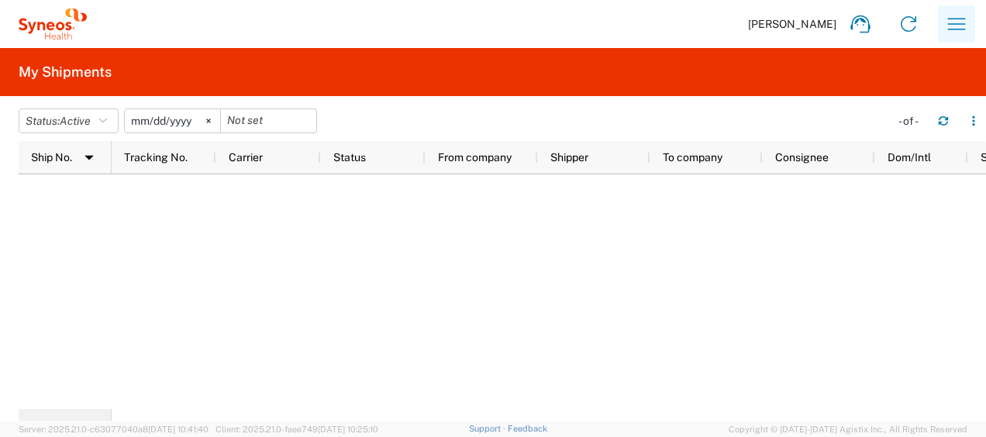
click at [974, 26] on button "button" at bounding box center [956, 23] width 37 height 37
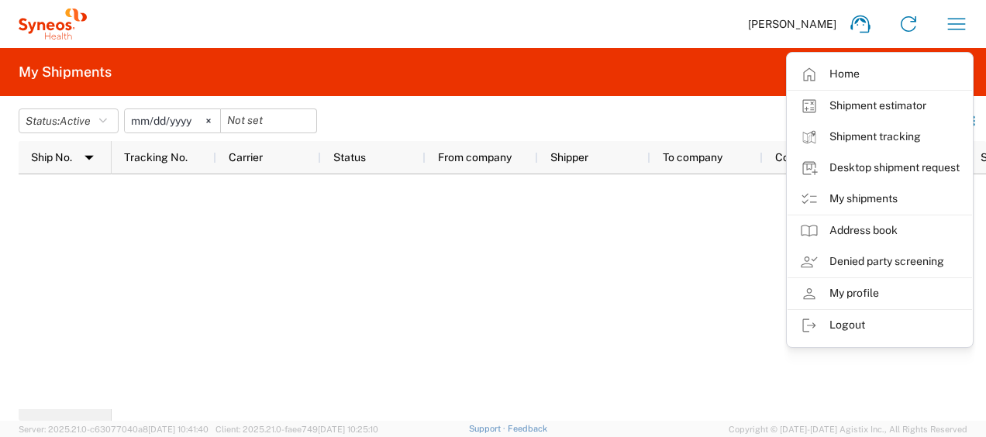
click at [333, 211] on div at bounding box center [549, 291] width 875 height 235
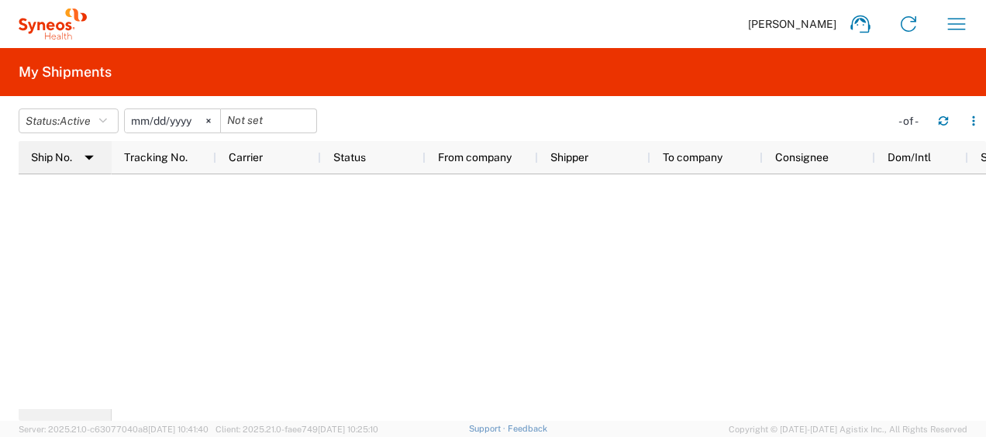
click at [92, 164] on img at bounding box center [89, 157] width 25 height 25
click at [107, 126] on icon "button" at bounding box center [103, 121] width 8 height 11
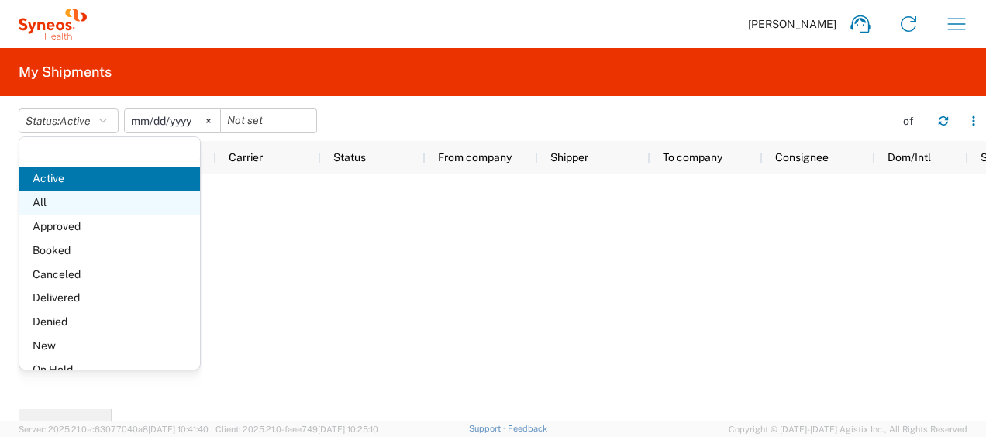
click at [92, 214] on span "All" at bounding box center [109, 203] width 181 height 24
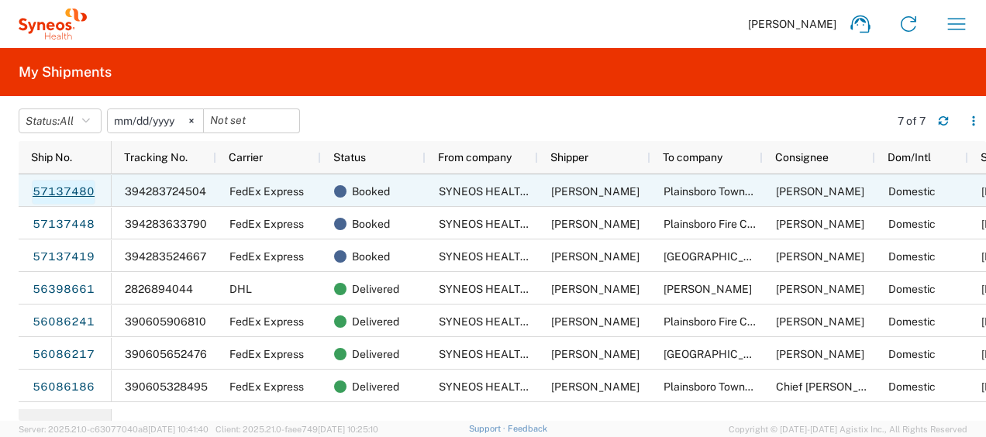
click at [60, 192] on link "57137480" at bounding box center [64, 192] width 64 height 25
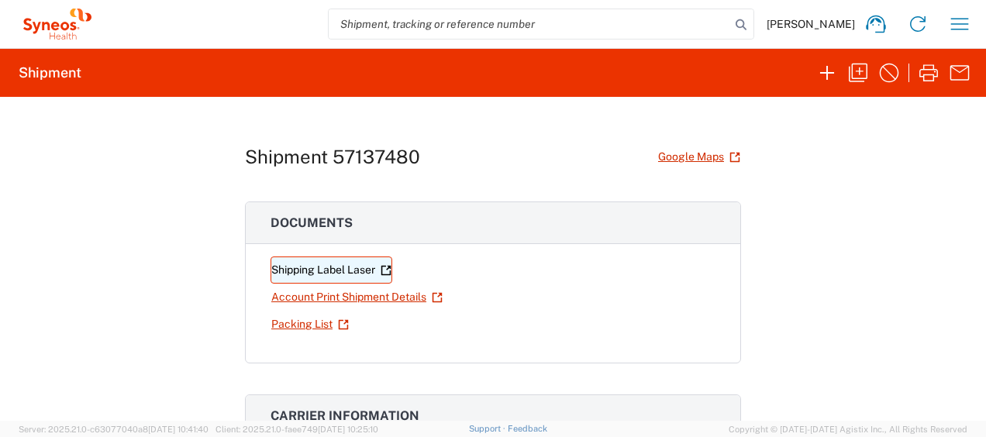
click at [311, 268] on link "Shipping Label Laser" at bounding box center [332, 270] width 122 height 27
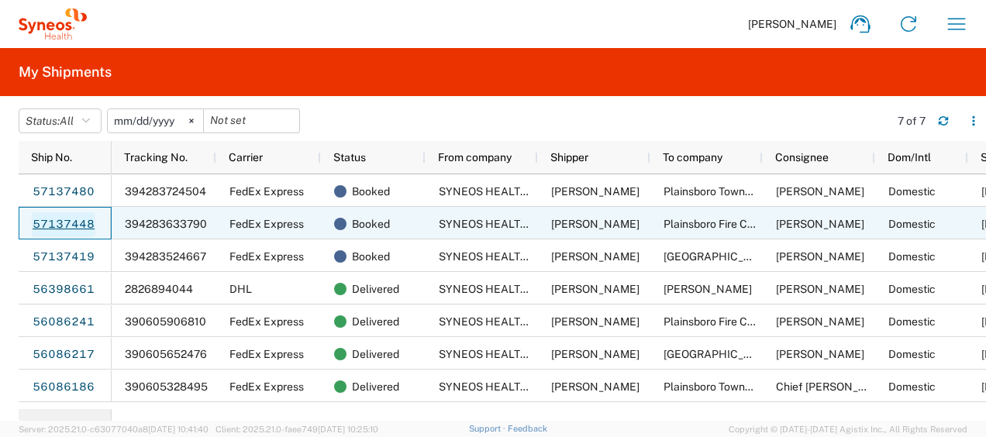
click at [70, 226] on link "57137448" at bounding box center [64, 224] width 64 height 25
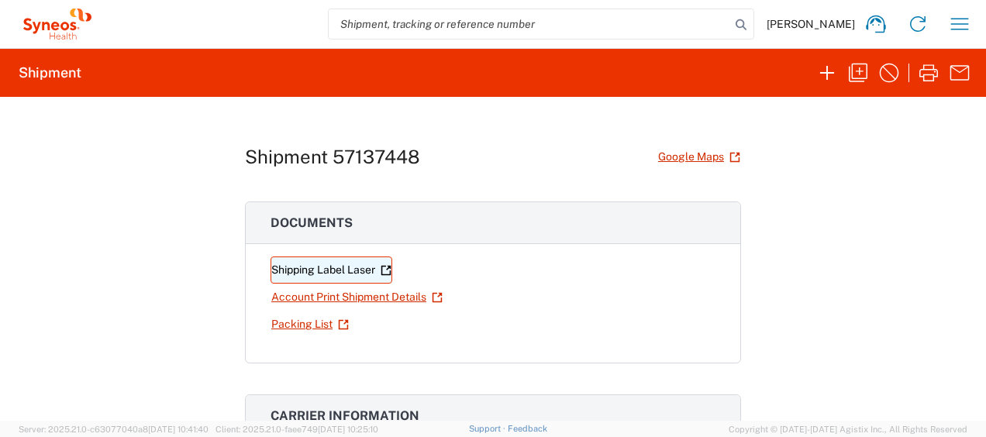
click at [347, 262] on link "Shipping Label Laser" at bounding box center [332, 270] width 122 height 27
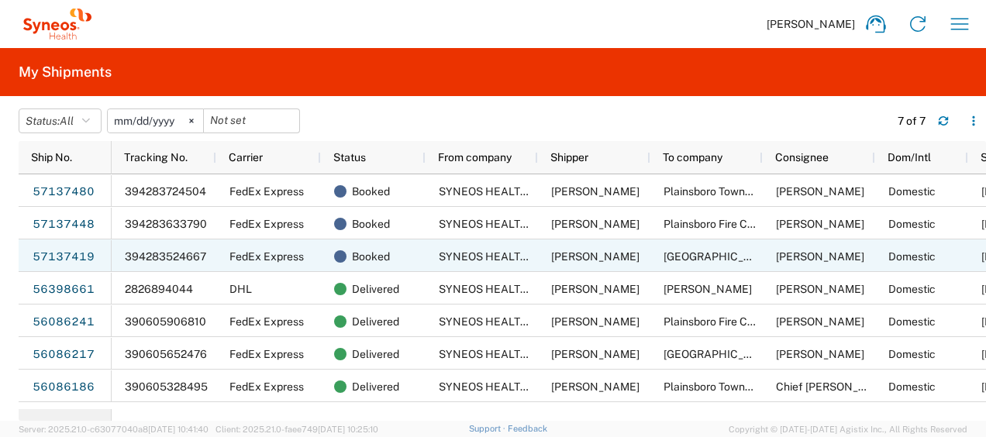
click at [78, 257] on link "57137419" at bounding box center [64, 257] width 64 height 25
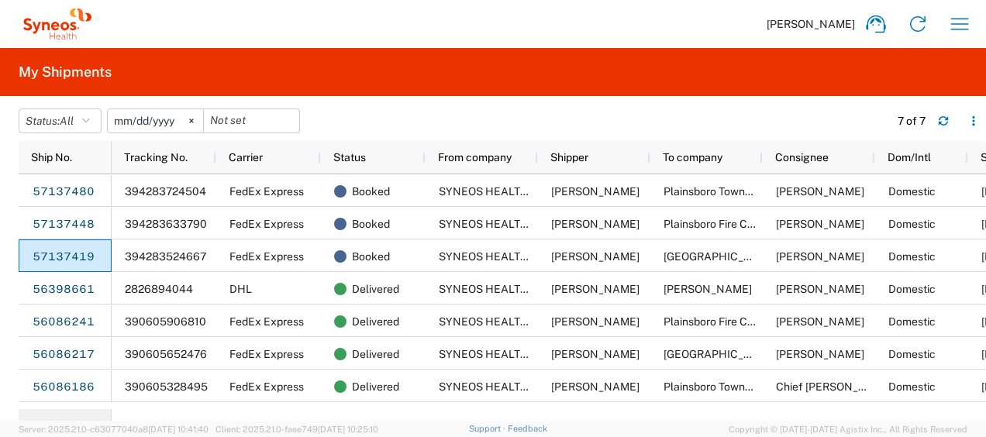
click at [78, 257] on div at bounding box center [493, 218] width 986 height 437
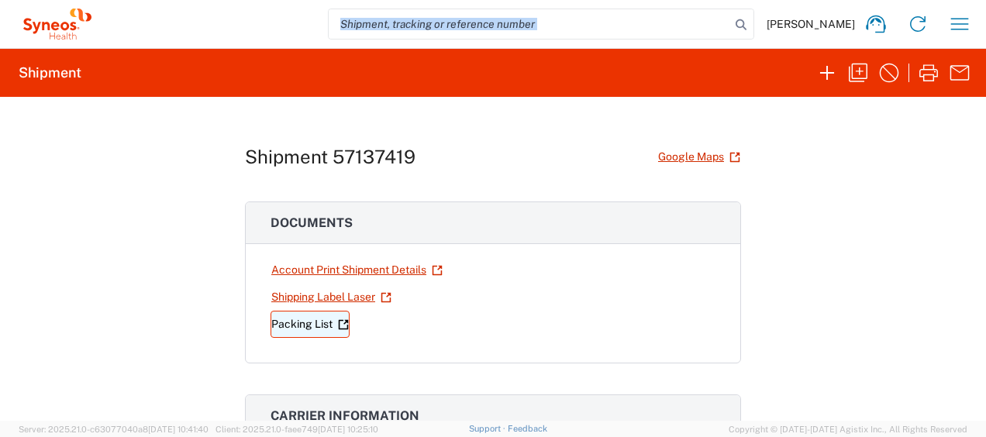
click at [299, 324] on link "Packing List" at bounding box center [310, 324] width 79 height 27
click at [295, 317] on link "Packing List" at bounding box center [310, 324] width 79 height 27
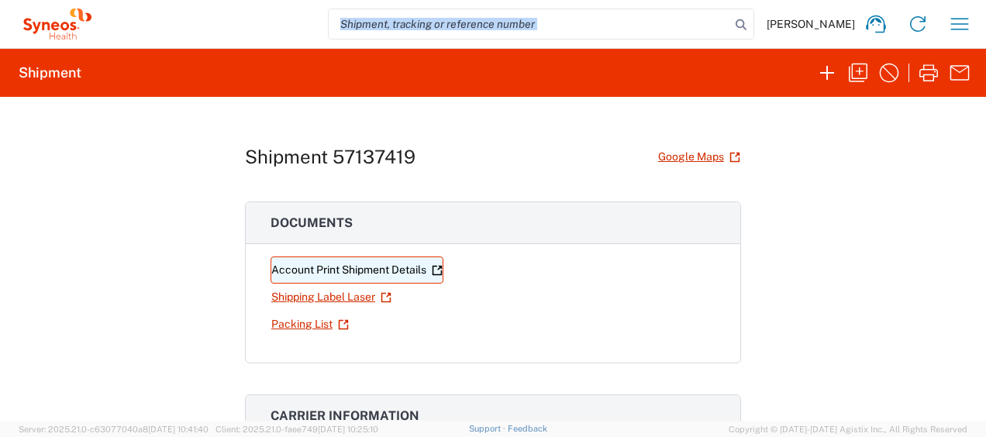
click at [353, 270] on link "Account Print Shipment Details" at bounding box center [357, 270] width 173 height 27
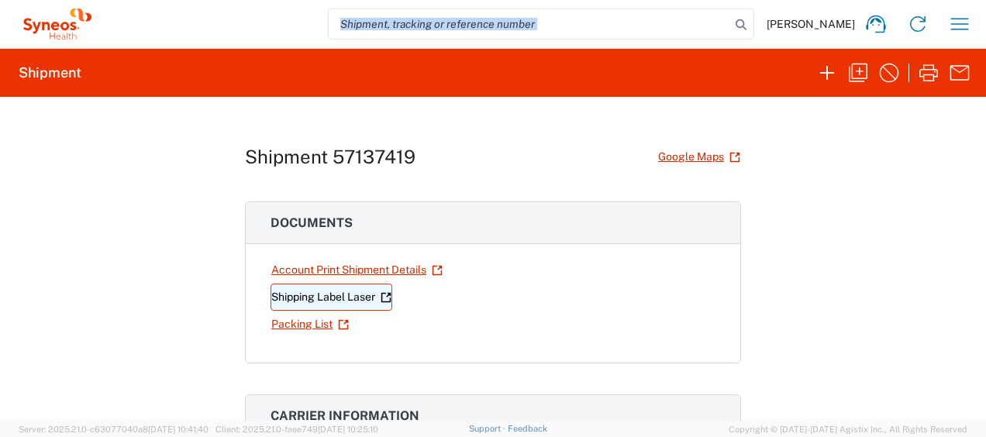
click at [341, 298] on link "Shipping Label Laser" at bounding box center [332, 297] width 122 height 27
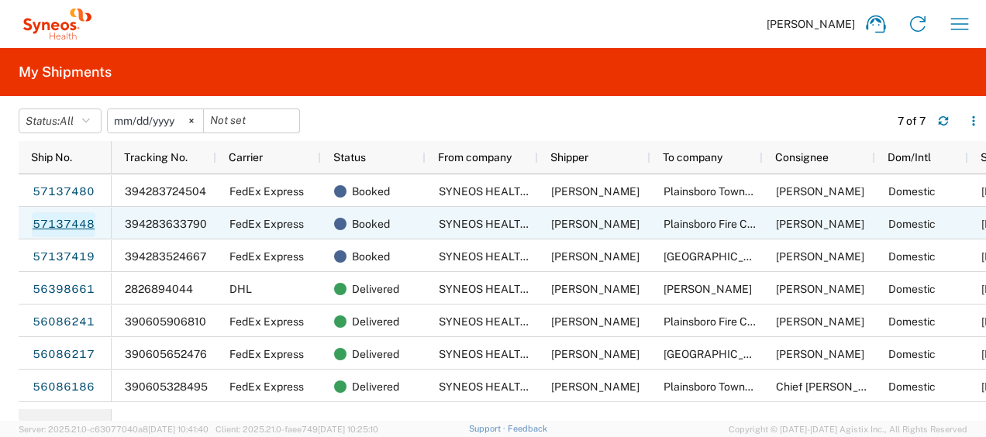
click at [73, 225] on link "57137448" at bounding box center [64, 224] width 64 height 25
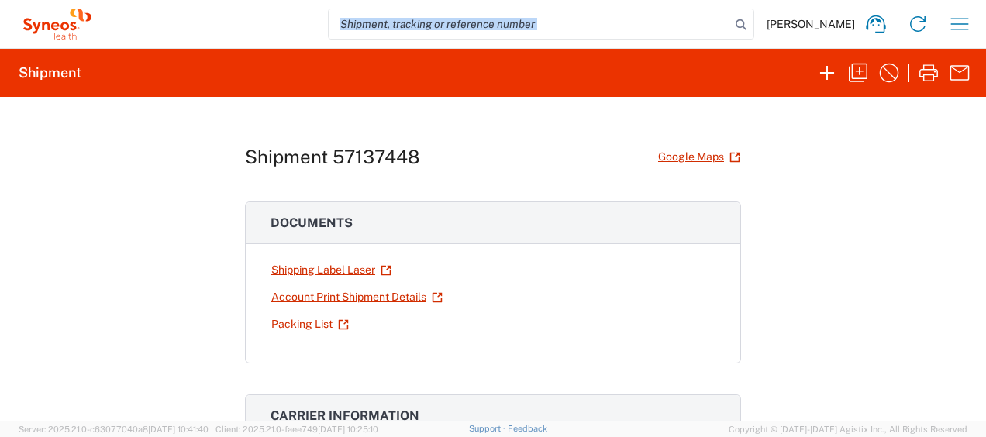
drag, startPoint x: 313, startPoint y: 294, endPoint x: 448, endPoint y: 187, distance: 172.2
click at [448, 187] on div "Shipment 57137448 Google Maps Documents Shipping Label Laser Account Print Ship…" at bounding box center [493, 259] width 496 height 324
click at [350, 268] on link "Shipping Label Laser" at bounding box center [332, 270] width 122 height 27
click at [329, 270] on link "Shipping Label Laser" at bounding box center [332, 270] width 122 height 27
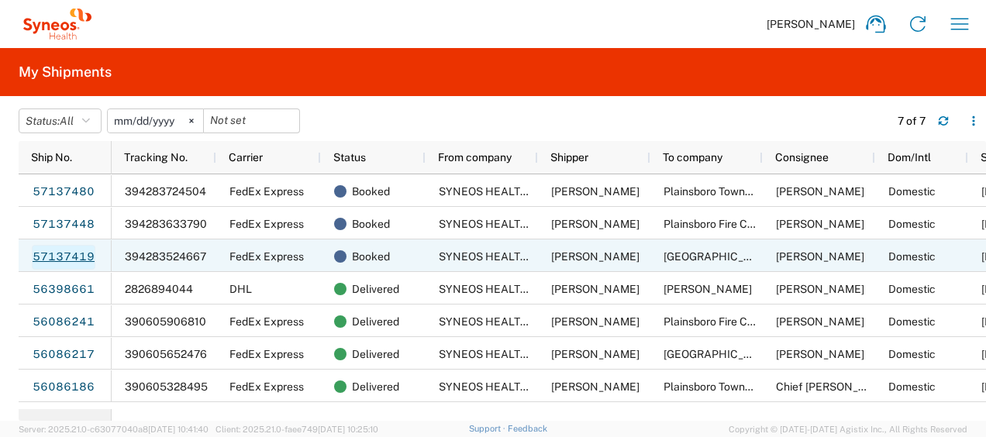
click at [75, 253] on link "57137419" at bounding box center [64, 257] width 64 height 25
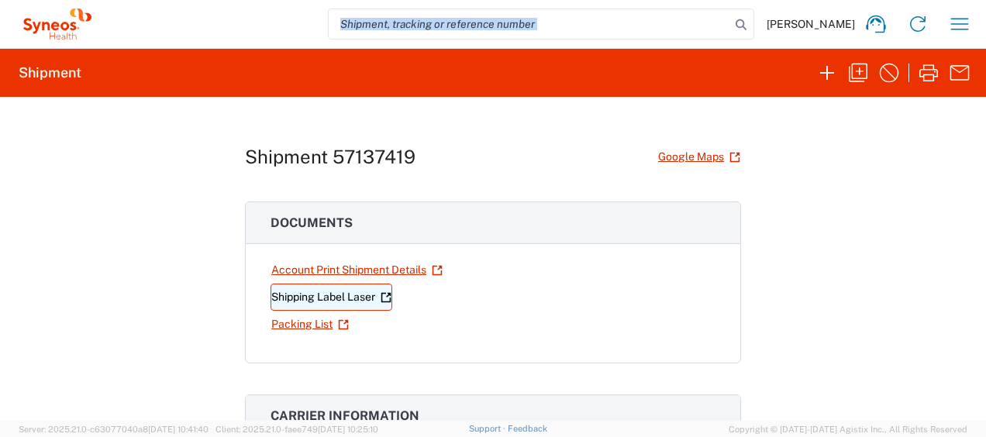
click at [323, 296] on link "Shipping Label Laser" at bounding box center [332, 297] width 122 height 27
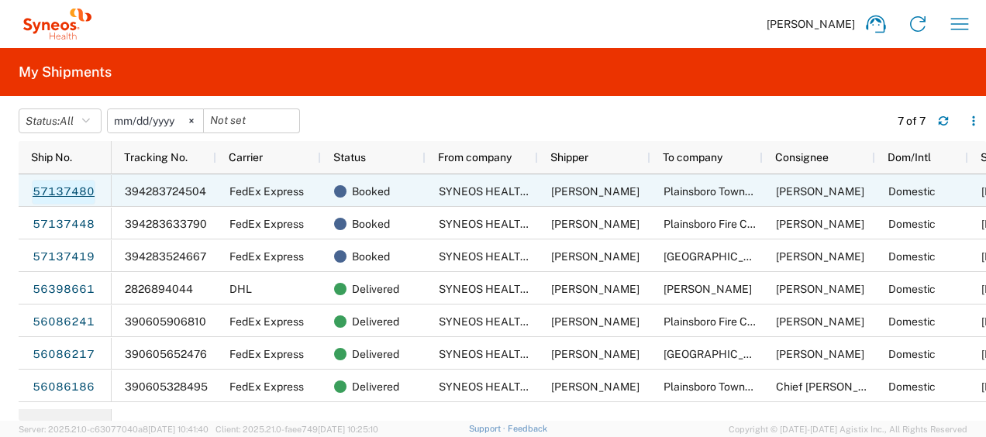
click at [63, 193] on link "57137480" at bounding box center [64, 192] width 64 height 25
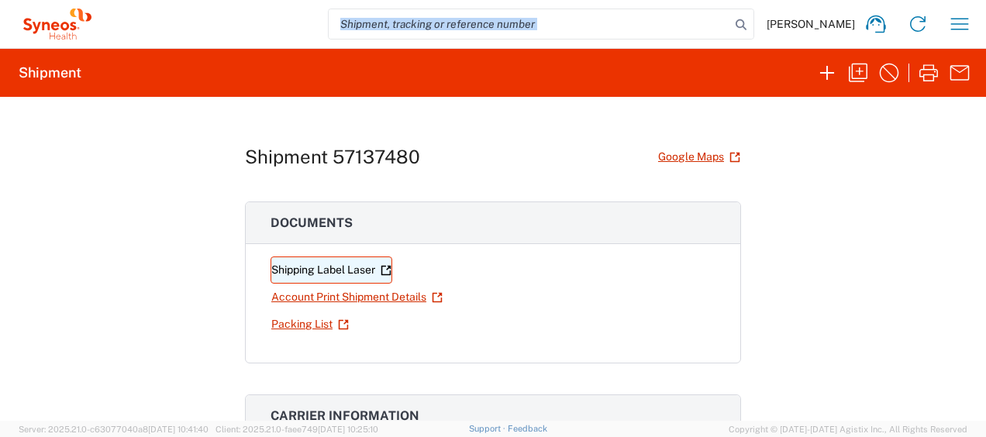
click at [333, 275] on link "Shipping Label Laser" at bounding box center [332, 270] width 122 height 27
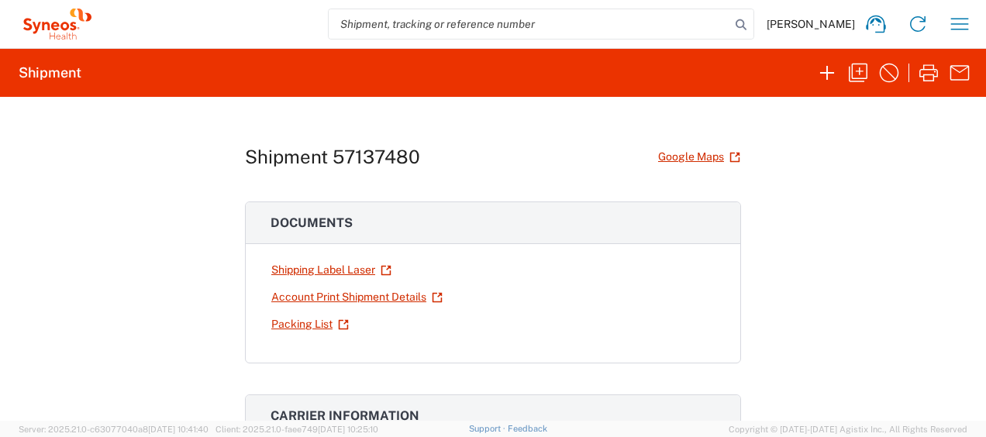
click at [900, 131] on div "Shipment 57137480 Google Maps Documents Shipping Label Laser Account Print Ship…" at bounding box center [493, 259] width 986 height 324
